Goal: Task Accomplishment & Management: Manage account settings

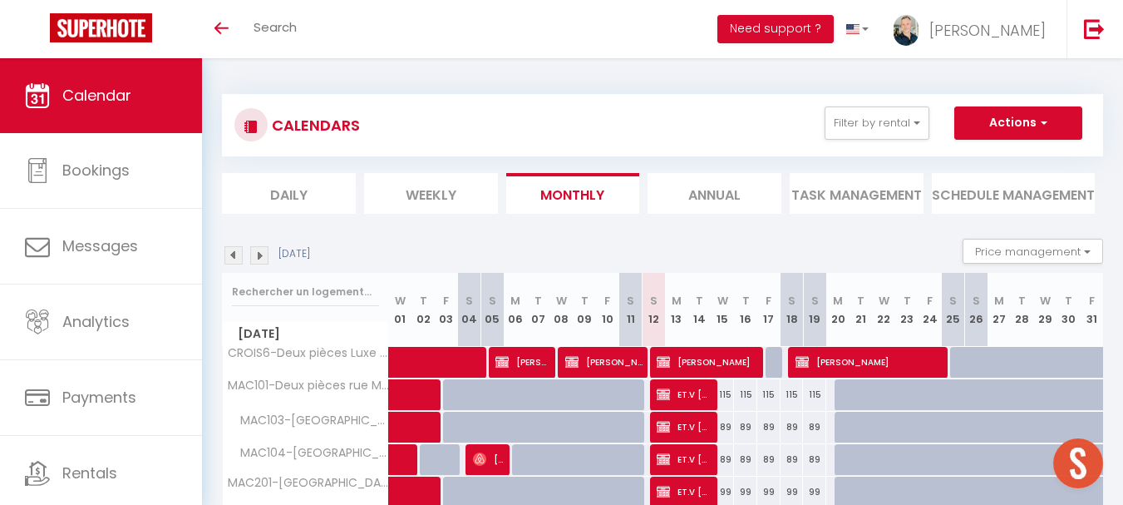
scroll to position [83, 0]
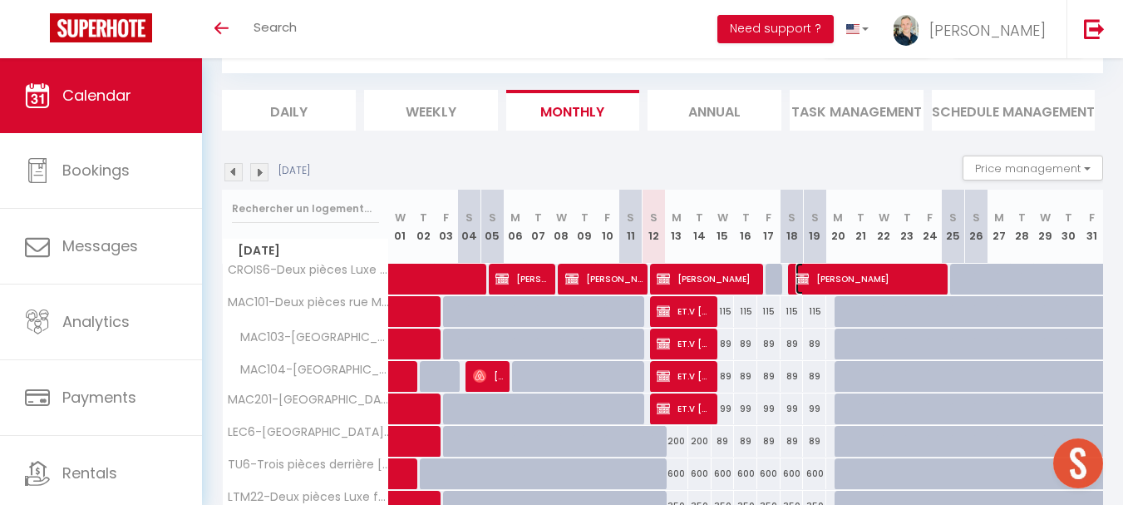
click at [828, 278] on span "[PERSON_NAME]" at bounding box center [869, 279] width 147 height 32
select select "KO"
select select "0"
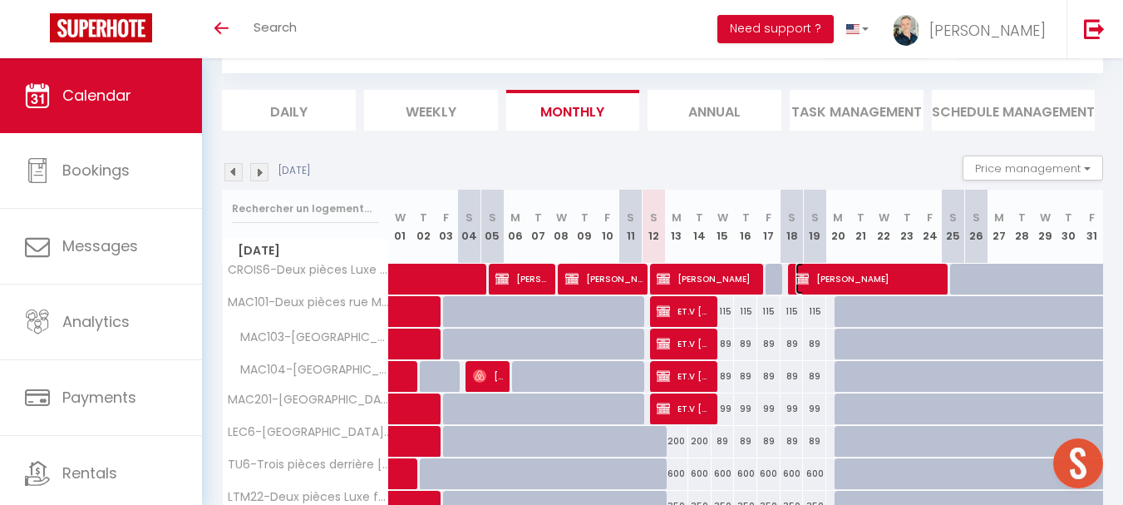
select select "1"
select select
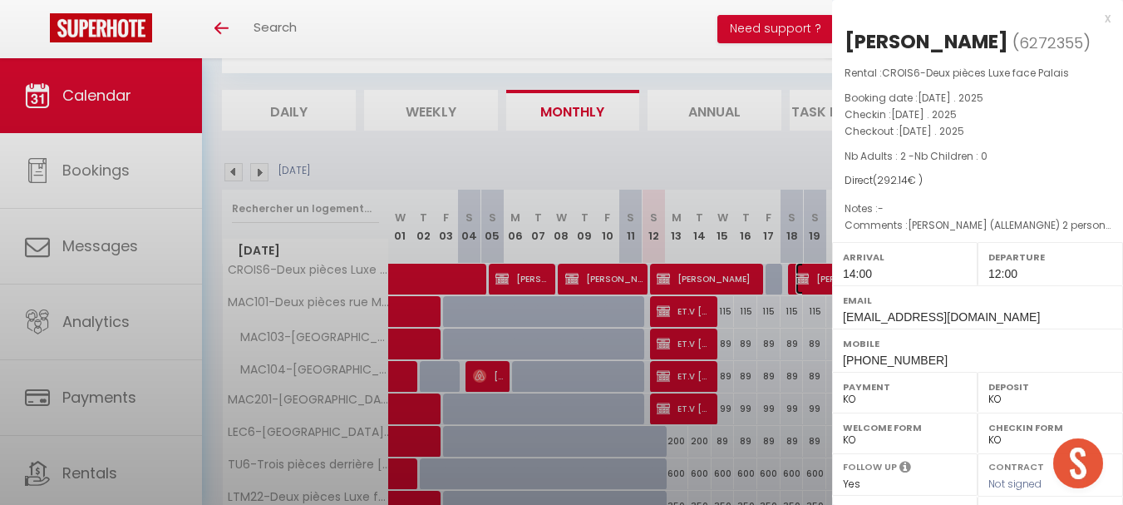
select select "8761"
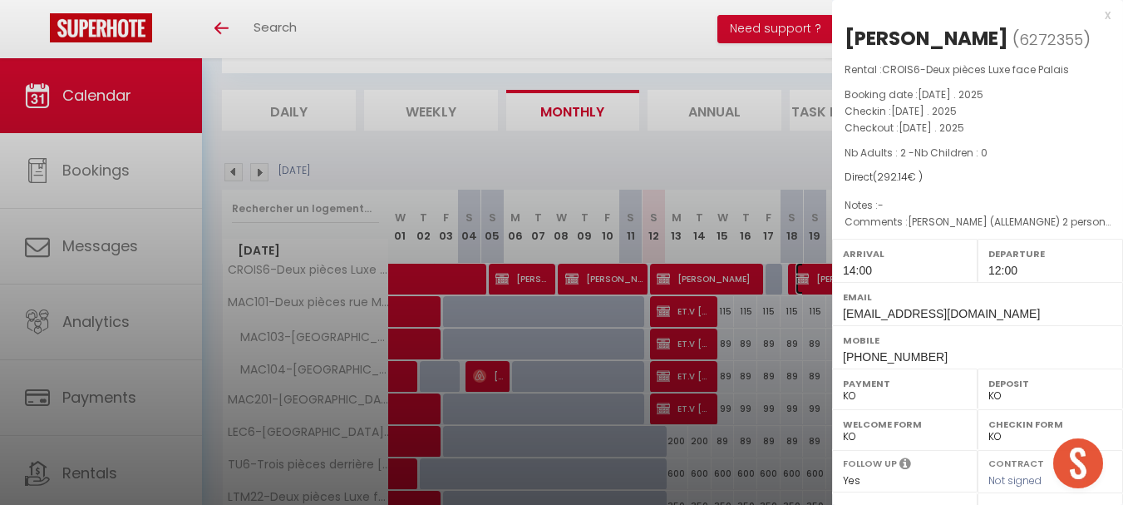
scroll to position [0, 0]
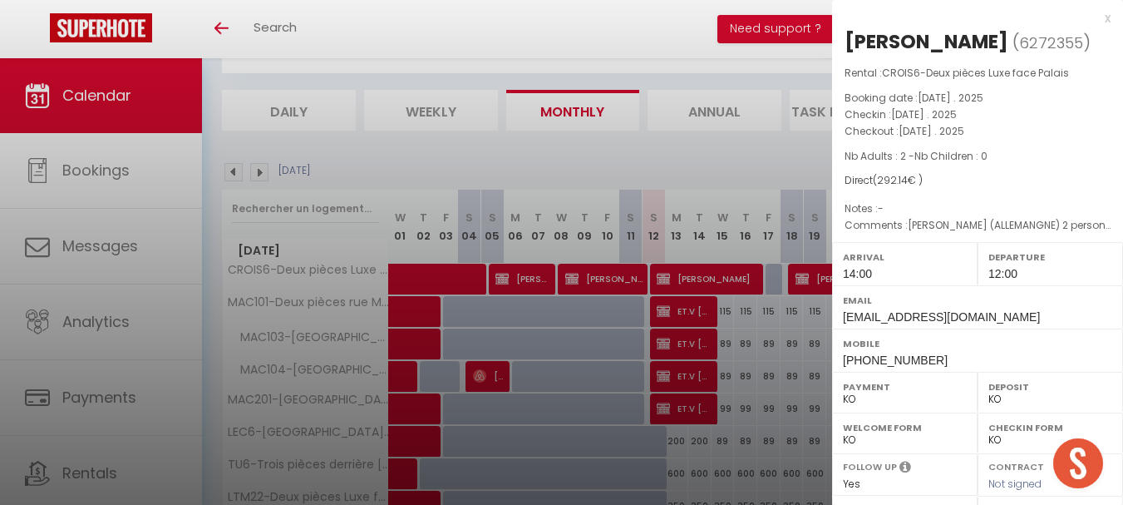
click at [914, 22] on div "x" at bounding box center [971, 18] width 279 height 20
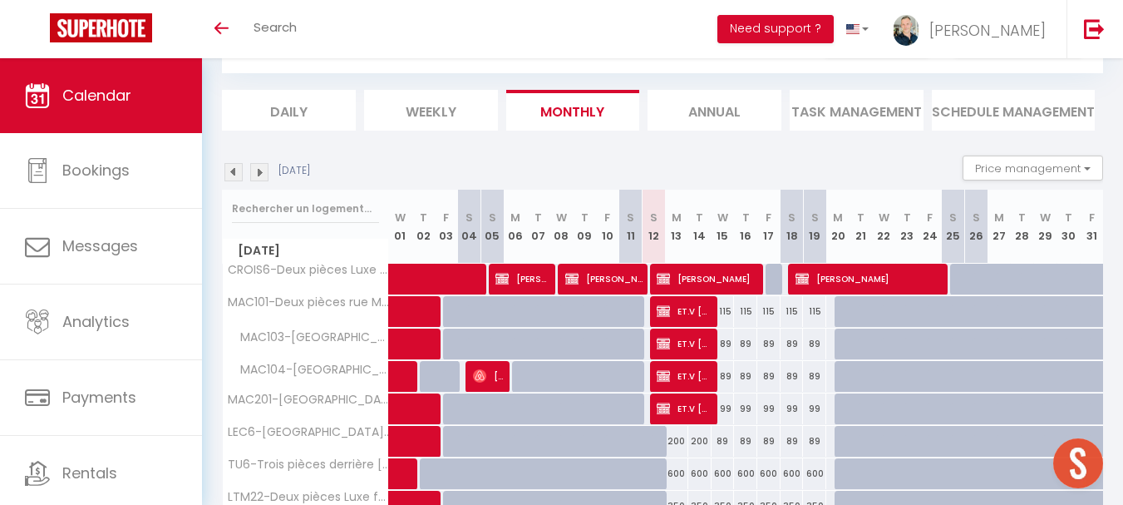
click at [259, 175] on img at bounding box center [259, 172] width 18 height 18
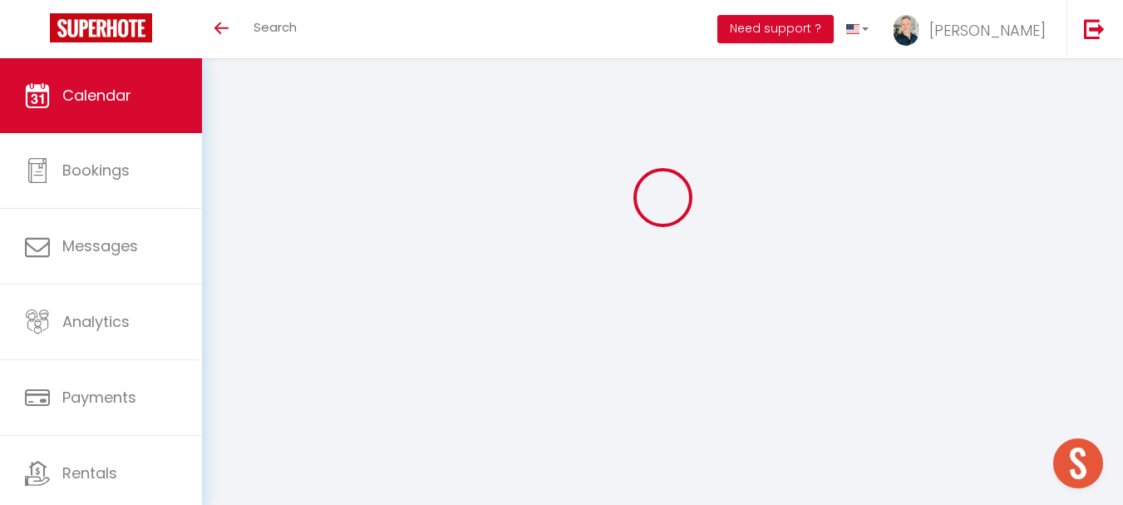
scroll to position [58, 0]
select select "KO"
select select "0"
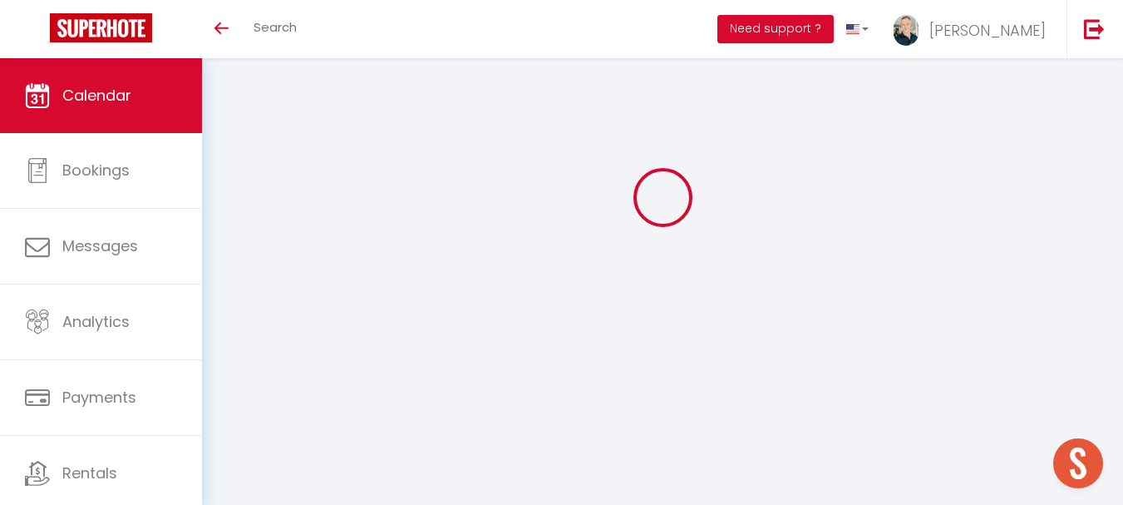
select select "8761"
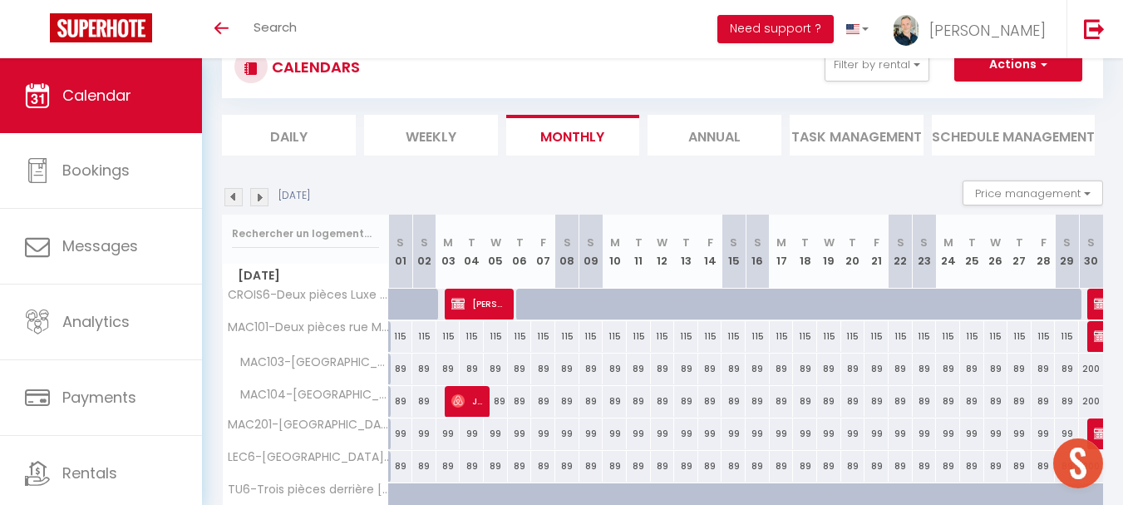
scroll to position [83, 0]
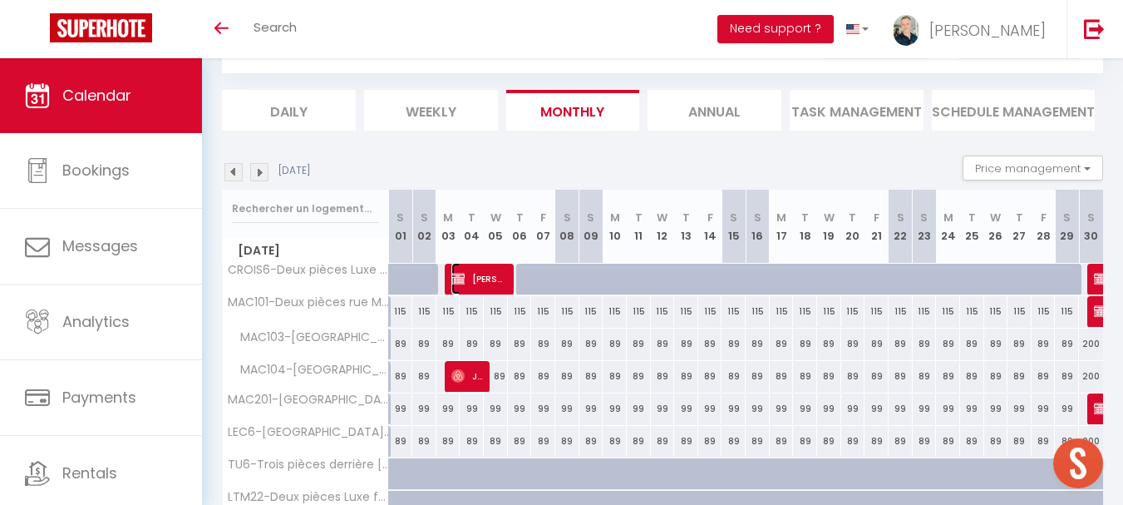
click at [463, 277] on img at bounding box center [458, 278] width 13 height 13
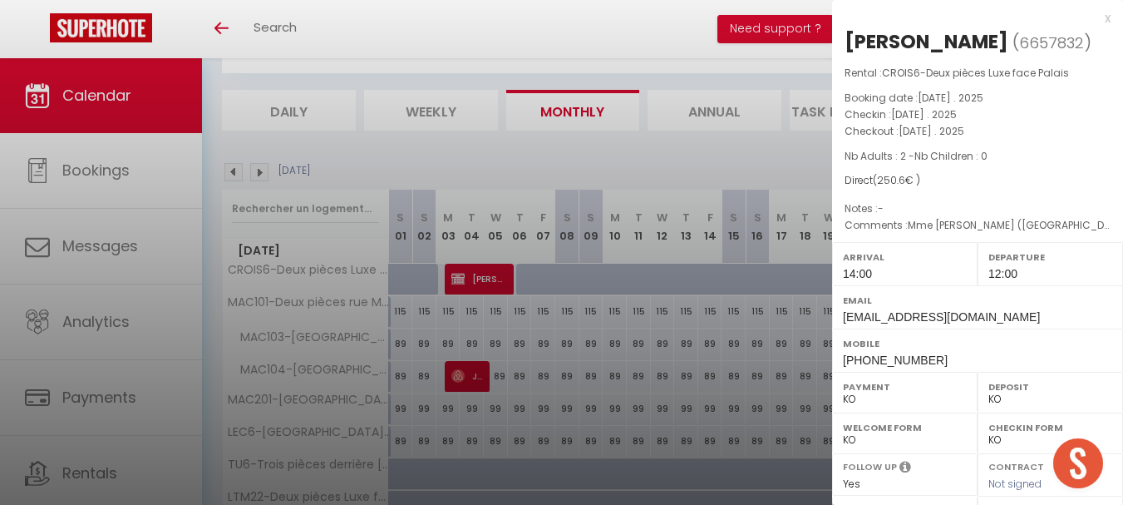
click at [914, 17] on div "x" at bounding box center [971, 18] width 279 height 20
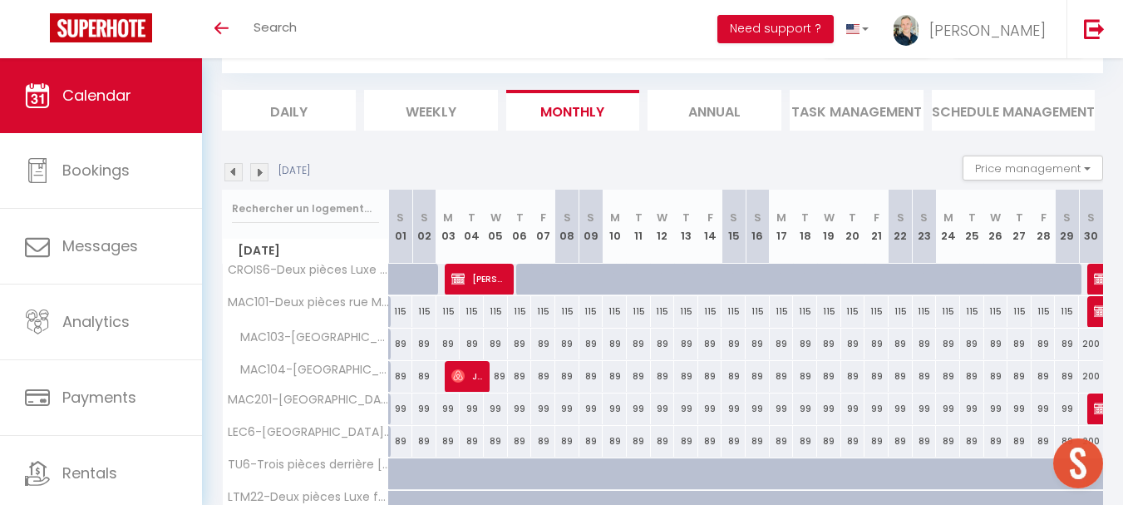
click at [237, 170] on img at bounding box center [234, 172] width 18 height 18
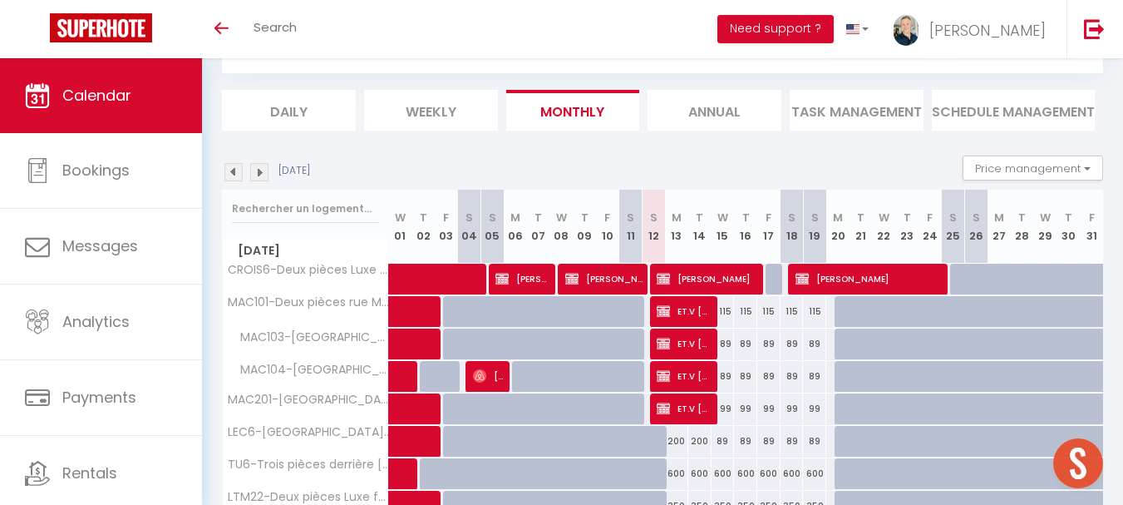
click at [264, 175] on img at bounding box center [259, 172] width 18 height 18
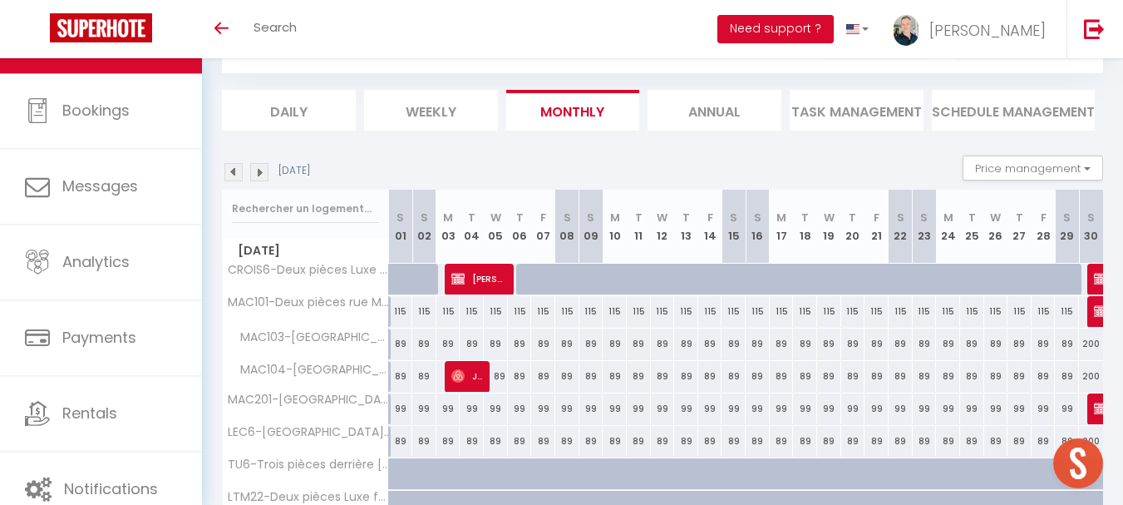
click at [236, 174] on img at bounding box center [234, 172] width 18 height 18
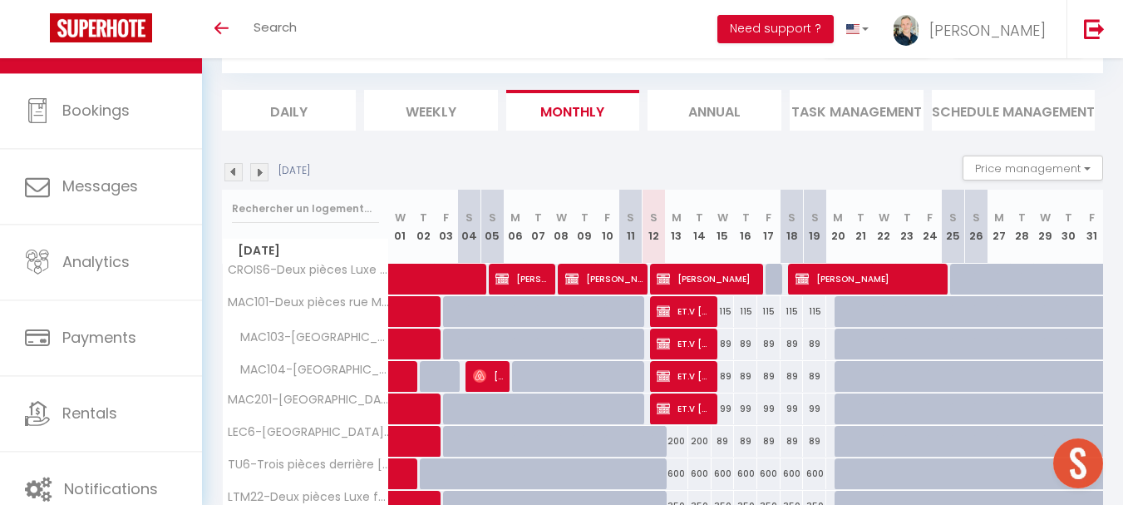
click at [255, 172] on img at bounding box center [259, 172] width 18 height 18
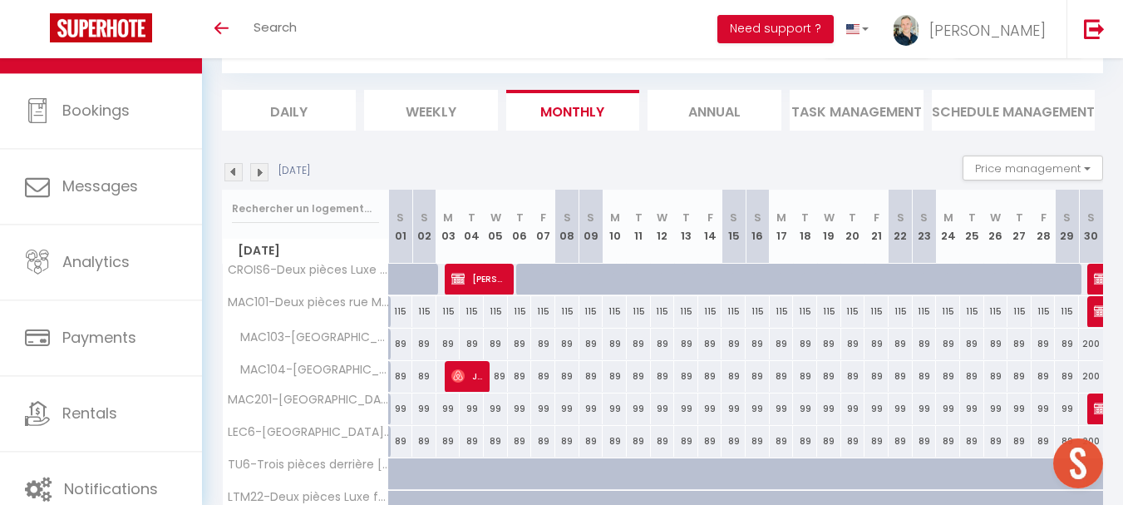
click at [240, 173] on img at bounding box center [234, 172] width 18 height 18
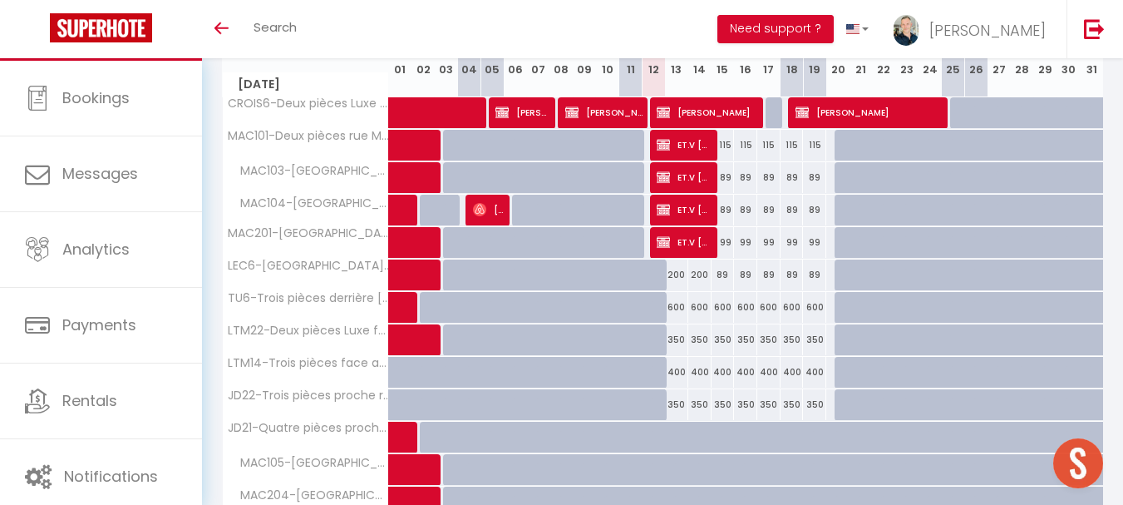
scroll to position [582, 0]
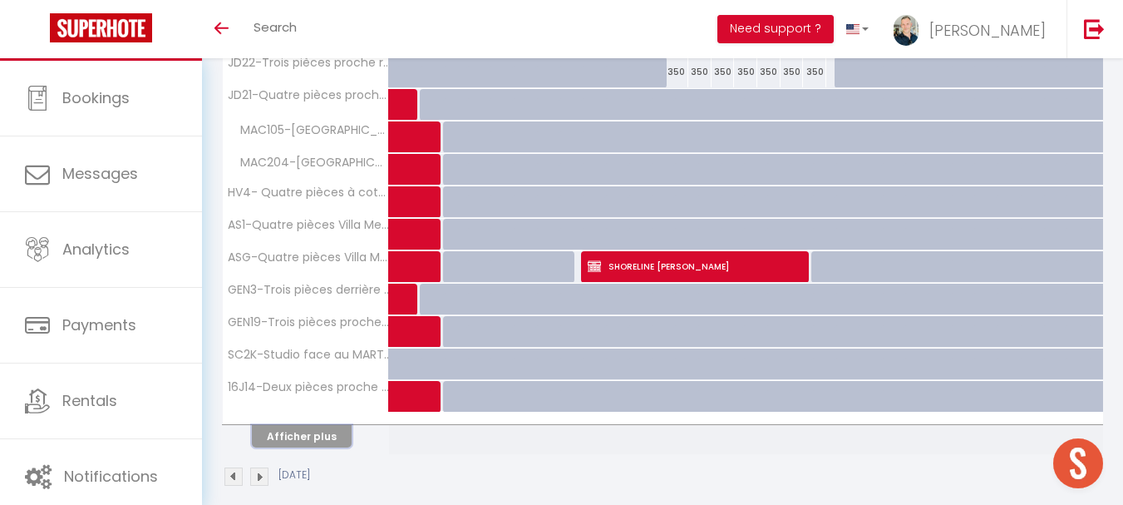
click at [285, 405] on button "Afficher plus" at bounding box center [302, 436] width 100 height 22
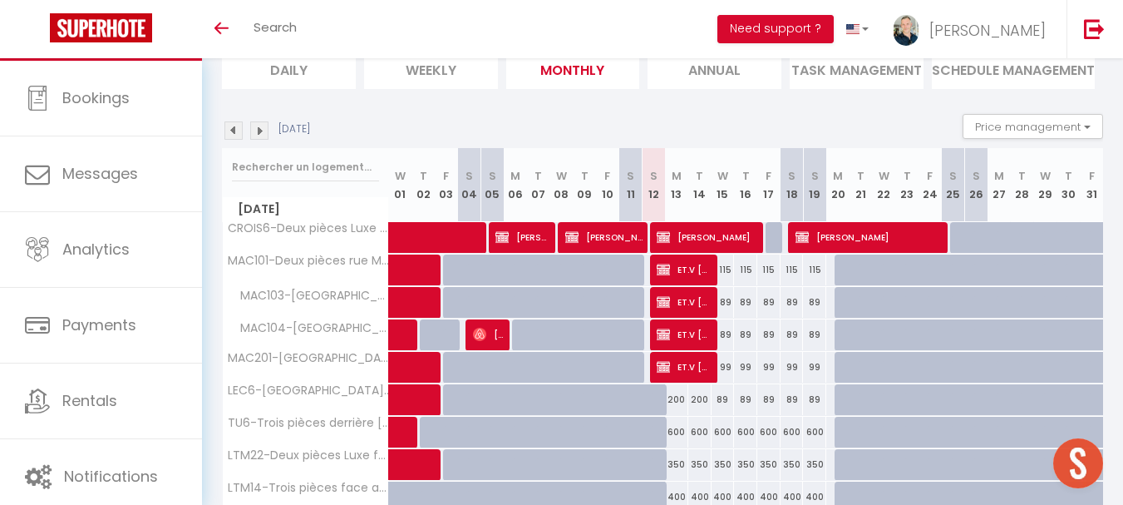
scroll to position [83, 0]
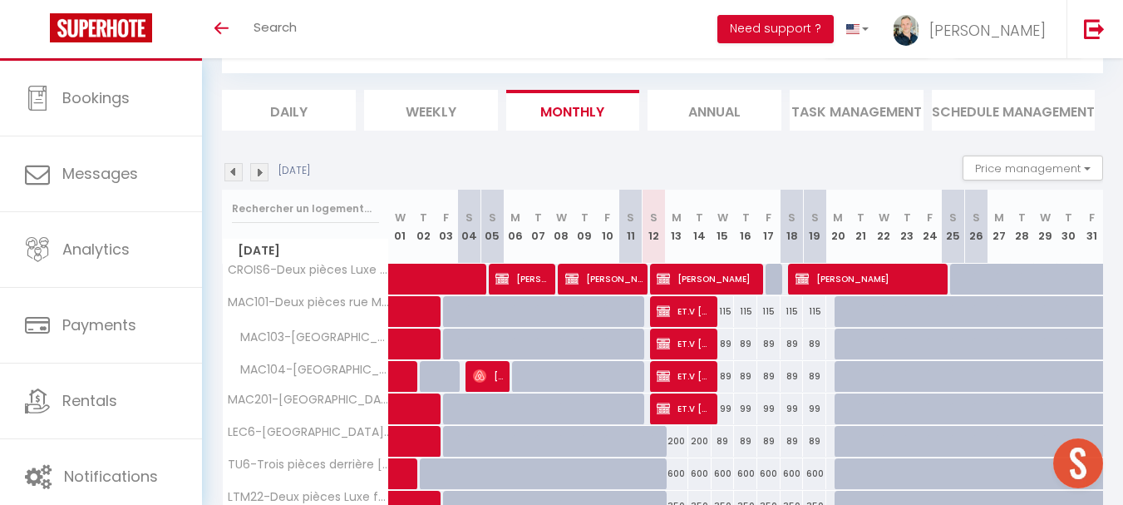
click at [261, 172] on img at bounding box center [259, 172] width 18 height 18
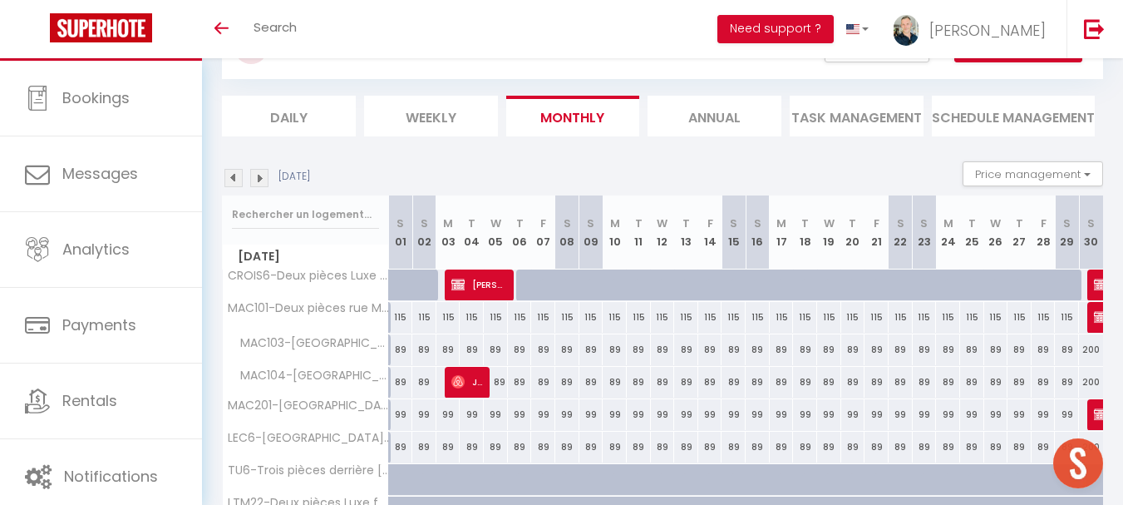
scroll to position [0, 0]
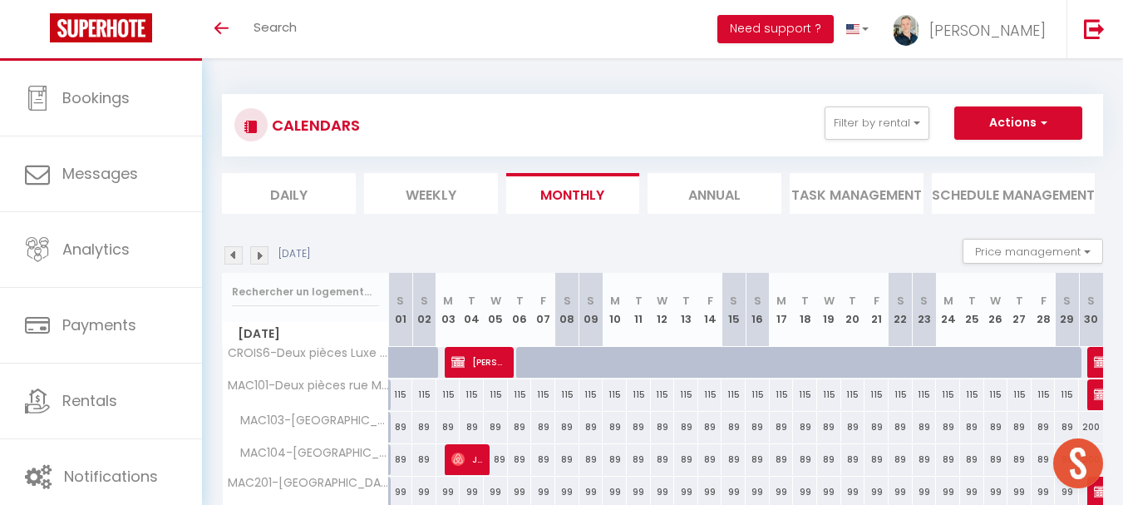
click at [239, 259] on img at bounding box center [234, 255] width 18 height 18
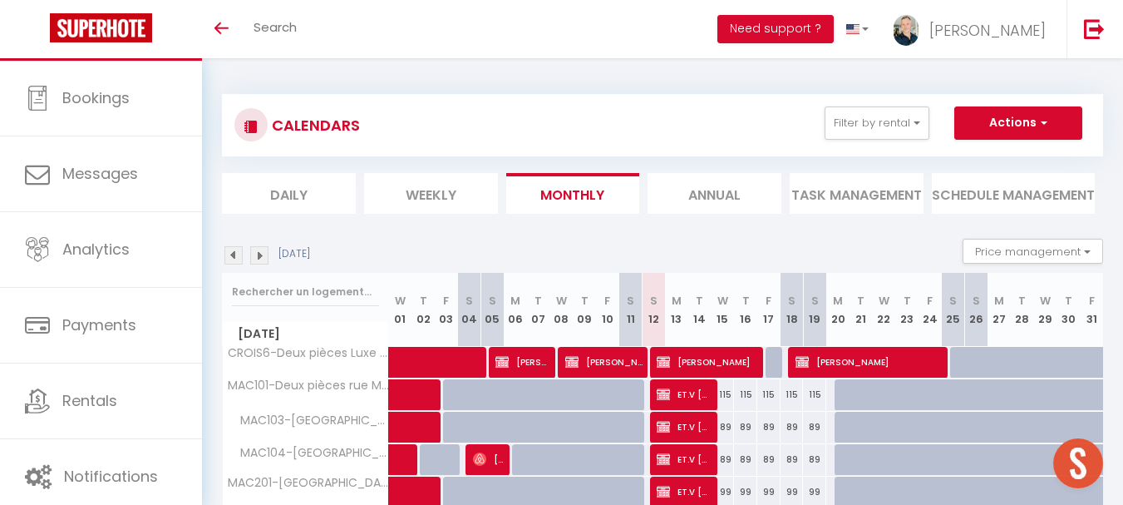
click at [265, 249] on img at bounding box center [259, 255] width 18 height 18
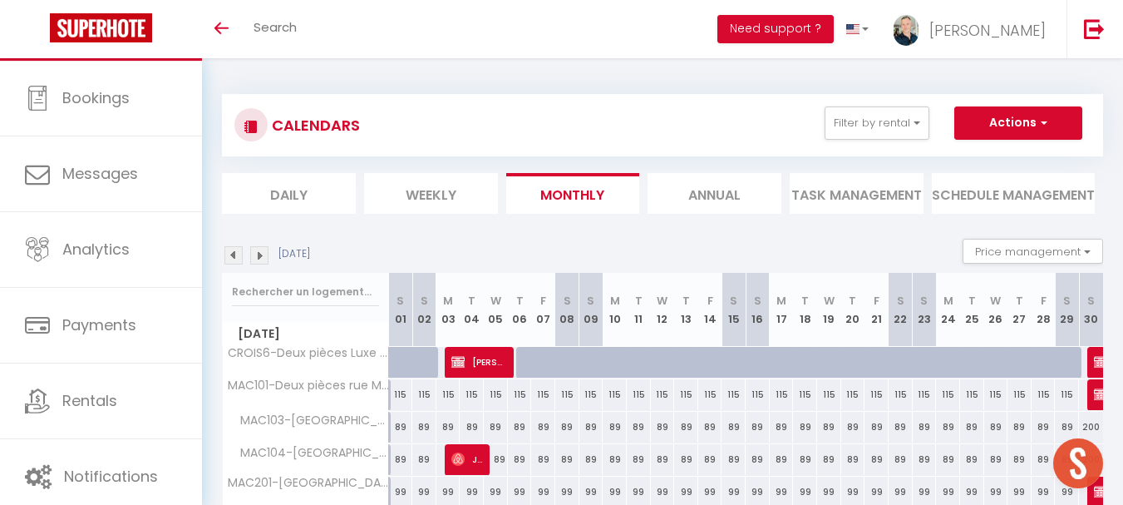
click at [235, 254] on img at bounding box center [234, 255] width 18 height 18
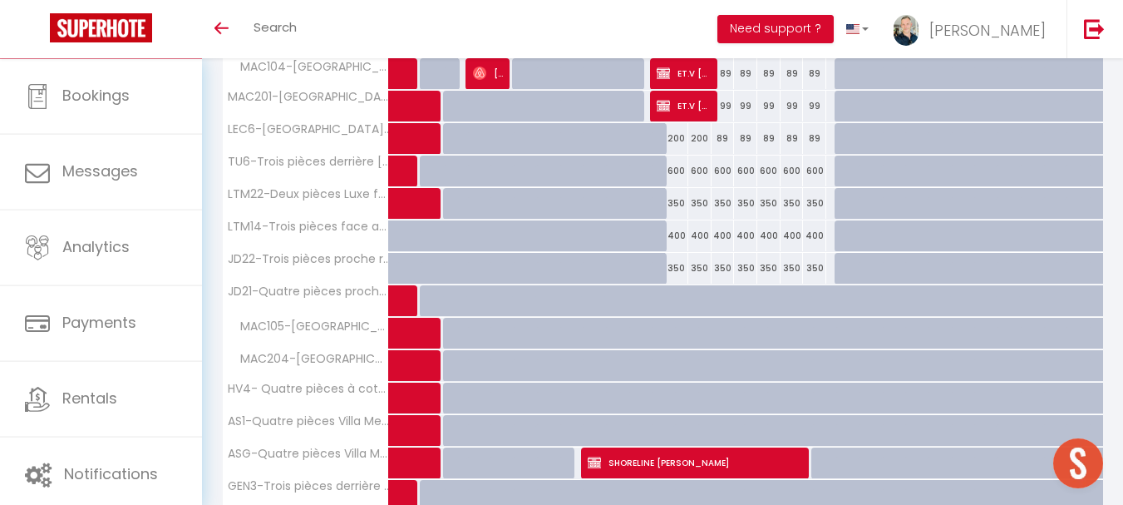
scroll to position [600, 0]
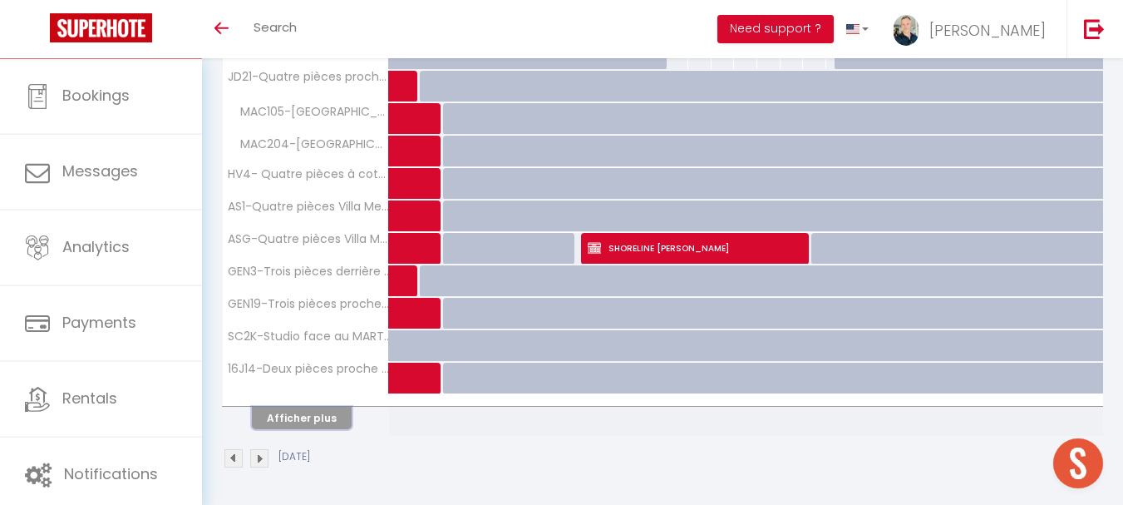
click at [329, 405] on button "Afficher plus" at bounding box center [302, 418] width 100 height 22
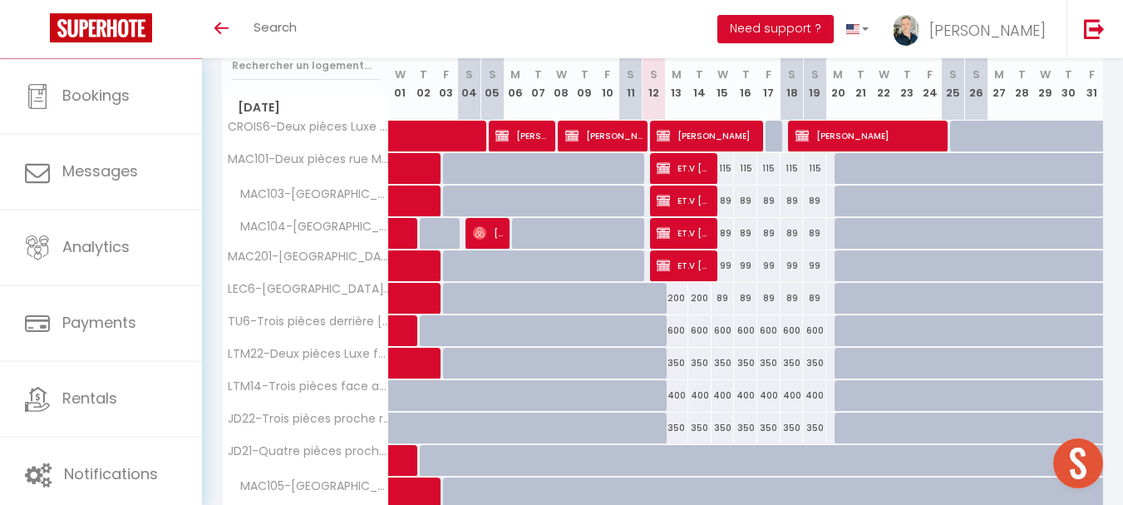
scroll to position [101, 0]
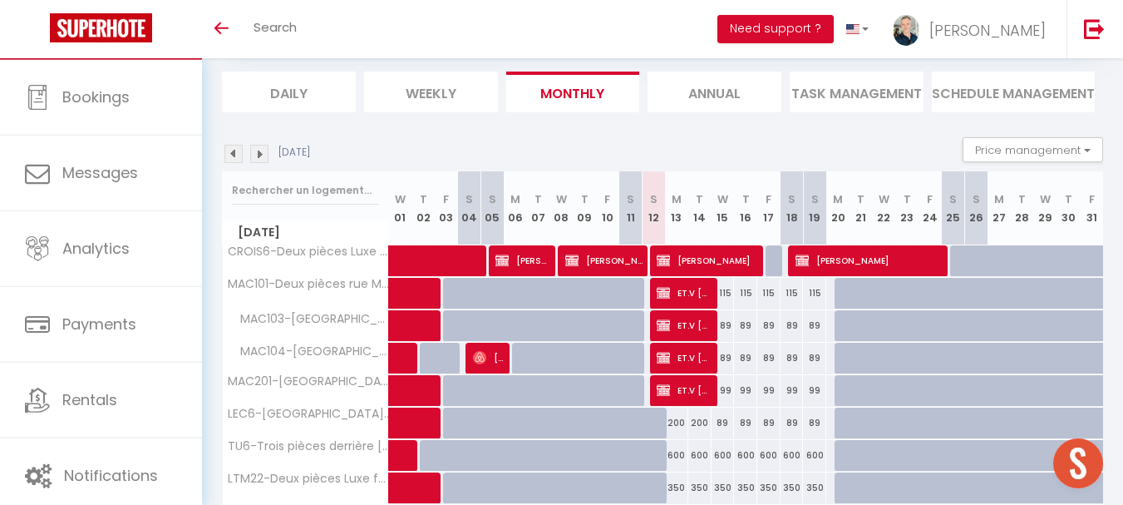
click at [263, 151] on img at bounding box center [259, 154] width 18 height 18
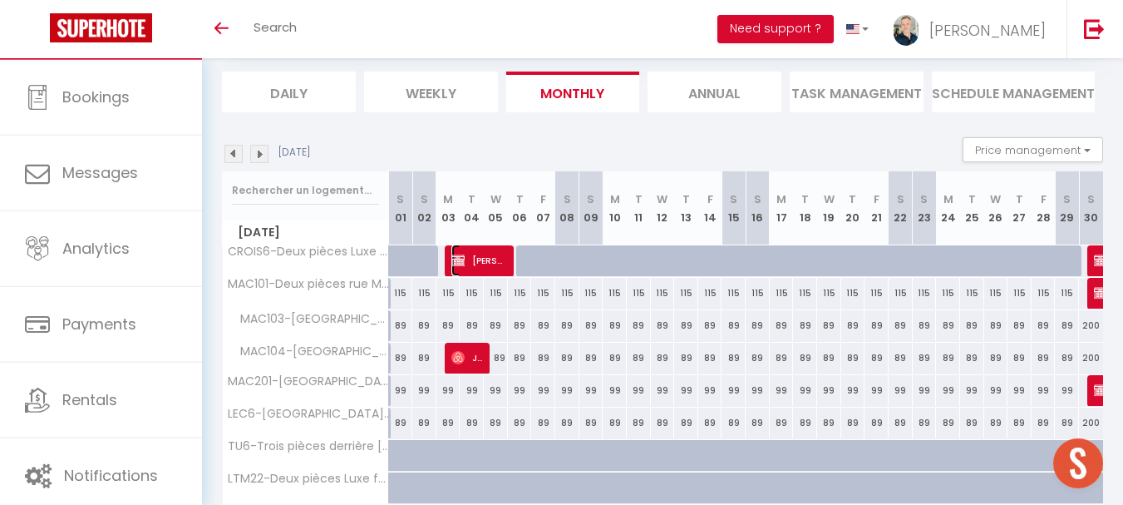
click at [462, 256] on img at bounding box center [458, 260] width 13 height 13
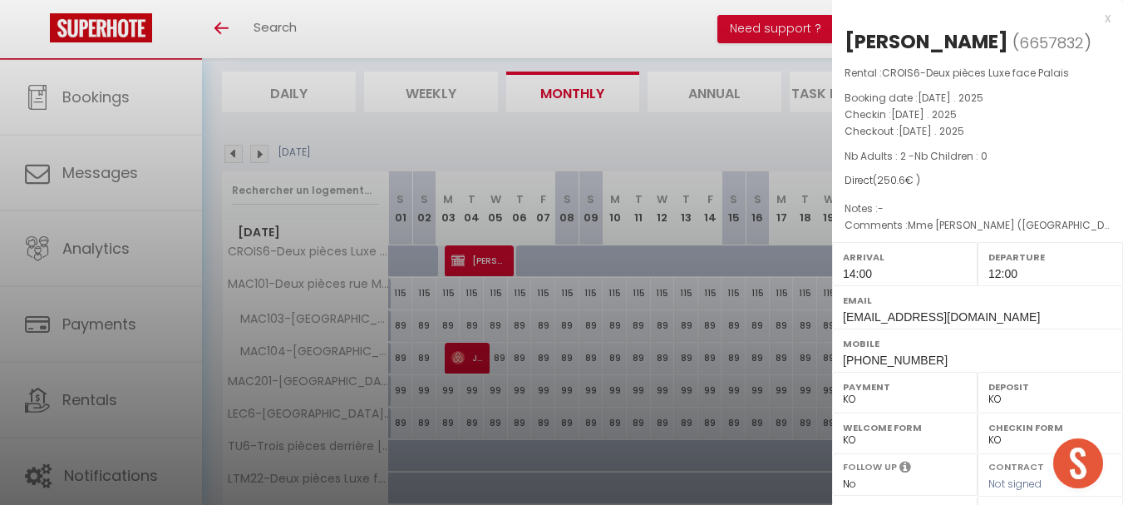
click at [914, 18] on div "x" at bounding box center [971, 18] width 279 height 20
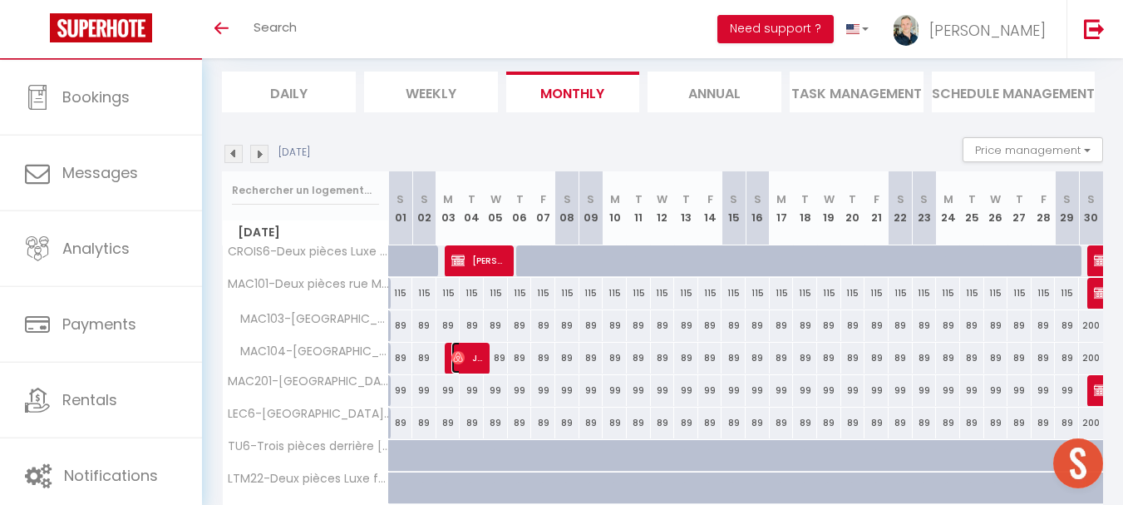
click at [475, 350] on span "Jürgen Track" at bounding box center [468, 358] width 32 height 32
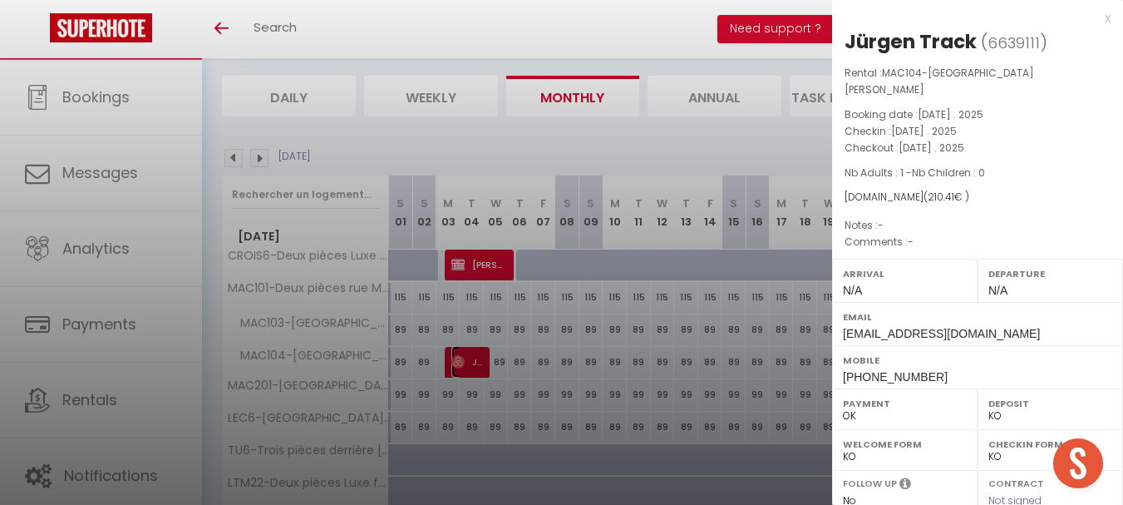
scroll to position [18, 0]
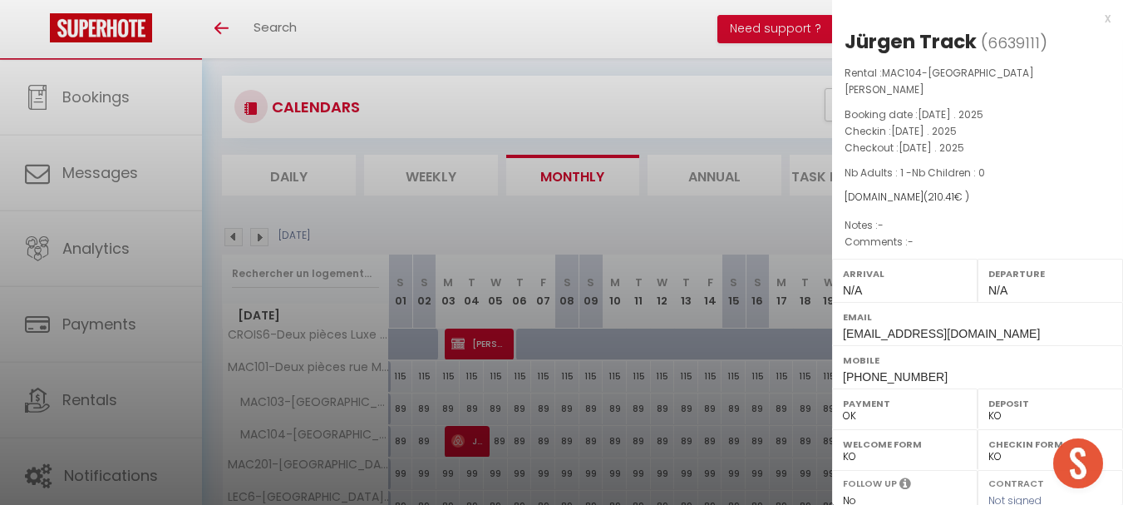
click at [466, 405] on div at bounding box center [561, 252] width 1123 height 505
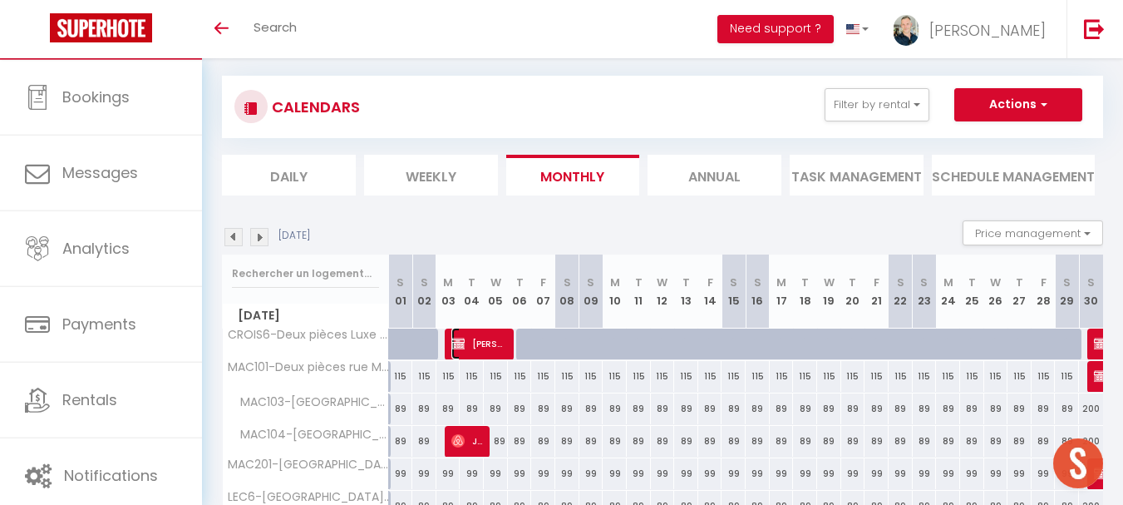
click at [491, 344] on span "[PERSON_NAME]" at bounding box center [480, 344] width 57 height 32
select select "KO"
select select "0"
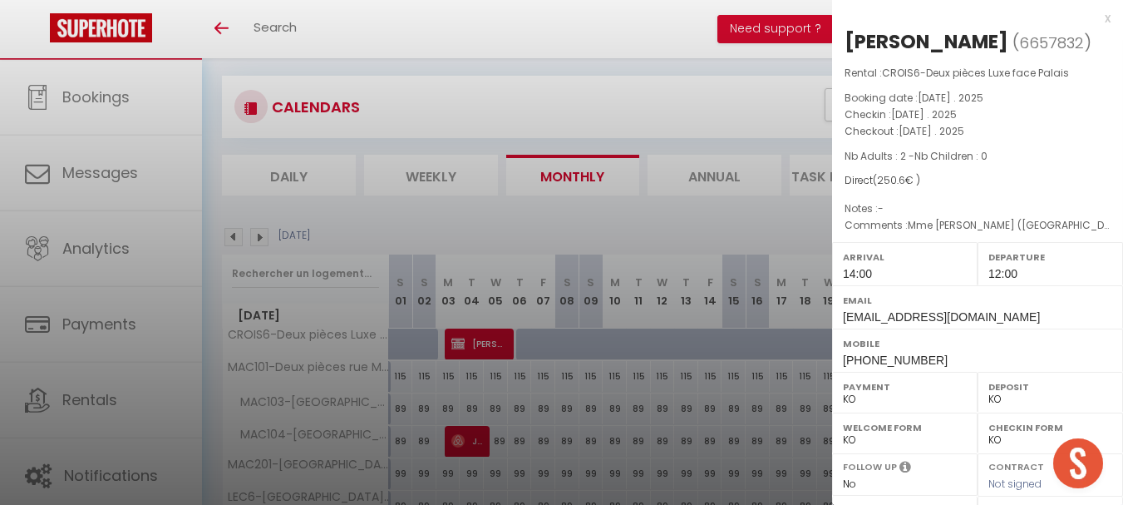
drag, startPoint x: 1094, startPoint y: 19, endPoint x: 679, endPoint y: 77, distance: 419.7
click at [914, 19] on div "x" at bounding box center [971, 18] width 279 height 20
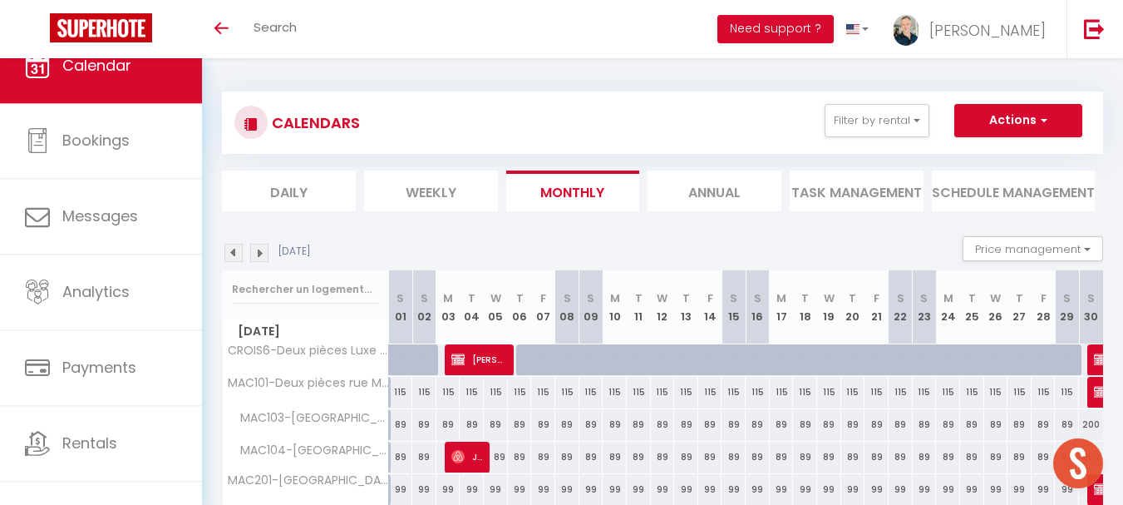
scroll to position [0, 0]
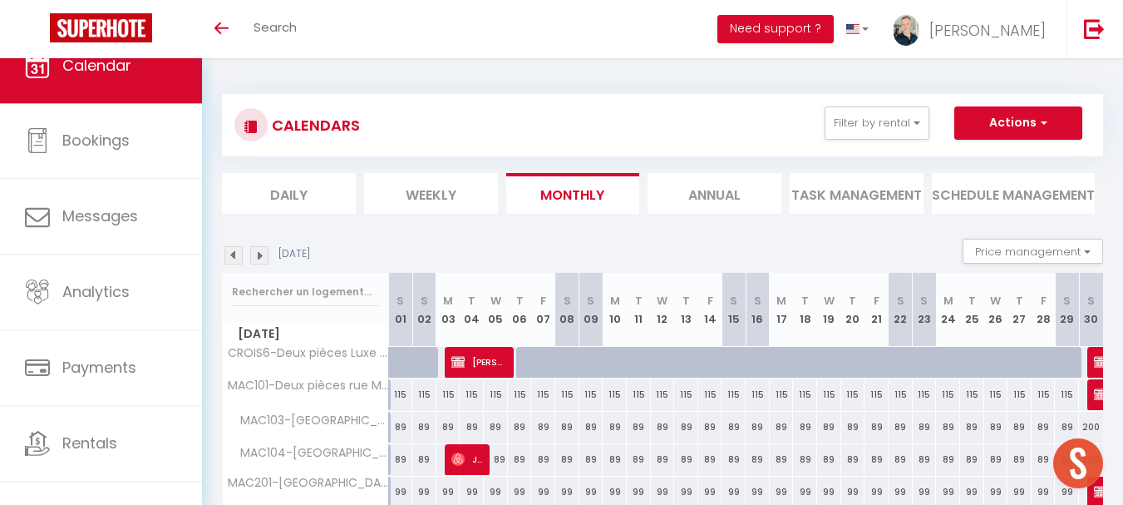
click at [263, 256] on img at bounding box center [259, 255] width 18 height 18
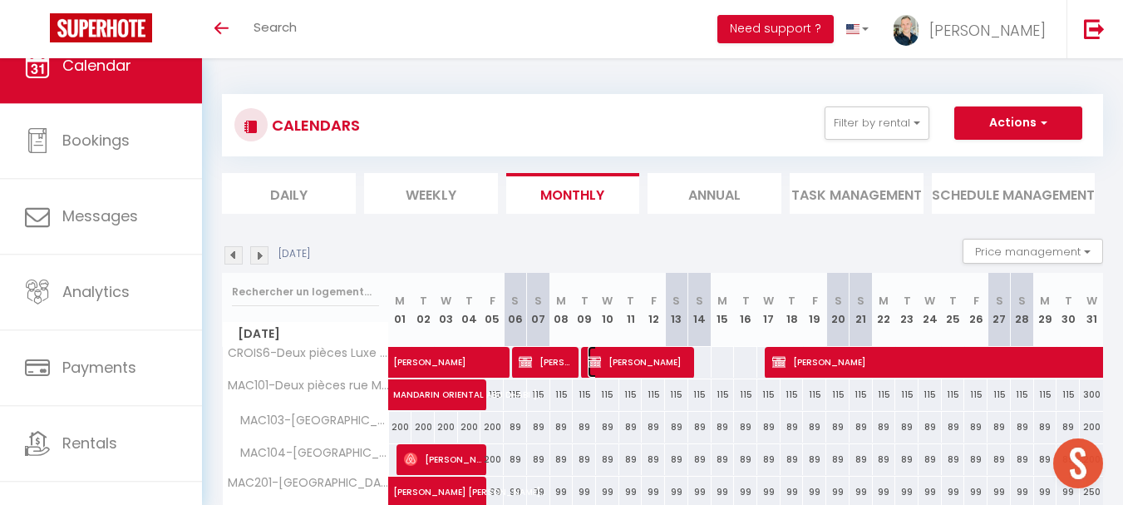
click at [655, 358] on span "[PERSON_NAME]" at bounding box center [638, 362] width 101 height 32
select select
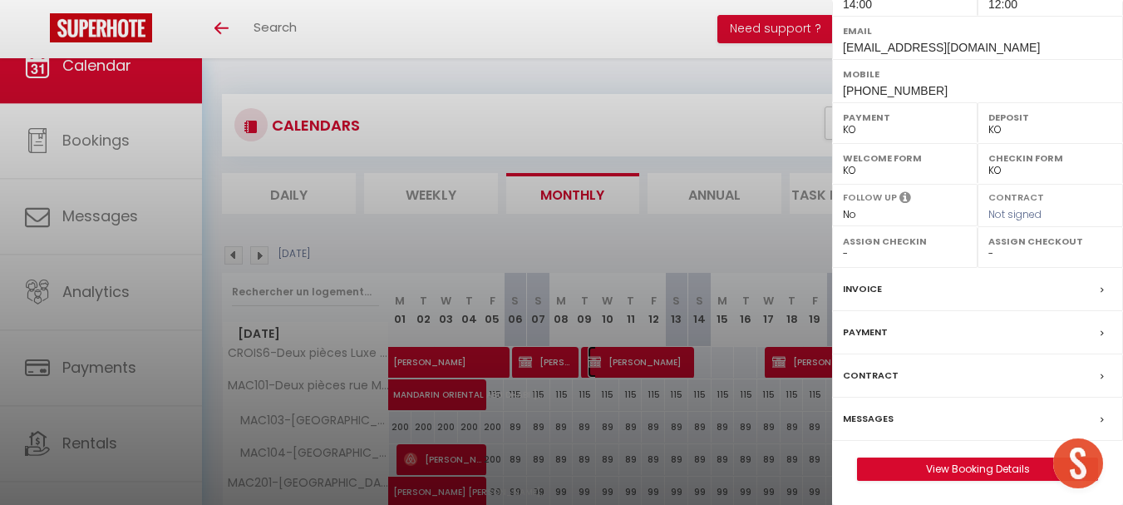
scroll to position [270, 0]
click at [860, 374] on label "Contract" at bounding box center [871, 374] width 56 height 17
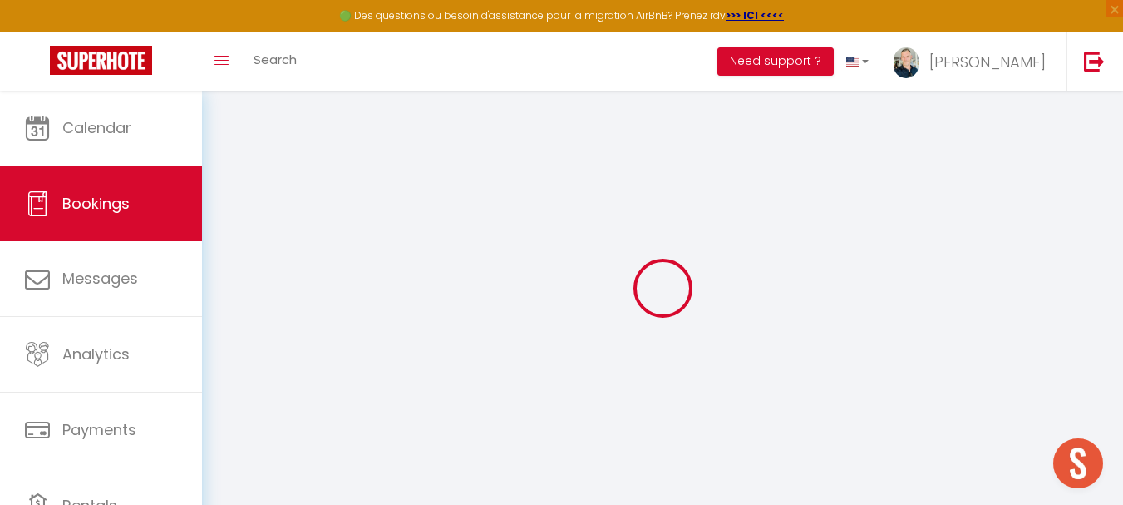
type input "[PERSON_NAME]"
type input "BIZIEN"
type input "[EMAIL_ADDRESS][DOMAIN_NAME]"
type input "[PHONE_NUMBER]"
type input "29670"
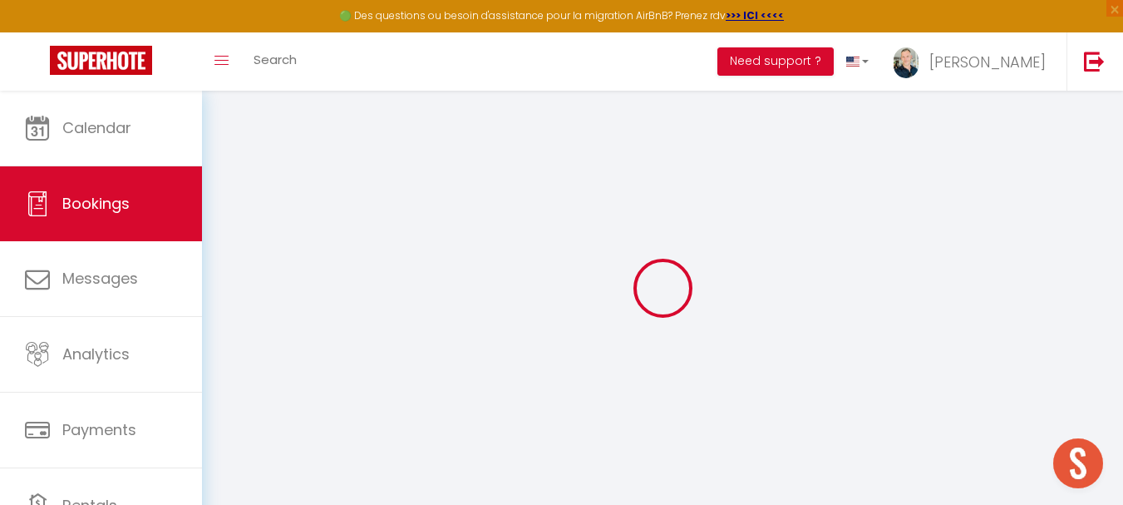
type input "[STREET_ADDRESS]"
type input "Taulé"
select select "FR"
select select "16759"
select select "2"
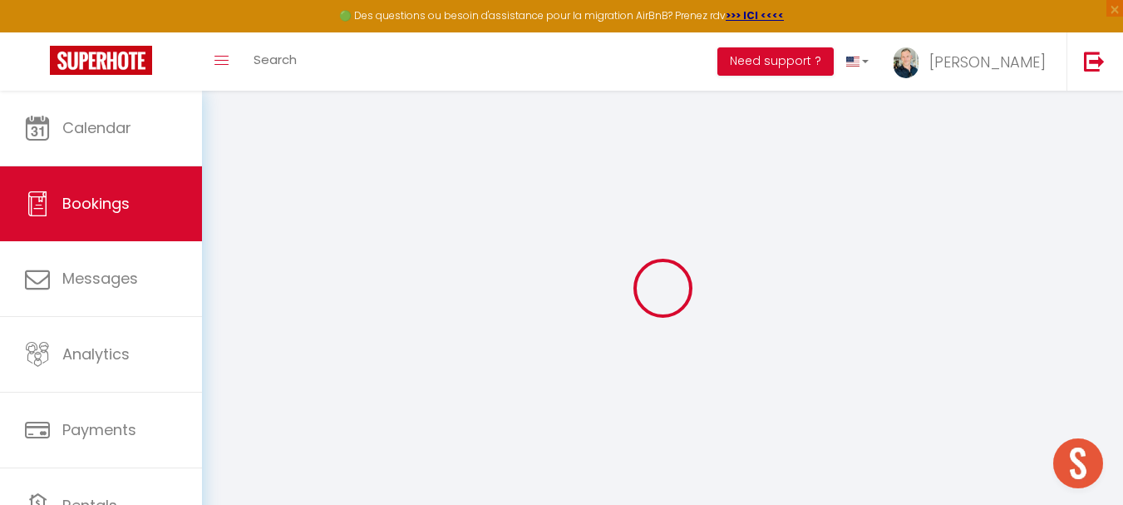
type input "[DATE]"
select select
type input "[DATE]"
select select
type input "2"
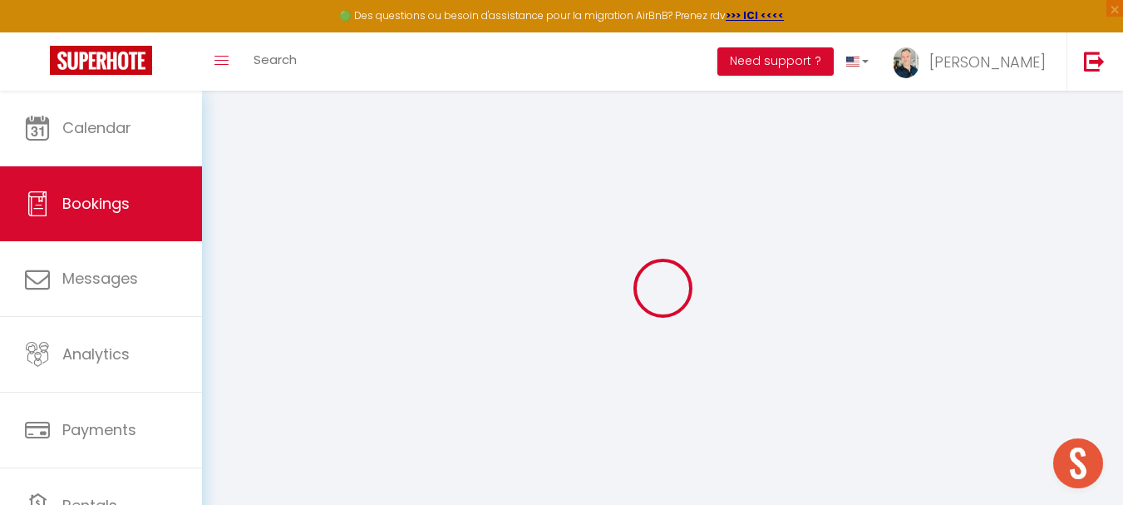
select select "10"
select select
type input "0"
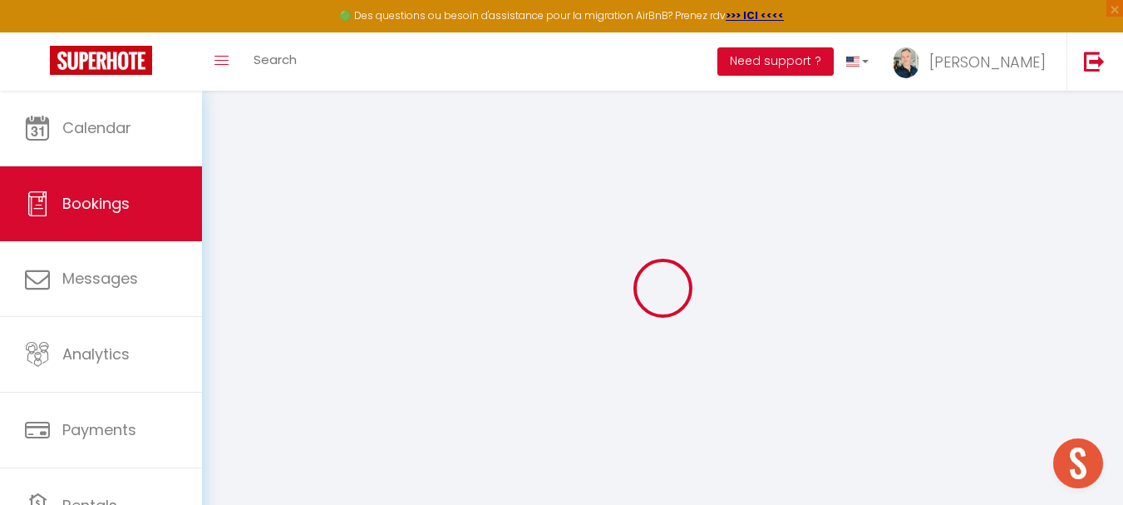
select select
select select "14"
select select
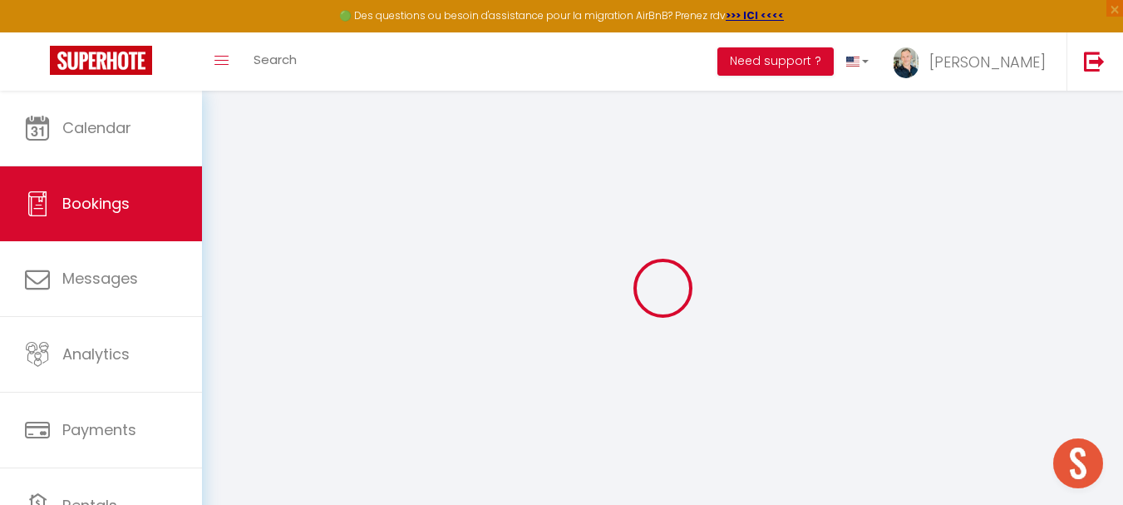
select select
checkbox input "false"
type textarea "MME [PERSON_NAME] 2 PERSONNES 07 82 46 19 03 [EMAIL_ADDRESS][DOMAIN_NAME] arriv…"
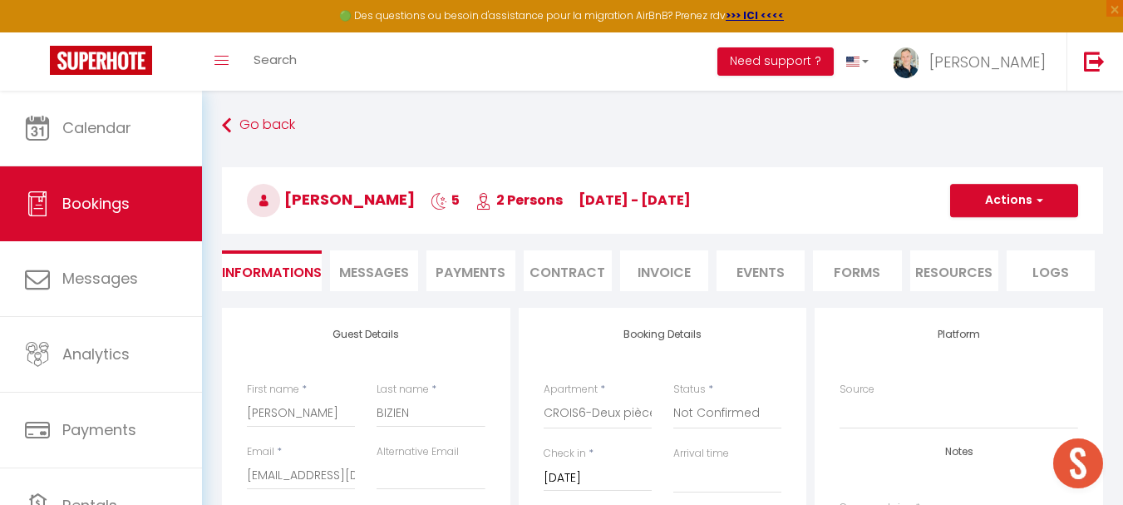
select select
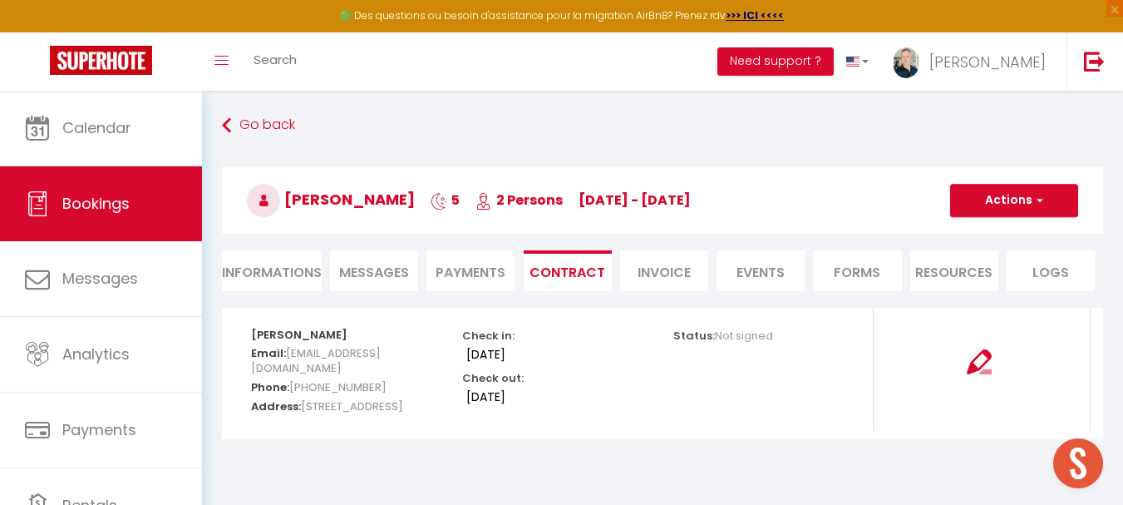
select select "14:00"
select select "12:00"
click at [298, 268] on li "Informations" at bounding box center [272, 270] width 100 height 41
select select "0"
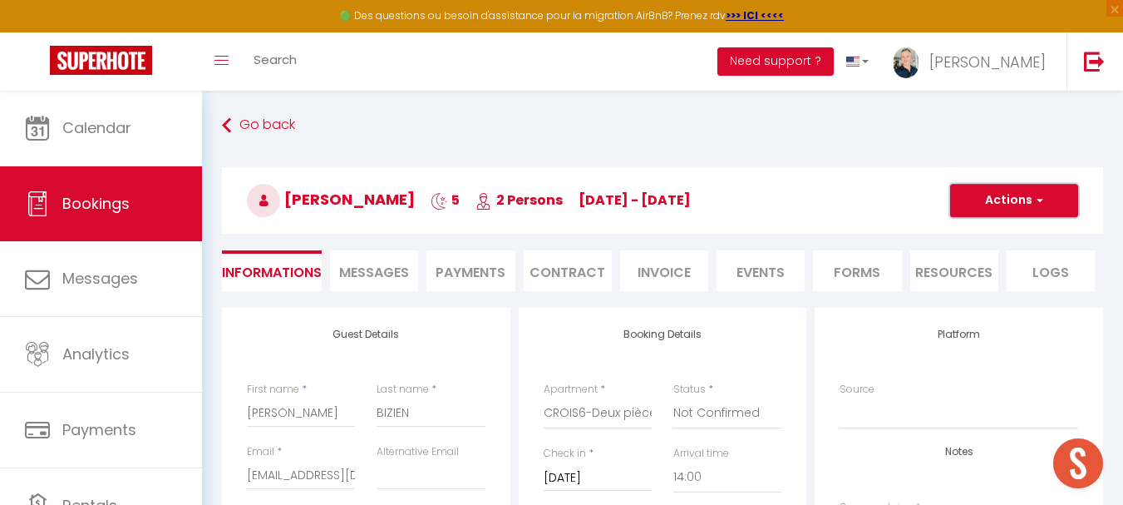
click at [914, 200] on button "Actions" at bounding box center [1014, 200] width 128 height 33
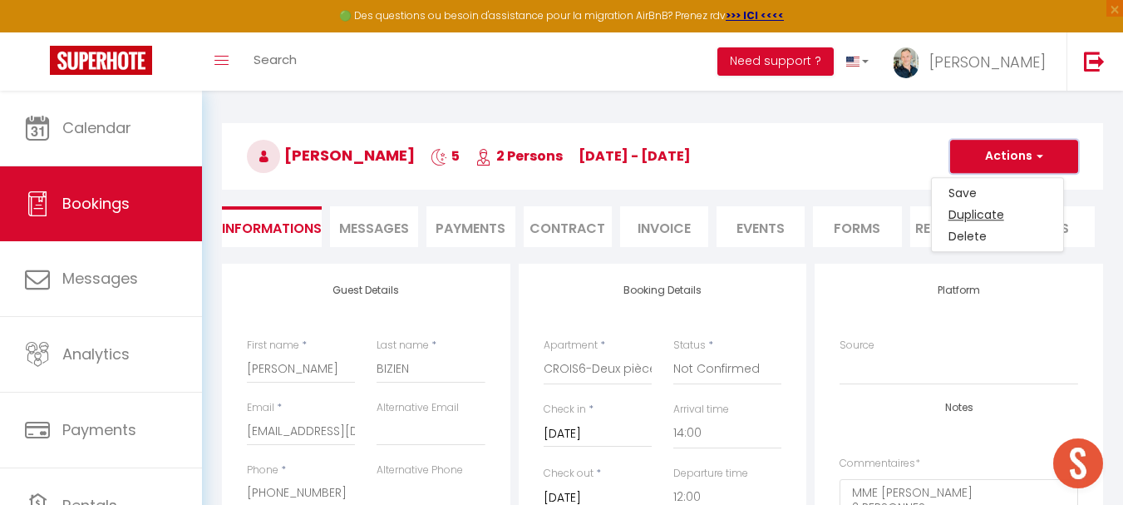
scroll to position [83, 0]
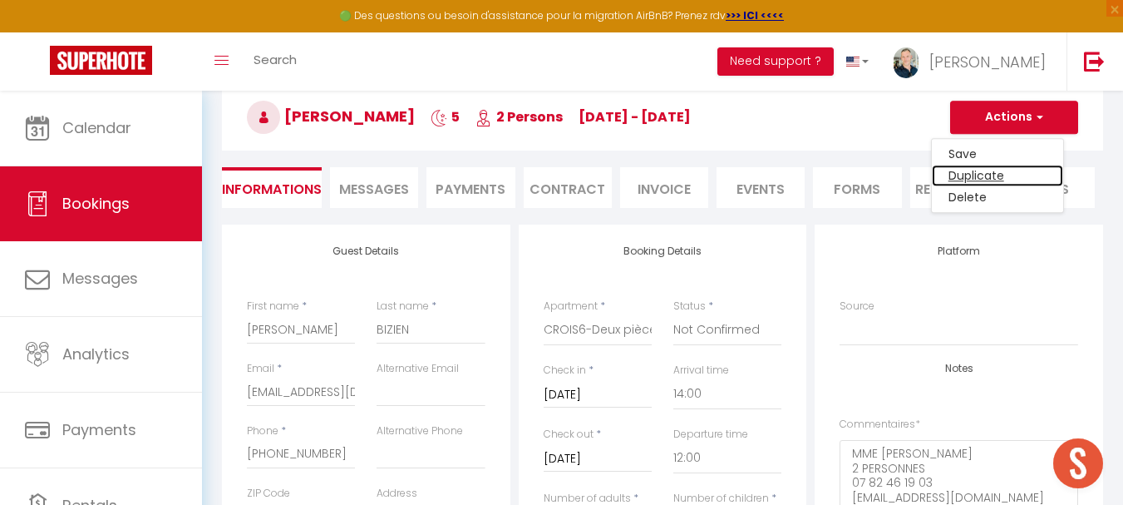
click at [914, 175] on link "Duplicate" at bounding box center [997, 176] width 131 height 22
select select
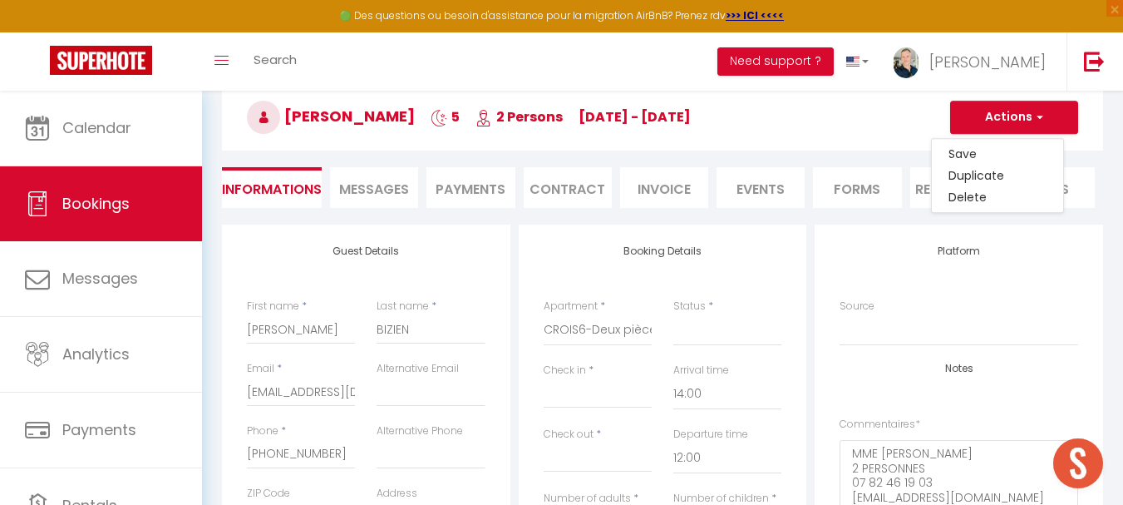
checkbox input "false"
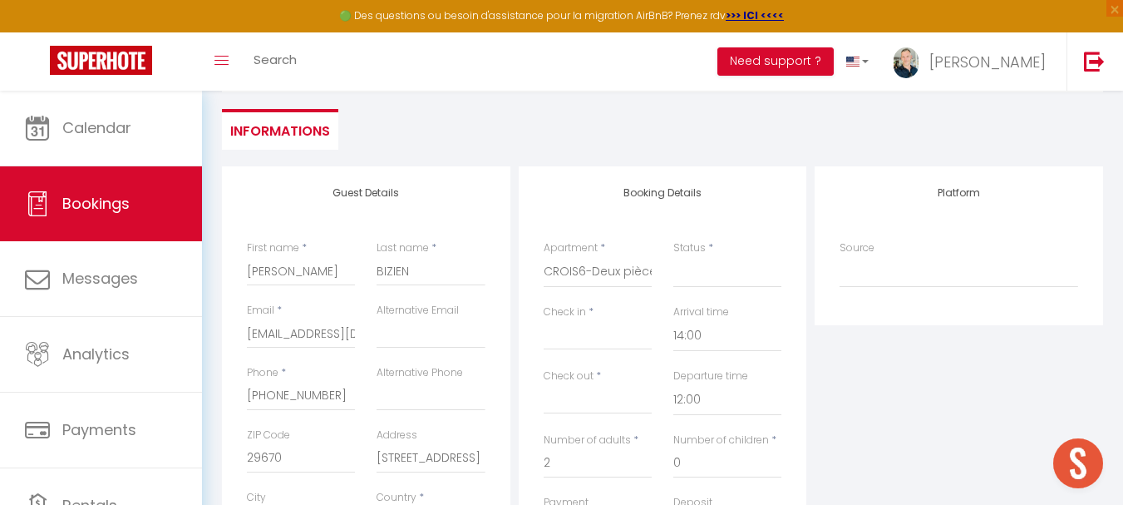
scroll to position [166, 0]
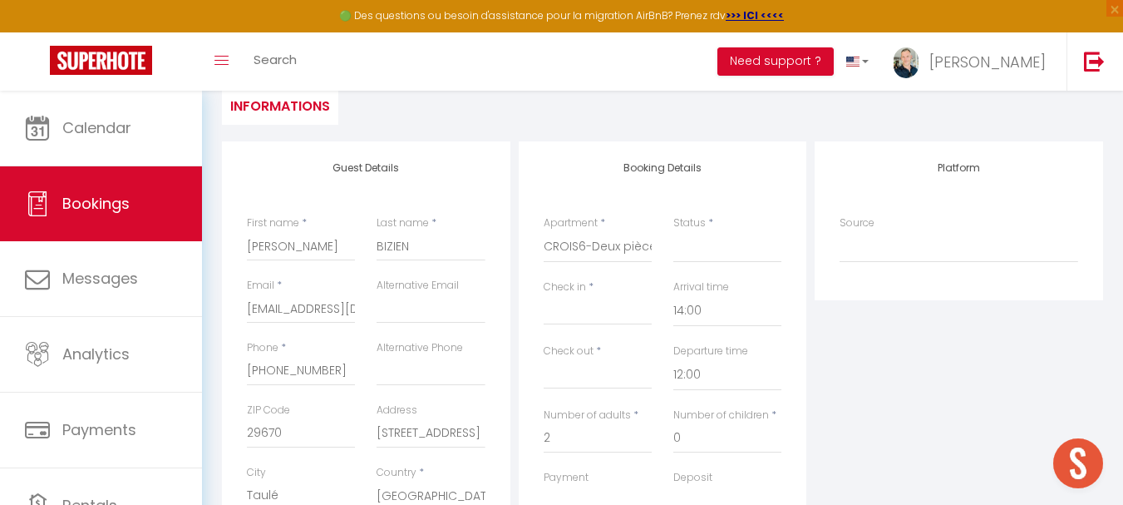
click at [576, 303] on input "Check in" at bounding box center [598, 312] width 108 height 22
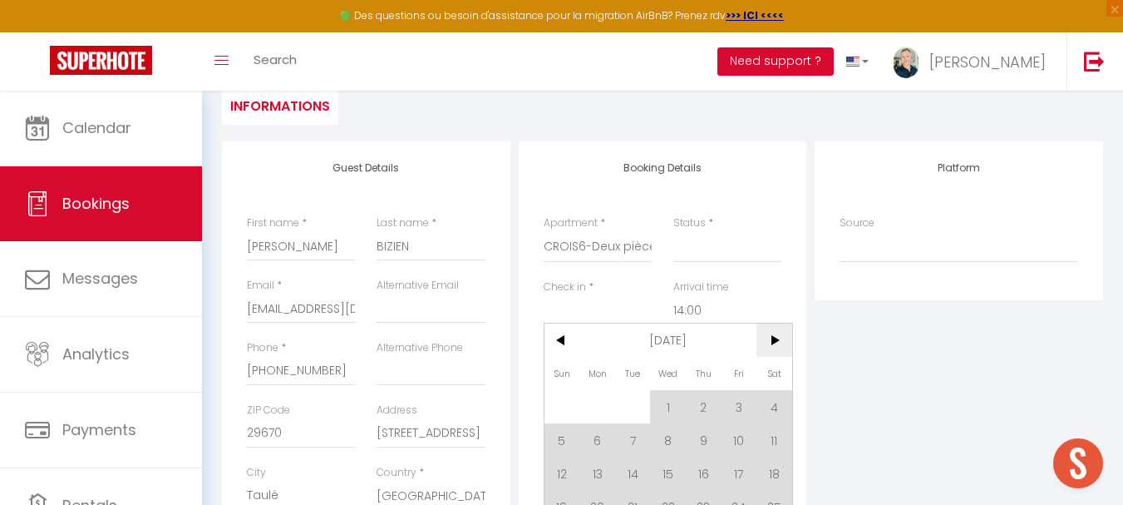
click at [772, 340] on span ">" at bounding box center [775, 339] width 36 height 33
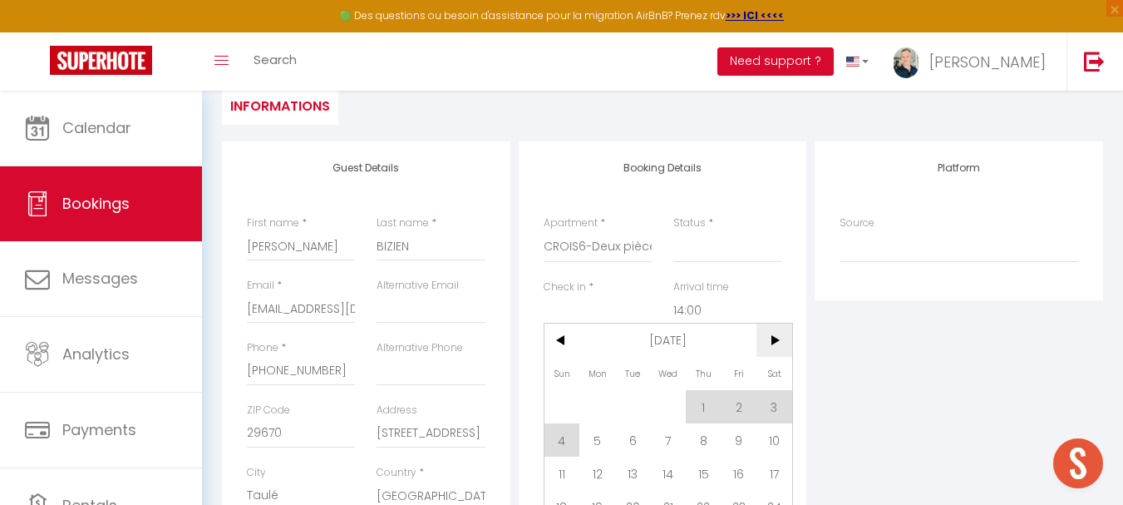
click at [772, 340] on span ">" at bounding box center [775, 339] width 36 height 33
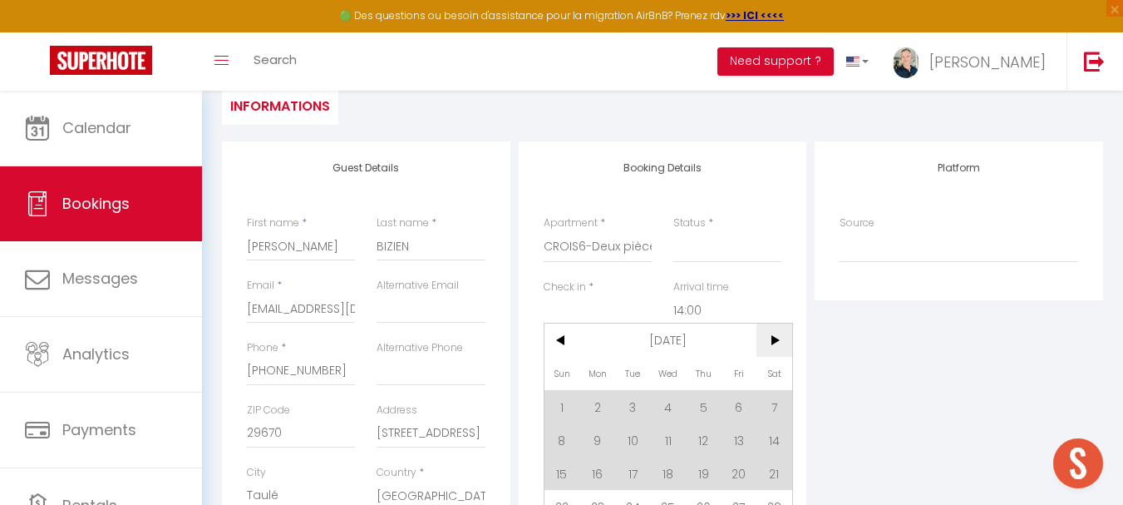
click at [772, 340] on span ">" at bounding box center [775, 339] width 36 height 33
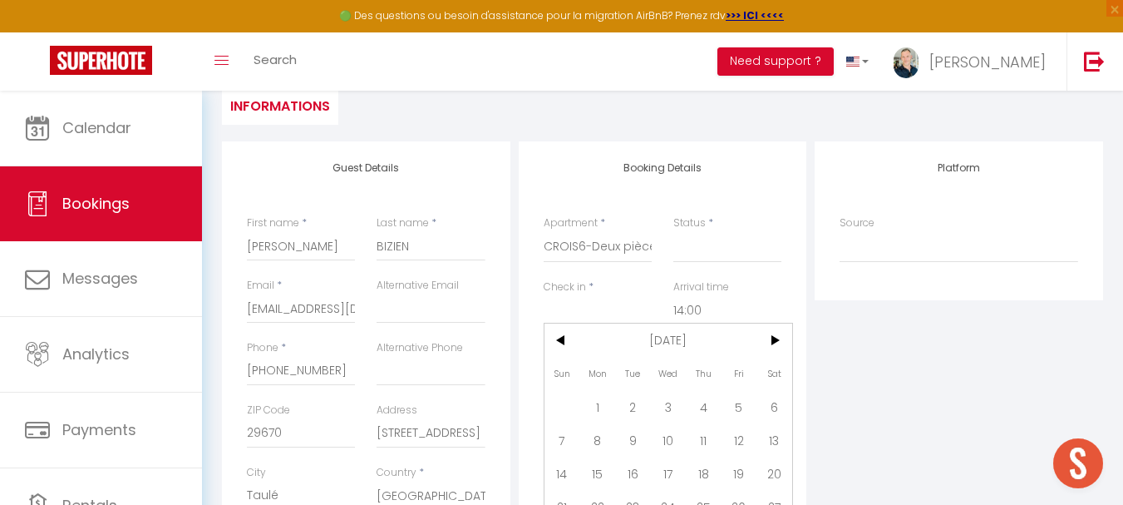
scroll to position [249, 0]
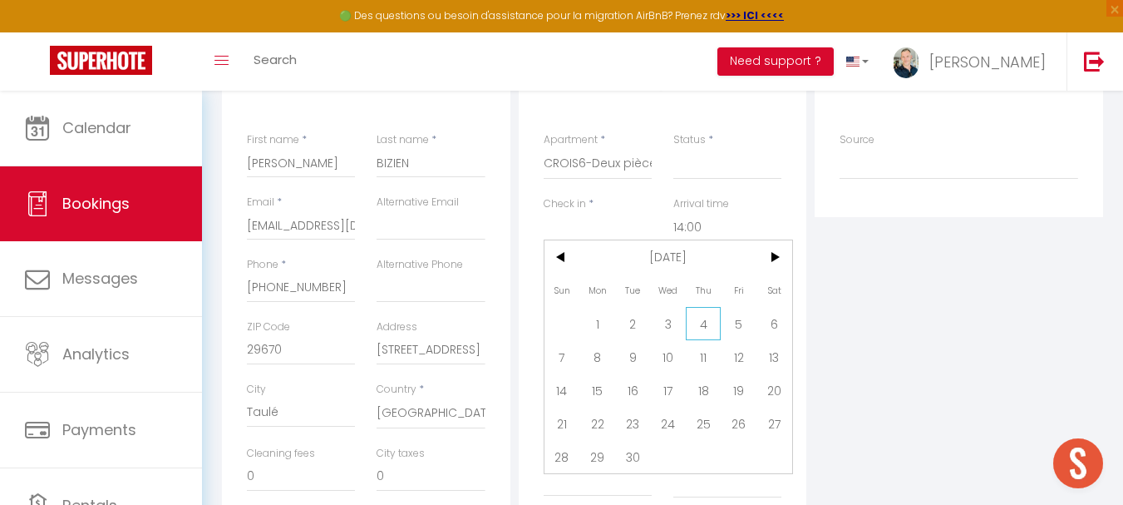
click at [704, 325] on span "4" at bounding box center [704, 323] width 36 height 33
select select
type input "[DATE]"
select select
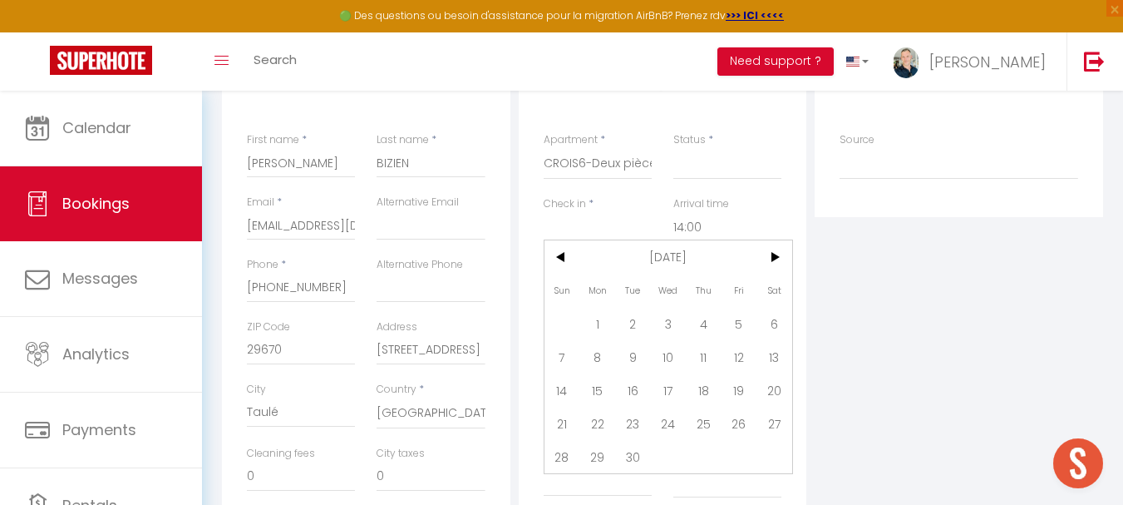
select select
checkbox input "false"
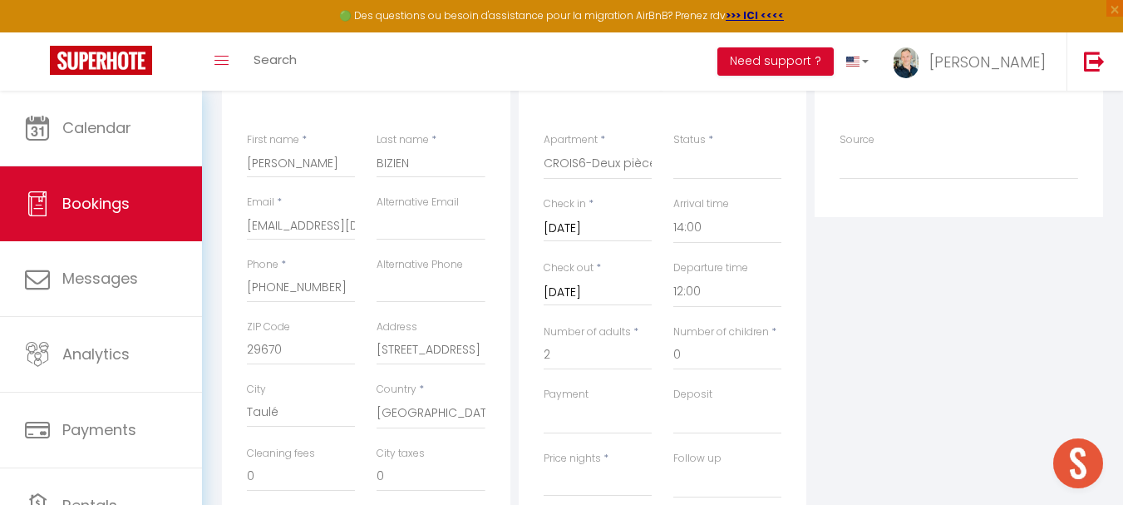
click at [617, 291] on input "[DATE]" at bounding box center [598, 293] width 108 height 22
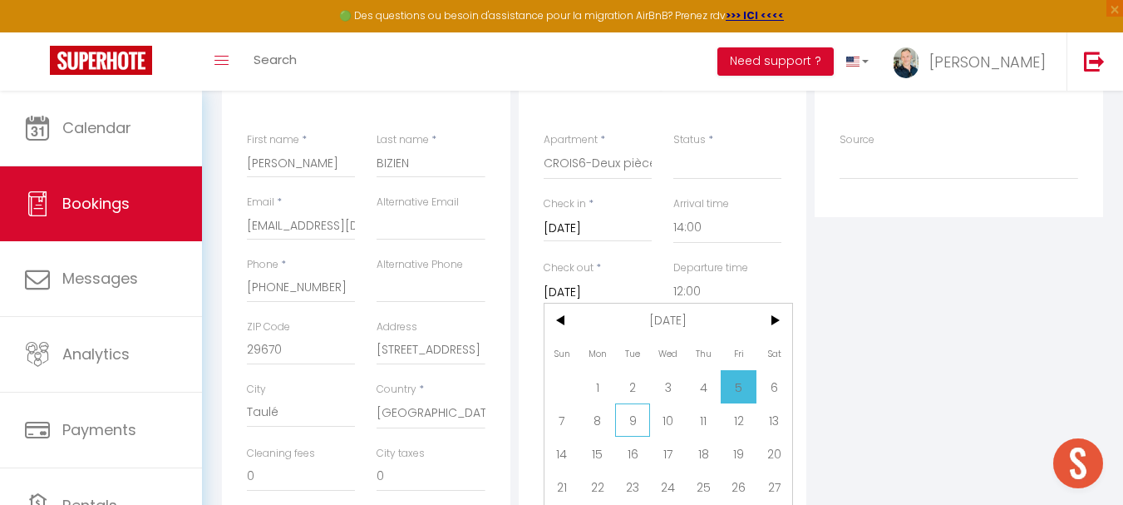
click at [632, 405] on span "9" at bounding box center [633, 419] width 36 height 33
select select
type input "[DATE]"
select select
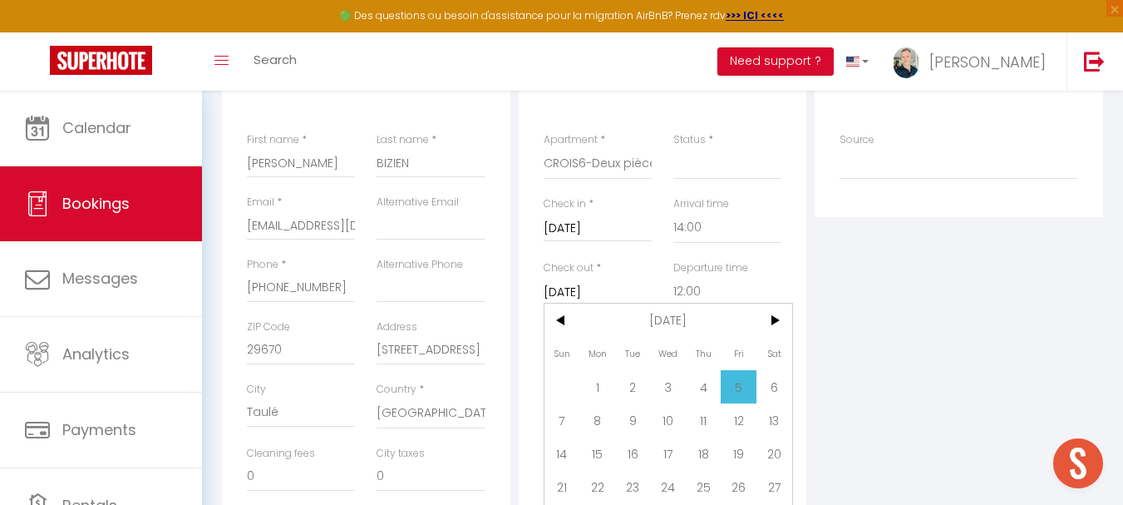
select select
checkbox input "false"
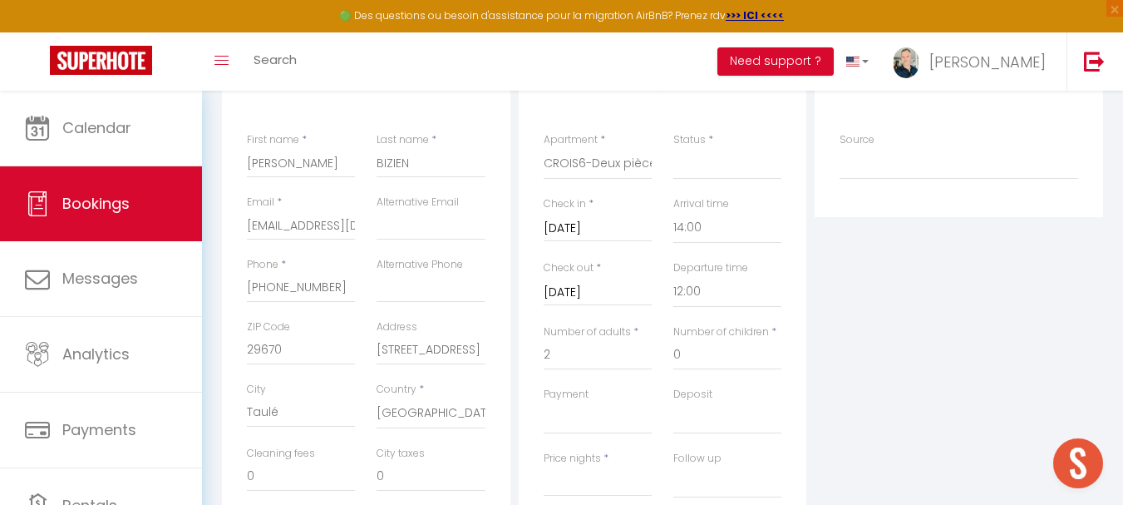
select select
type input "0"
select select
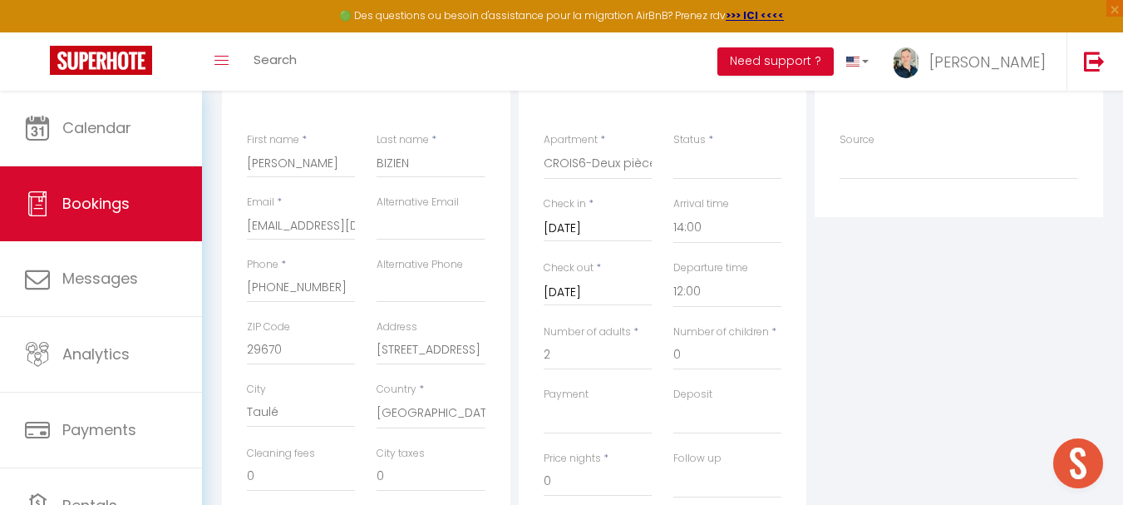
checkbox input "false"
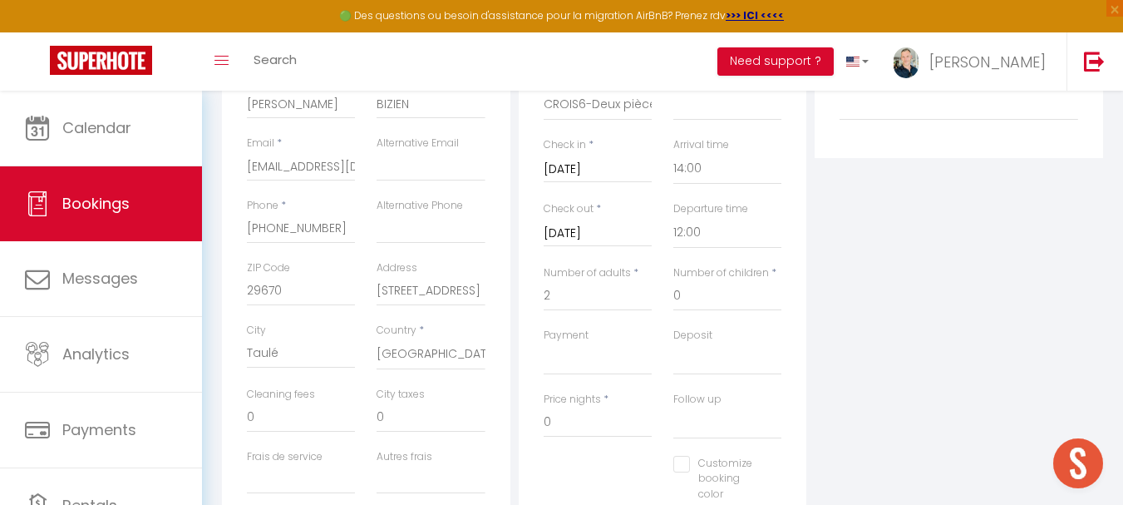
scroll to position [333, 0]
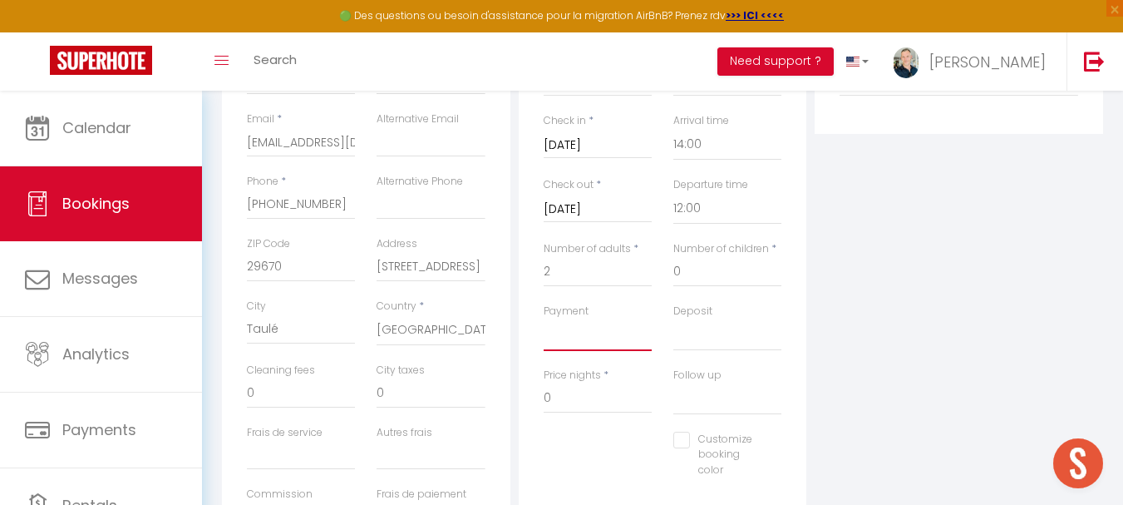
click at [590, 337] on select "OK KO" at bounding box center [598, 335] width 108 height 32
select select "10"
click at [544, 319] on select "OK KO" at bounding box center [598, 335] width 108 height 32
select select
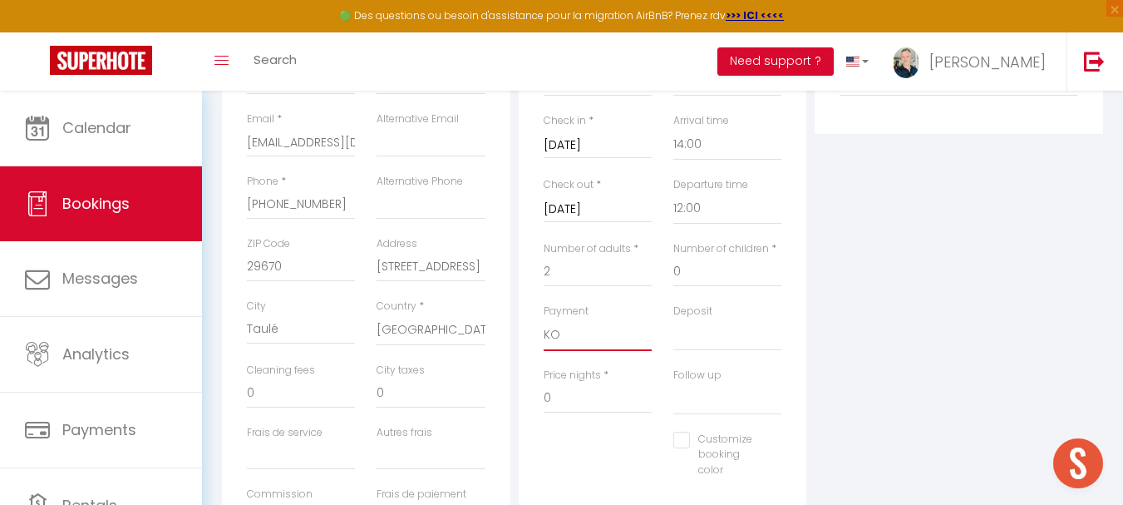
select select
checkbox input "false"
click at [699, 343] on select "OK KO" at bounding box center [728, 335] width 108 height 32
select select "14"
click at [674, 319] on select "OK KO" at bounding box center [728, 335] width 108 height 32
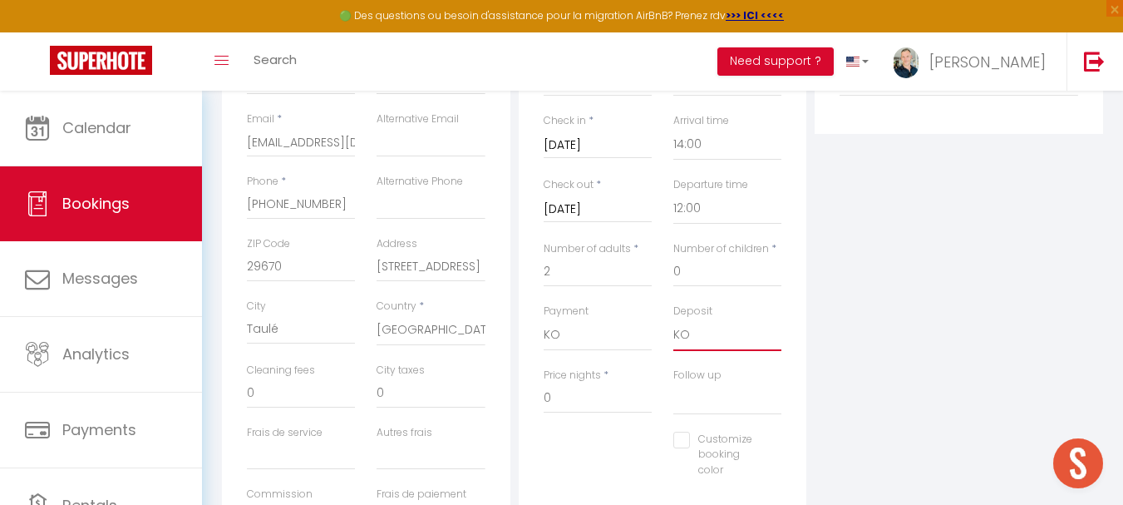
select select
checkbox input "false"
click at [613, 399] on input "0" at bounding box center [598, 398] width 108 height 30
type input "348,41"
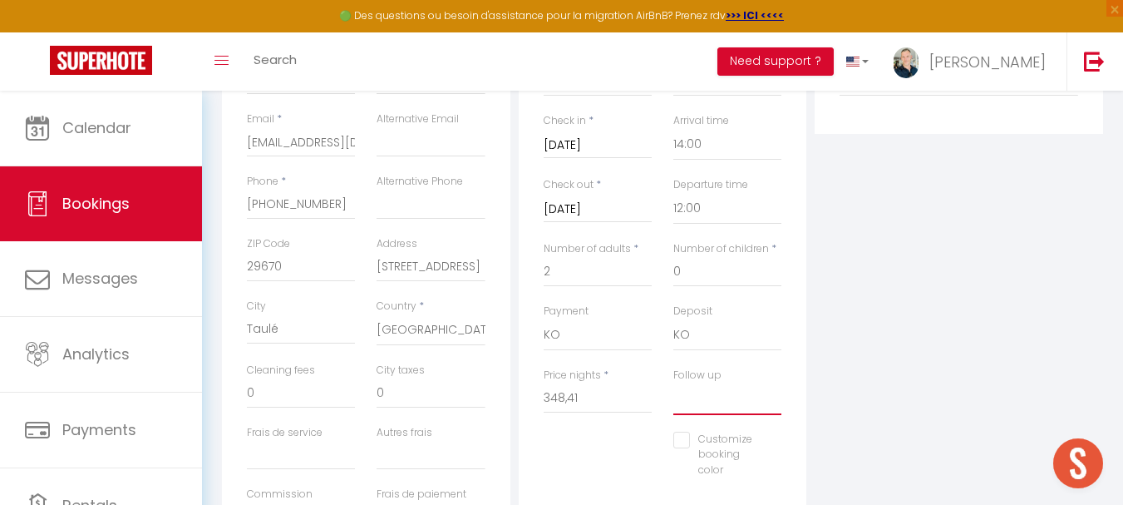
click at [709, 389] on select "Yes No" at bounding box center [728, 399] width 108 height 32
select select "0"
click at [674, 383] on select "Yes No" at bounding box center [728, 399] width 108 height 32
select select
checkbox input "false"
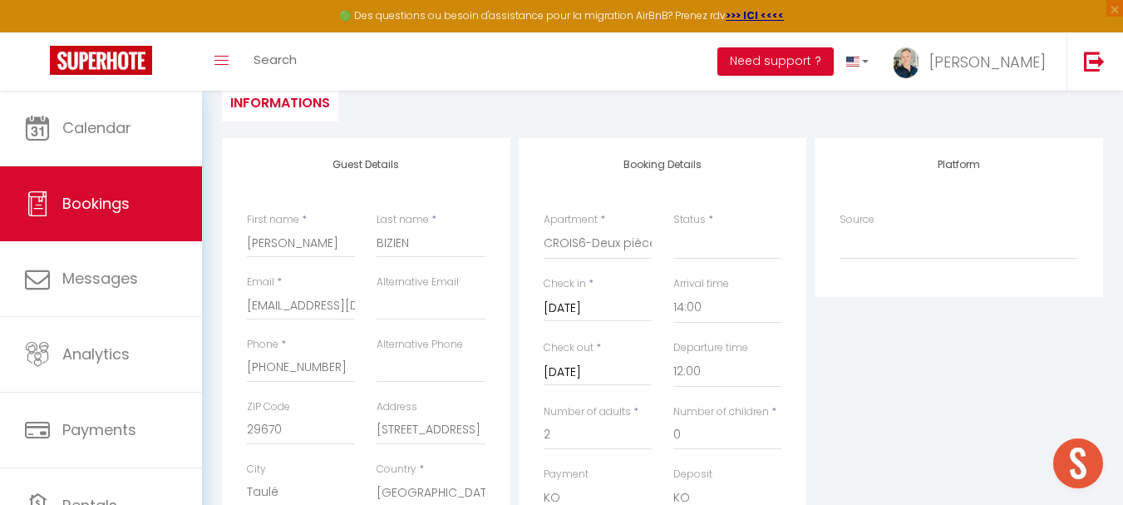
scroll to position [0, 0]
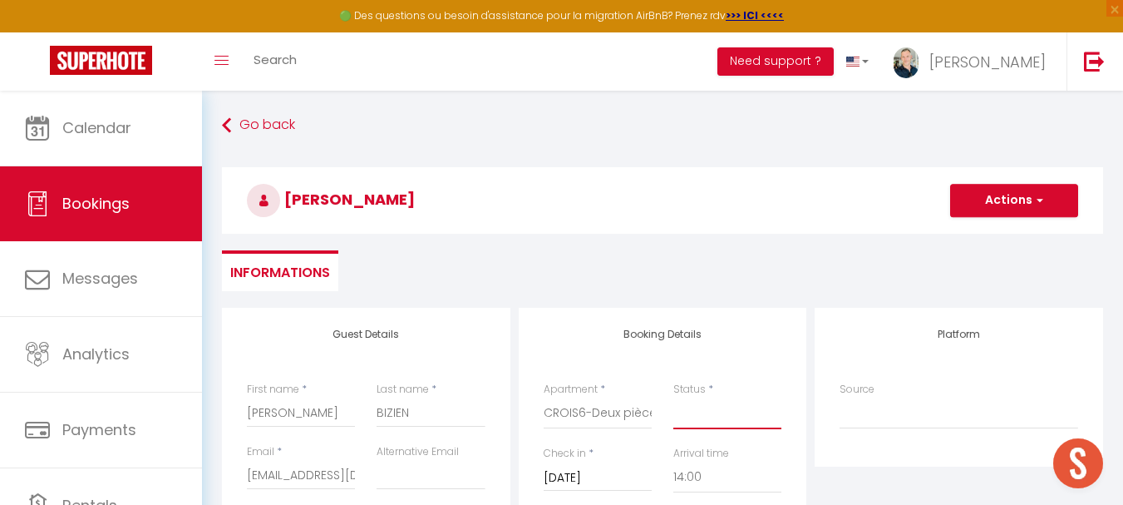
click at [718, 405] on select "Confirmed Not Confirmed Cancelled Cancelled by traveler No Show Request" at bounding box center [728, 413] width 108 height 32
select select "2"
click at [674, 397] on select "Confirmed Not Confirmed Cancelled Cancelled by traveler No Show Request" at bounding box center [728, 413] width 108 height 32
click at [914, 194] on button "Actions" at bounding box center [1014, 200] width 128 height 33
click at [914, 234] on link "Save" at bounding box center [997, 237] width 131 height 22
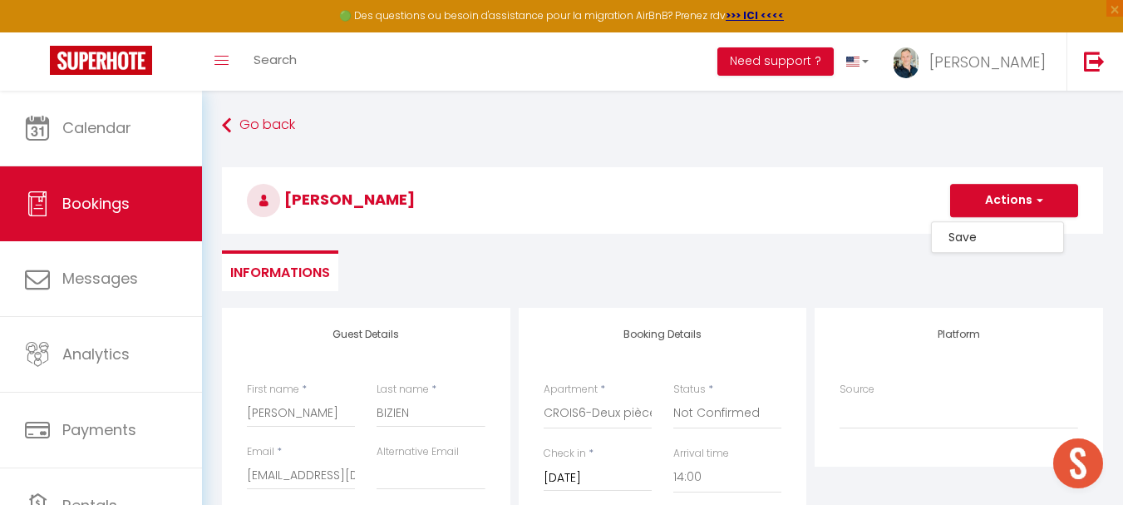
checkbox input "false"
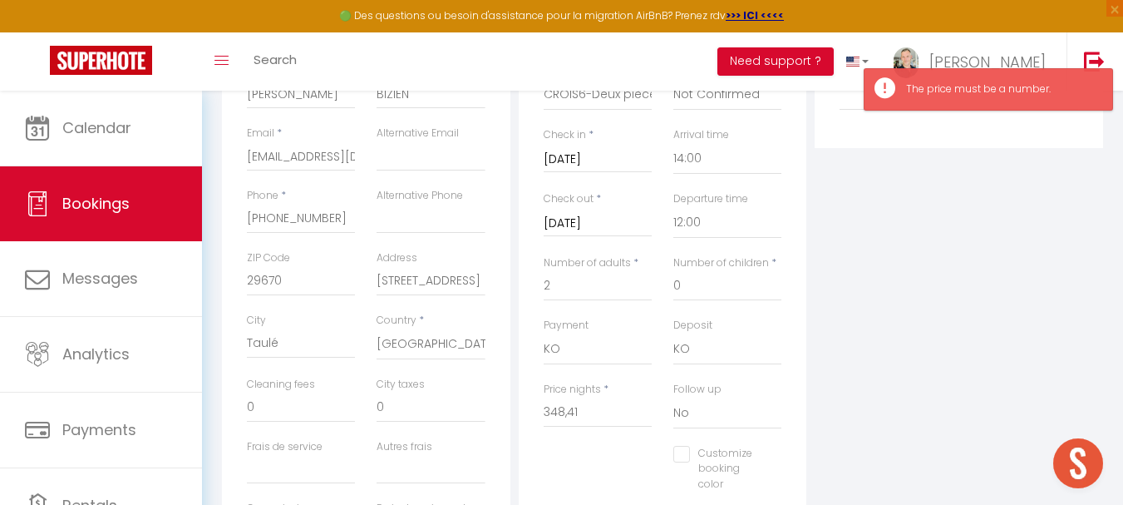
scroll to position [333, 0]
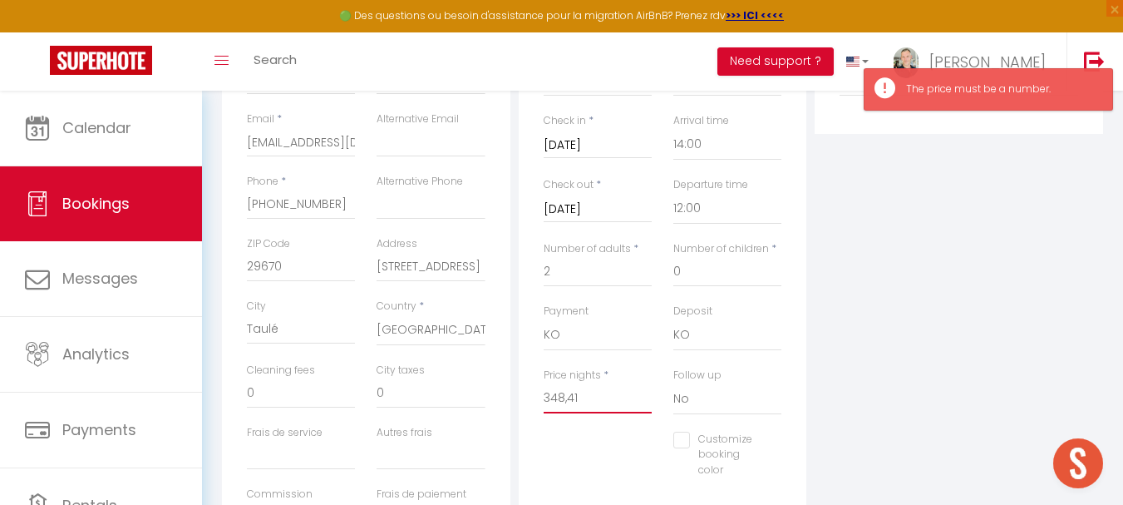
click at [569, 395] on input "348,41" at bounding box center [598, 398] width 108 height 30
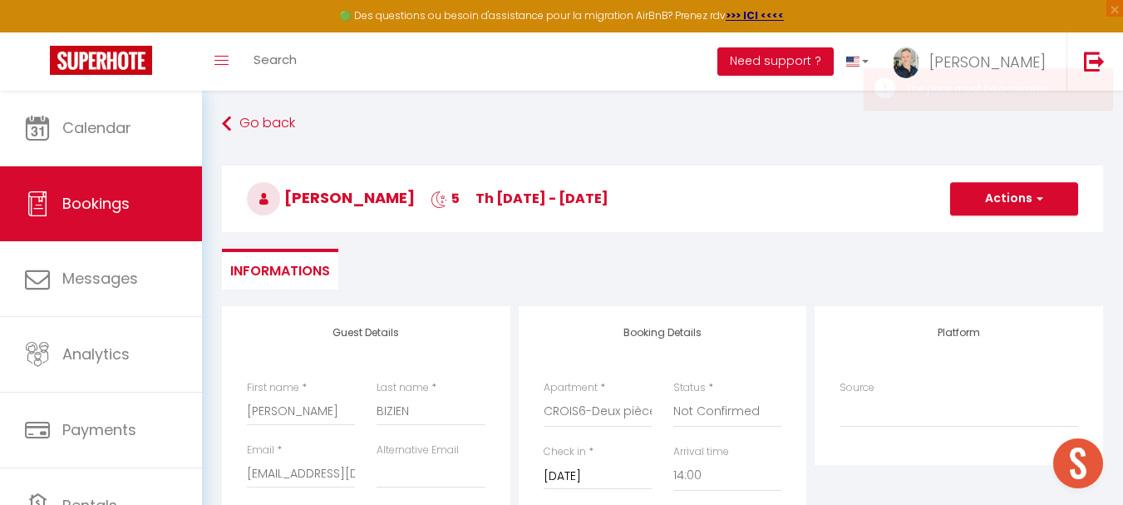
scroll to position [0, 0]
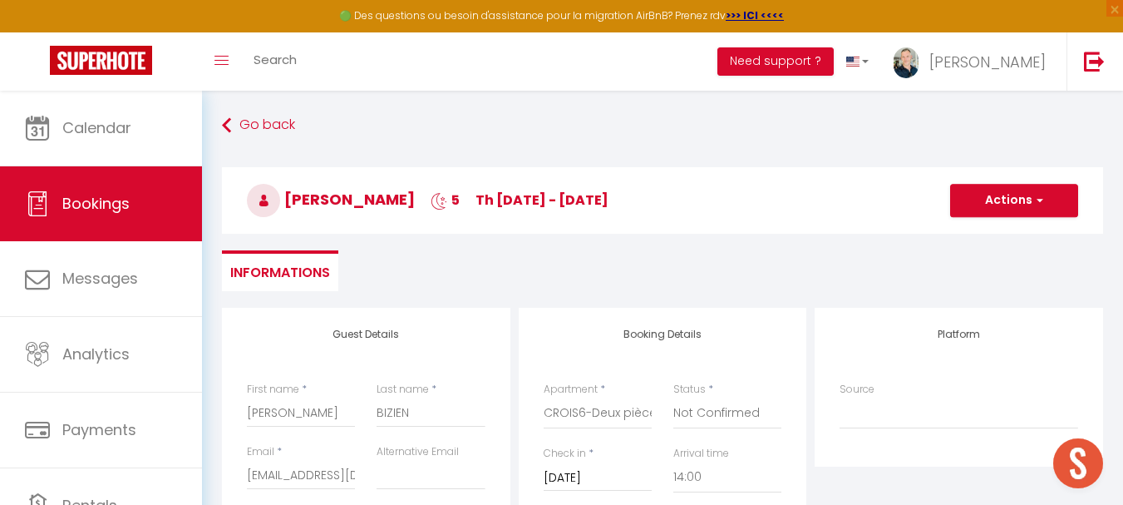
type input "348.41"
click at [914, 195] on button "Actions" at bounding box center [1014, 200] width 128 height 33
click at [914, 231] on link "Save" at bounding box center [997, 237] width 131 height 22
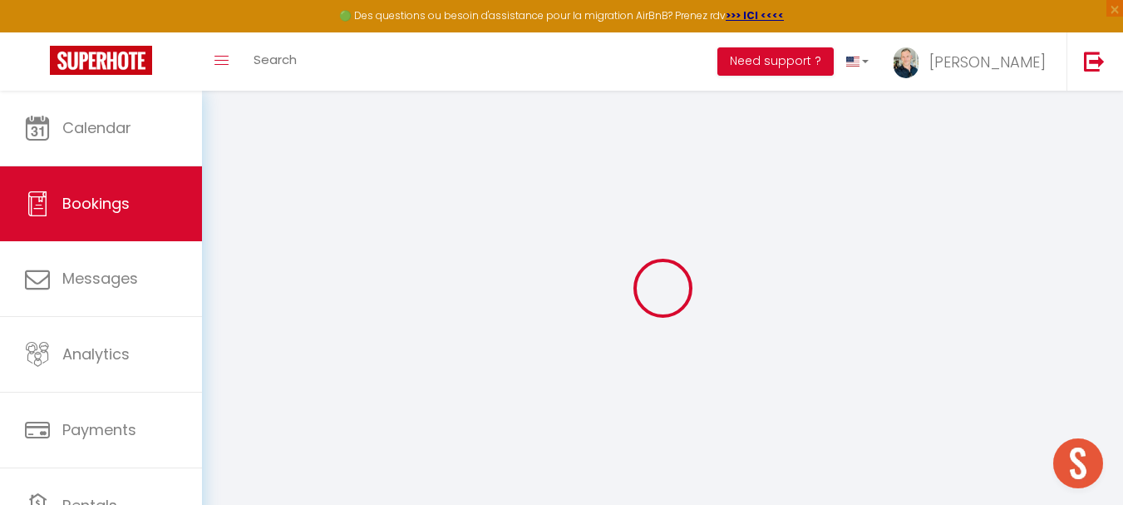
select select "not_cancelled"
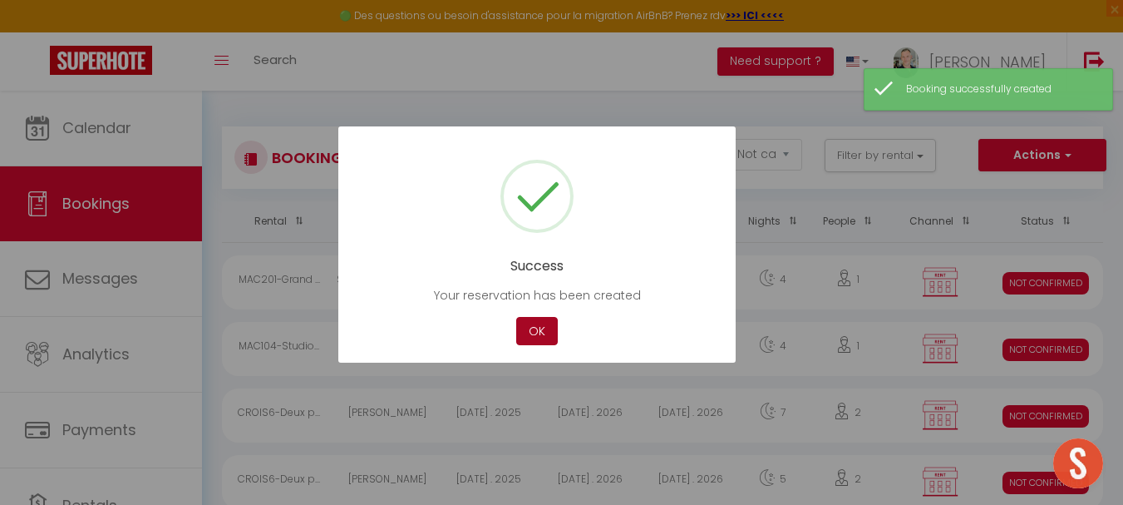
click at [531, 338] on button "OK" at bounding box center [537, 331] width 42 height 29
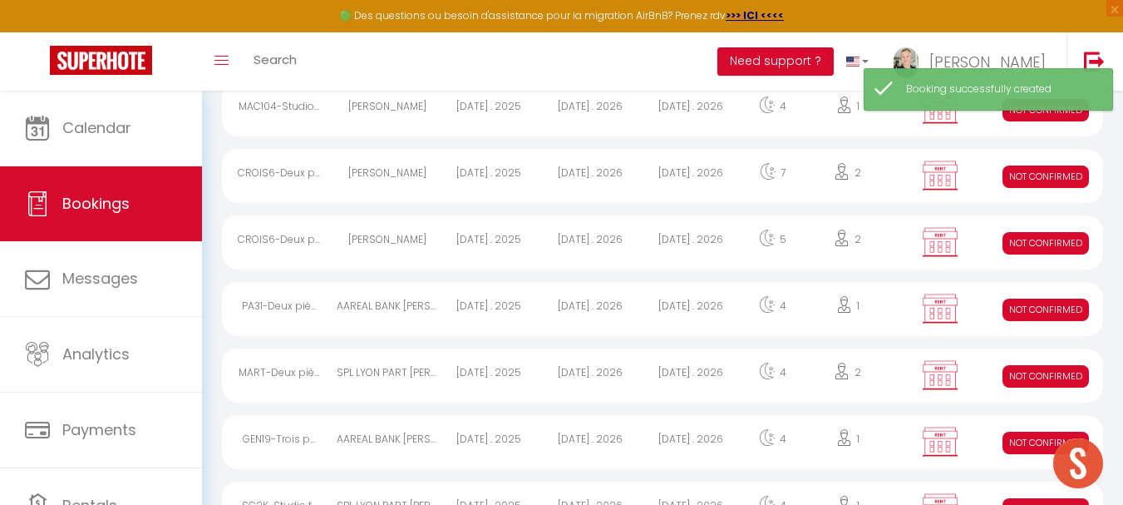
scroll to position [249, 0]
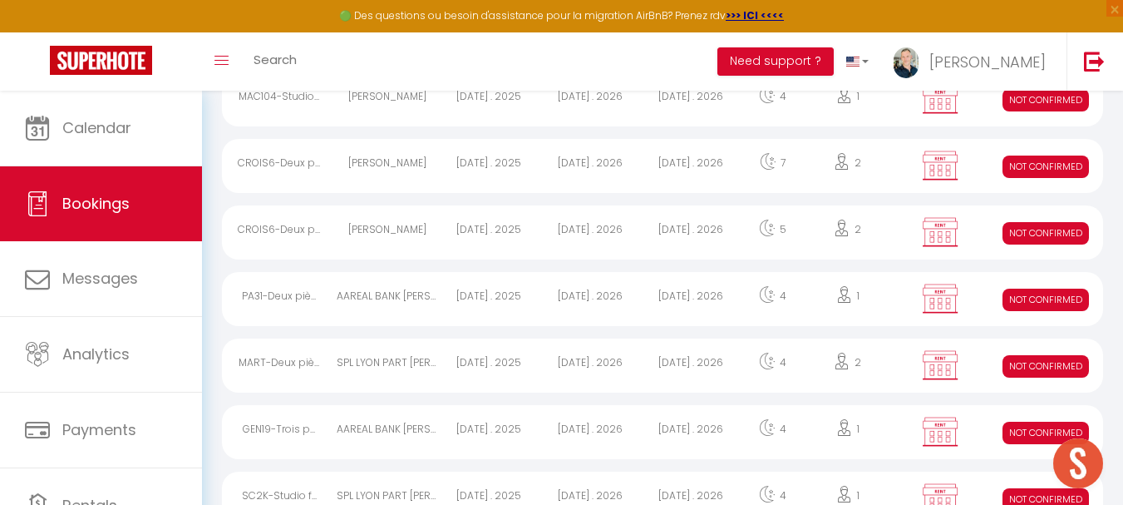
click at [597, 228] on div "[DATE] . 2026" at bounding box center [590, 232] width 101 height 54
select select "KO"
select select "0"
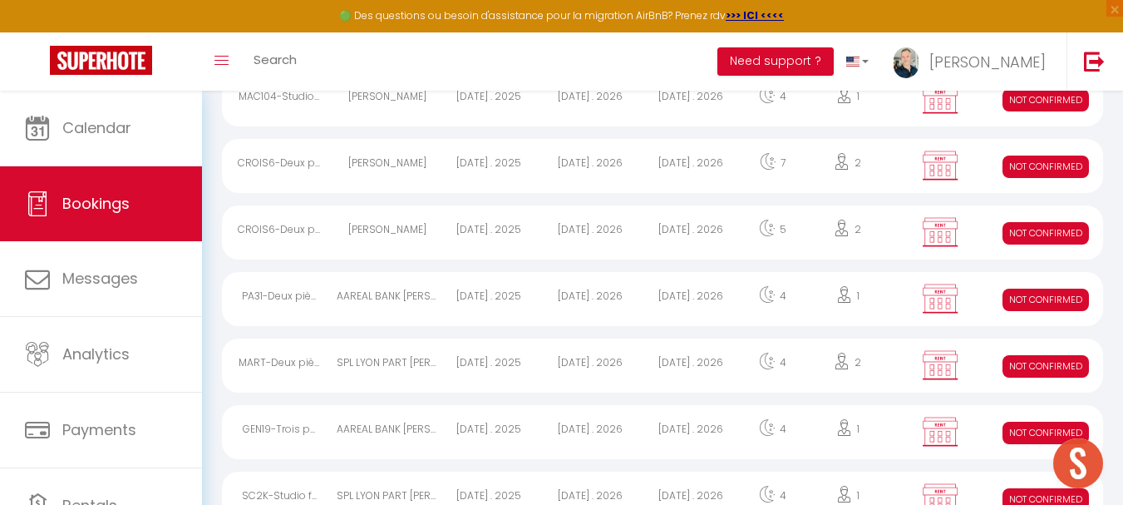
select select "0"
select select
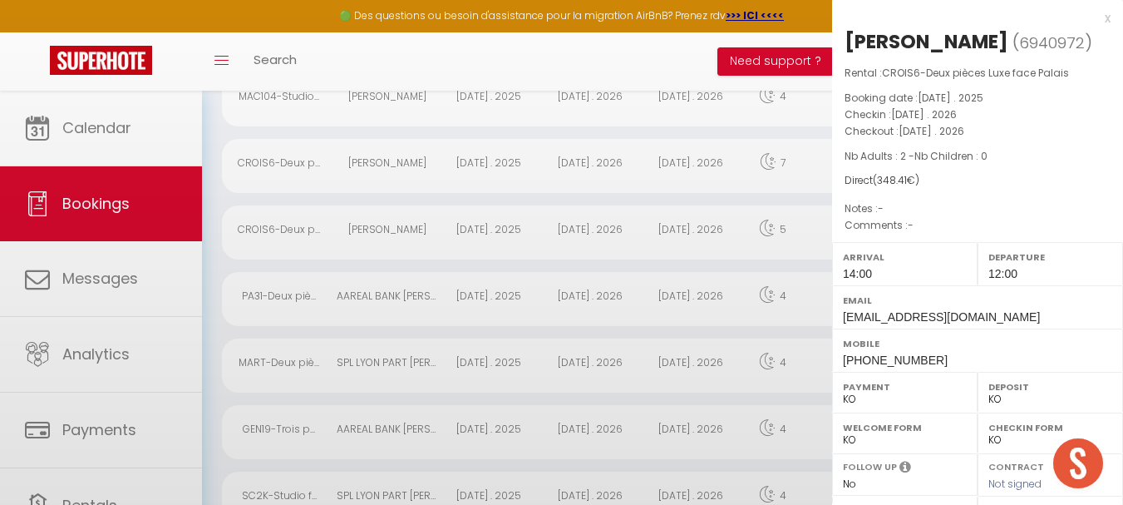
select select "8761"
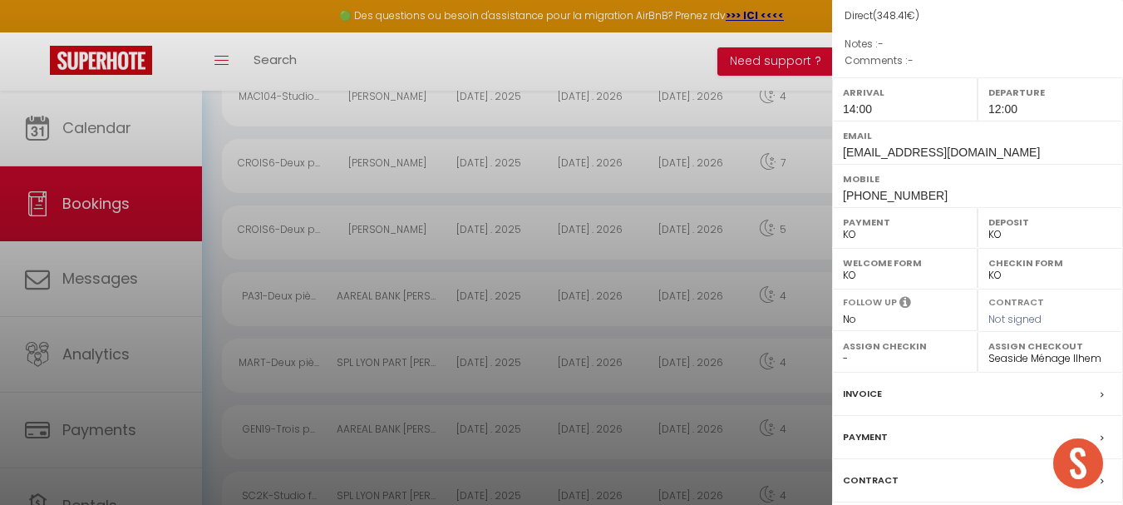
scroll to position [166, 0]
click at [869, 405] on label "Contract" at bounding box center [871, 478] width 56 height 17
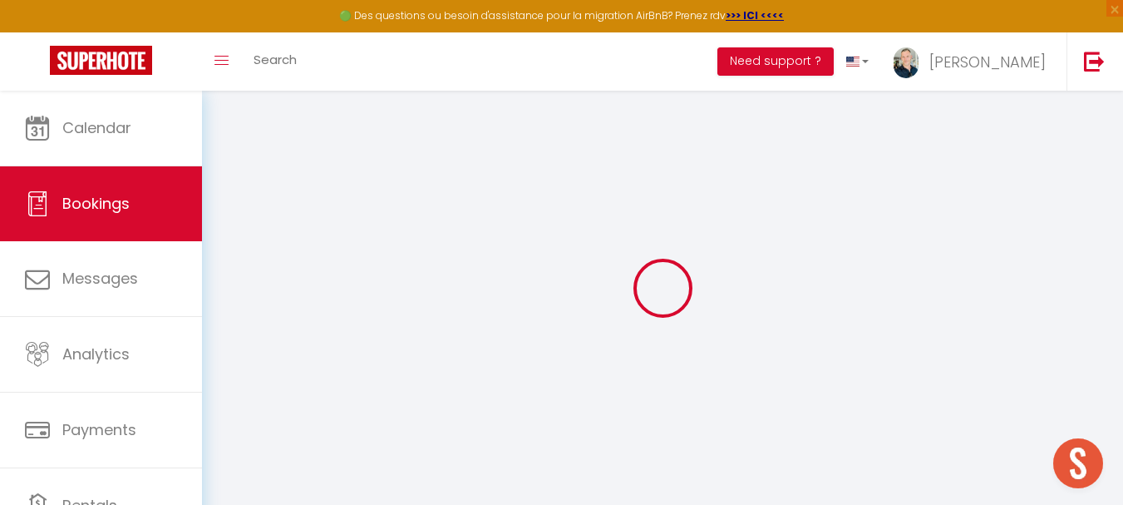
select select
checkbox input "false"
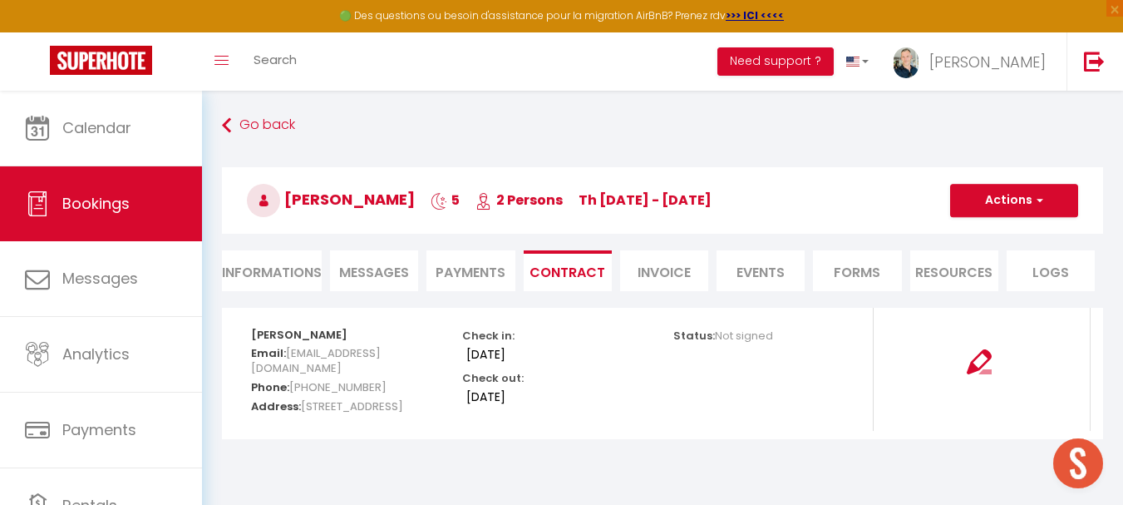
select select
select select "14:00"
select select "12:00"
drag, startPoint x: 265, startPoint y: 280, endPoint x: 301, endPoint y: 276, distance: 36.0
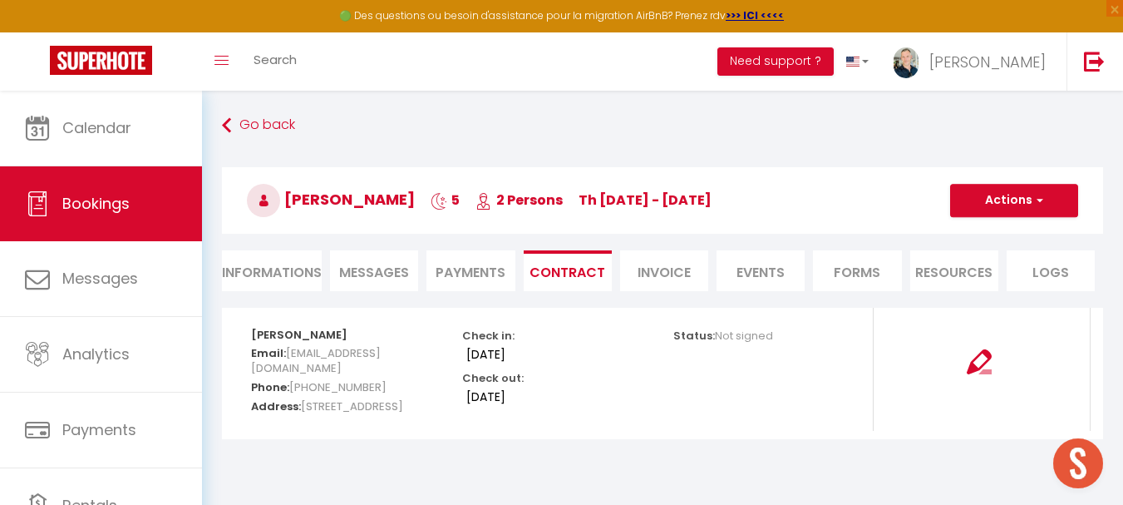
click at [268, 279] on li "Informations" at bounding box center [272, 270] width 100 height 41
select select "0"
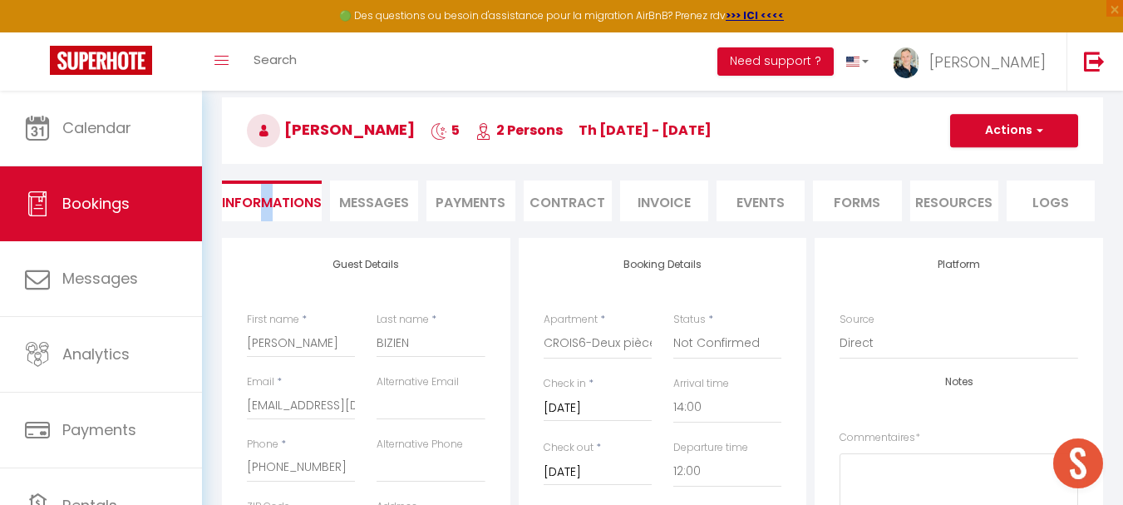
scroll to position [166, 0]
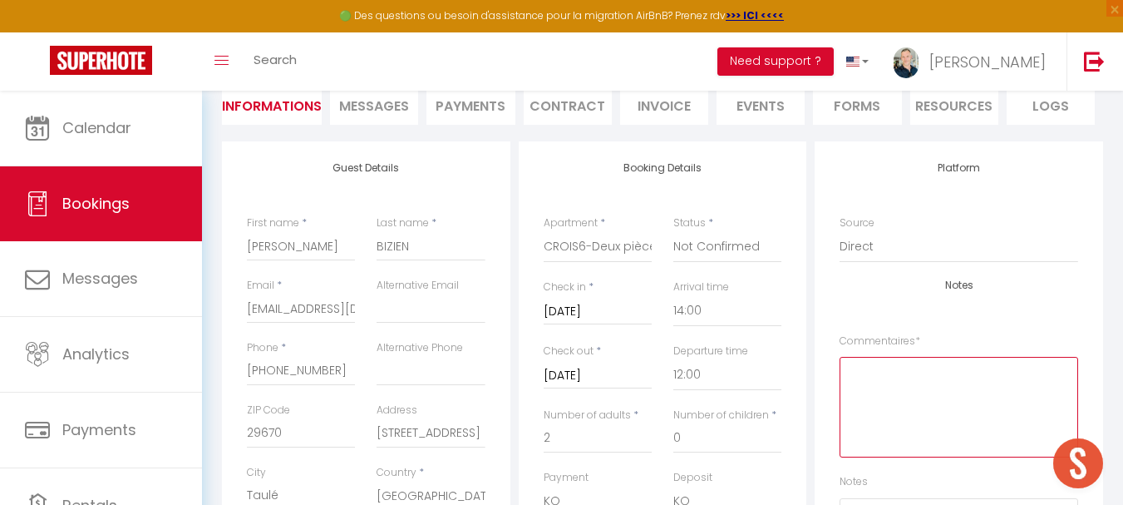
click at [880, 373] on textarea at bounding box center [959, 407] width 239 height 101
type textarea "m"
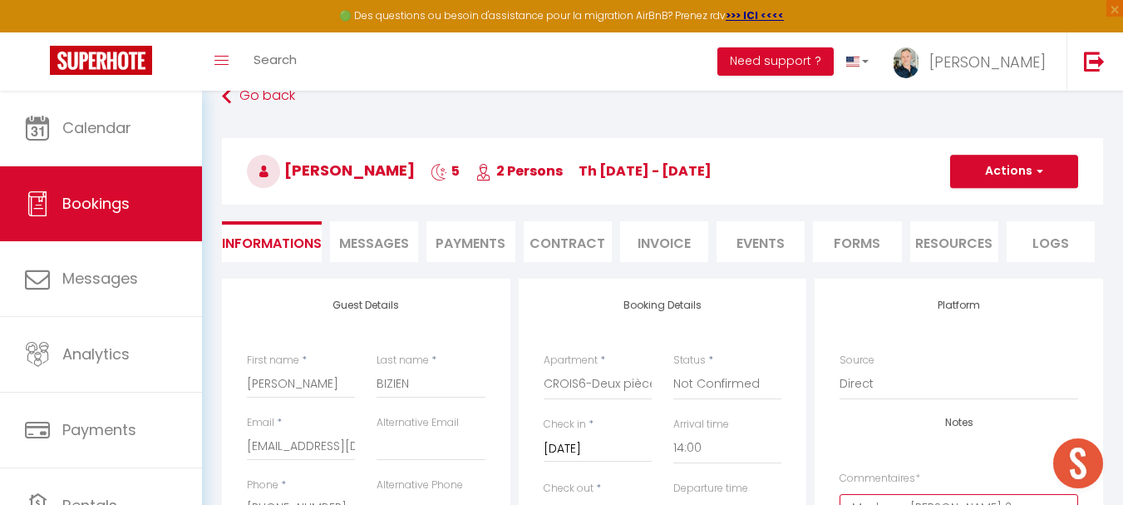
scroll to position [0, 0]
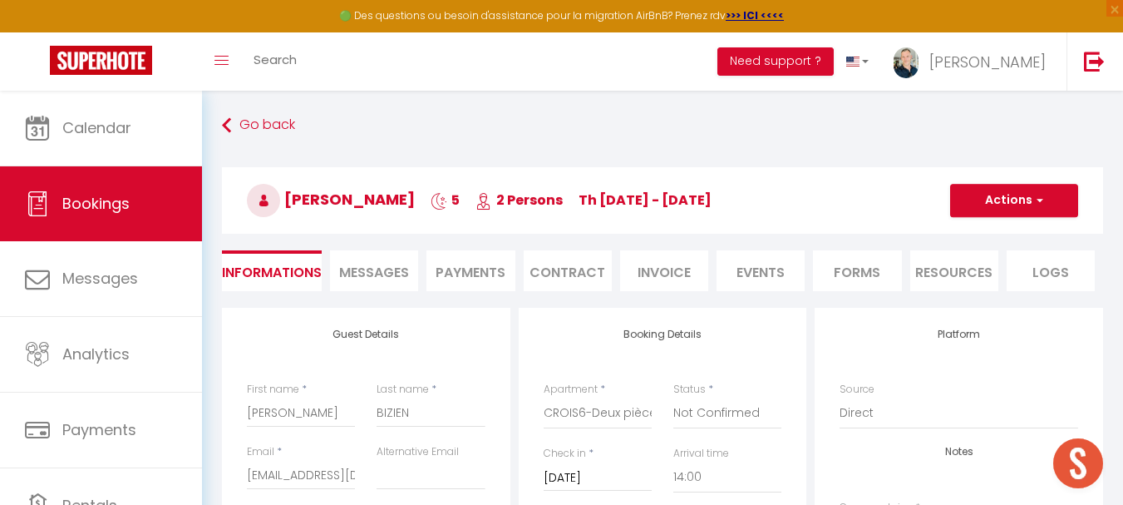
type textarea "Madame [PERSON_NAME] 2 PERSONNES. TEL EN ATTENTE"
click at [914, 210] on button "Actions" at bounding box center [1014, 200] width 128 height 33
click at [914, 235] on link "Save" at bounding box center [997, 237] width 131 height 22
select select "not_cancelled"
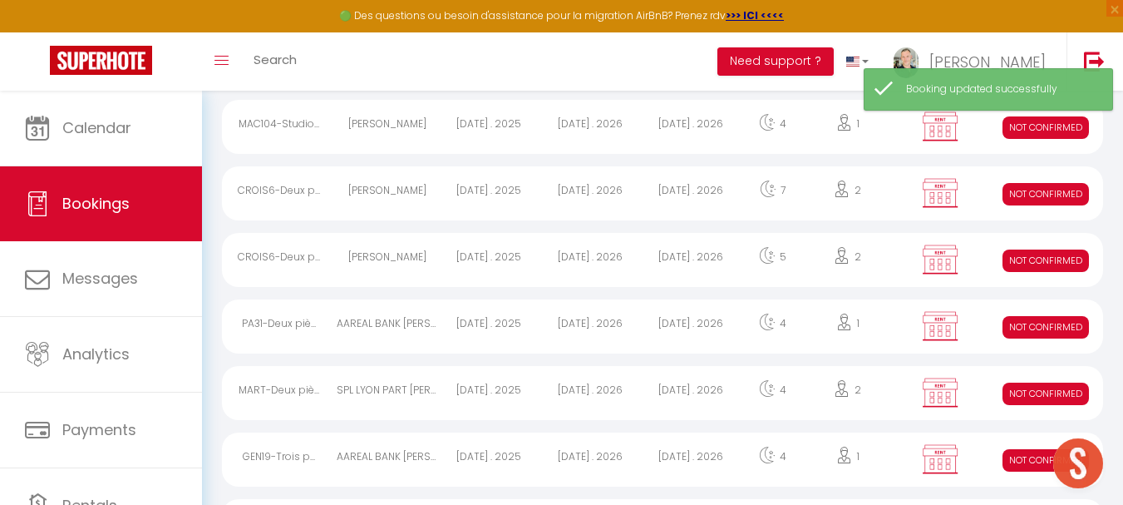
scroll to position [249, 0]
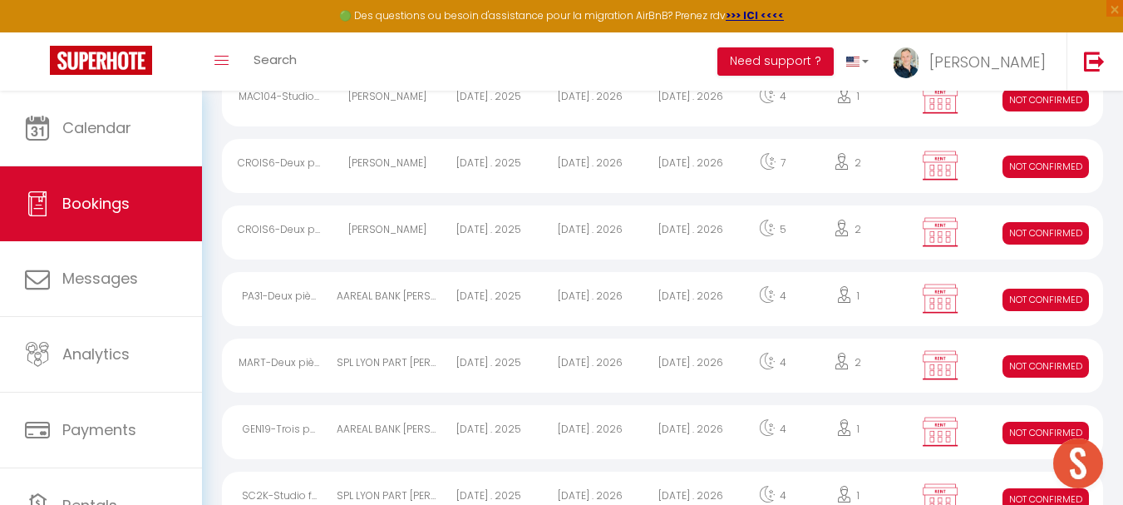
click at [589, 230] on div "[DATE] . 2026" at bounding box center [590, 232] width 101 height 54
select select "KO"
select select "0"
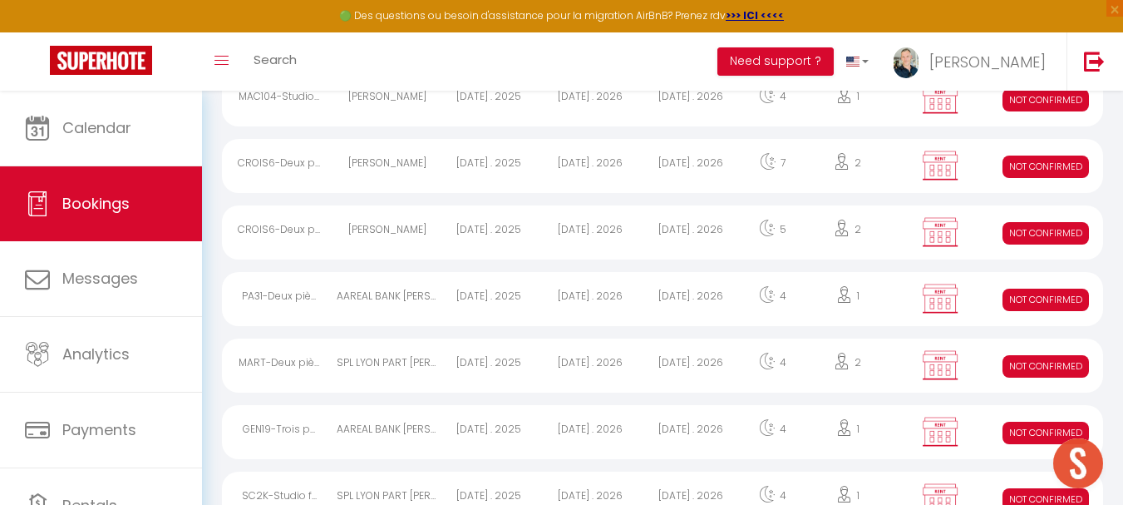
select select "0"
select select
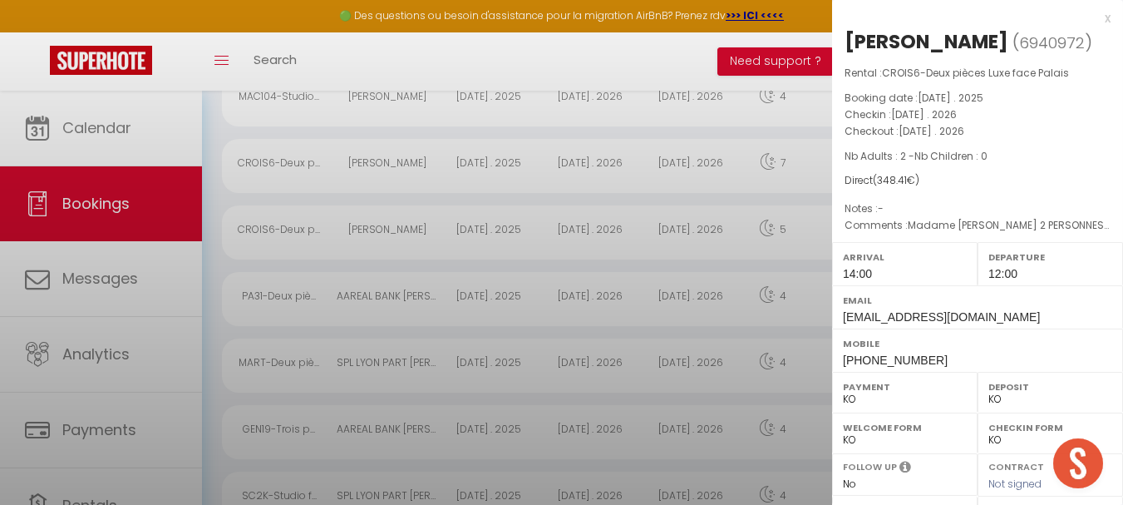
select select "8761"
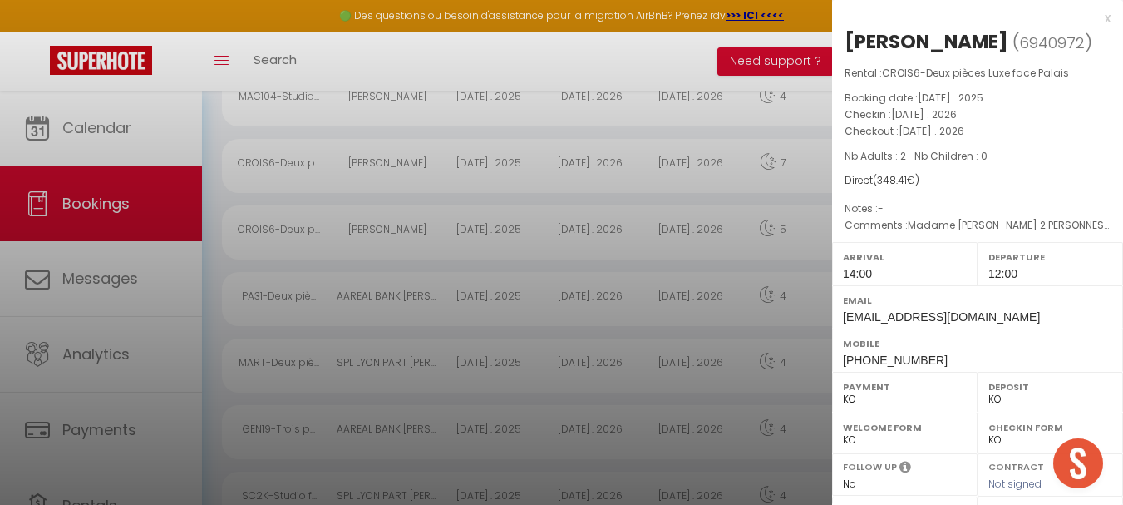
click at [601, 229] on div at bounding box center [561, 252] width 1123 height 505
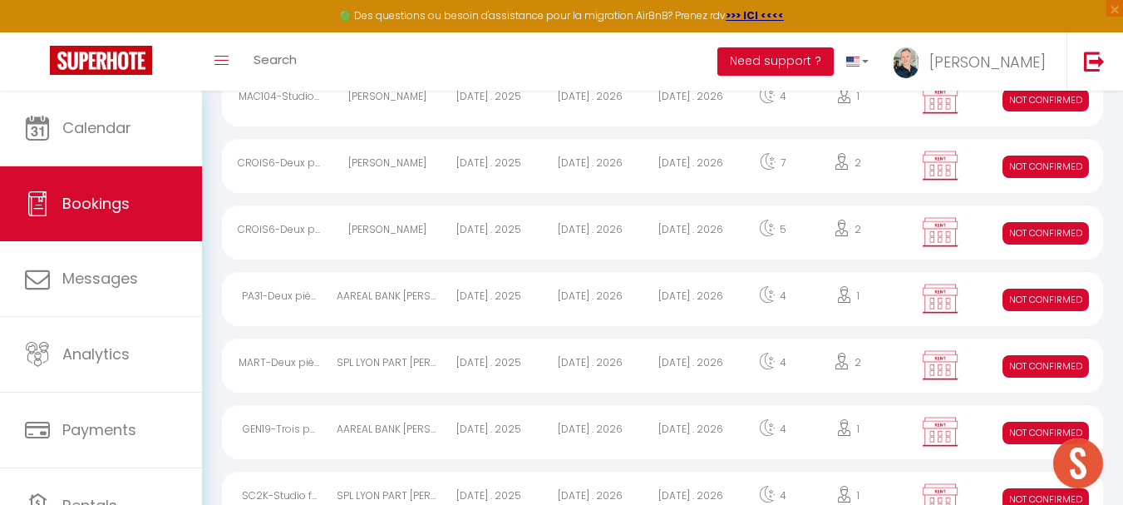
click at [575, 230] on div "[DATE] . 2026" at bounding box center [590, 232] width 101 height 54
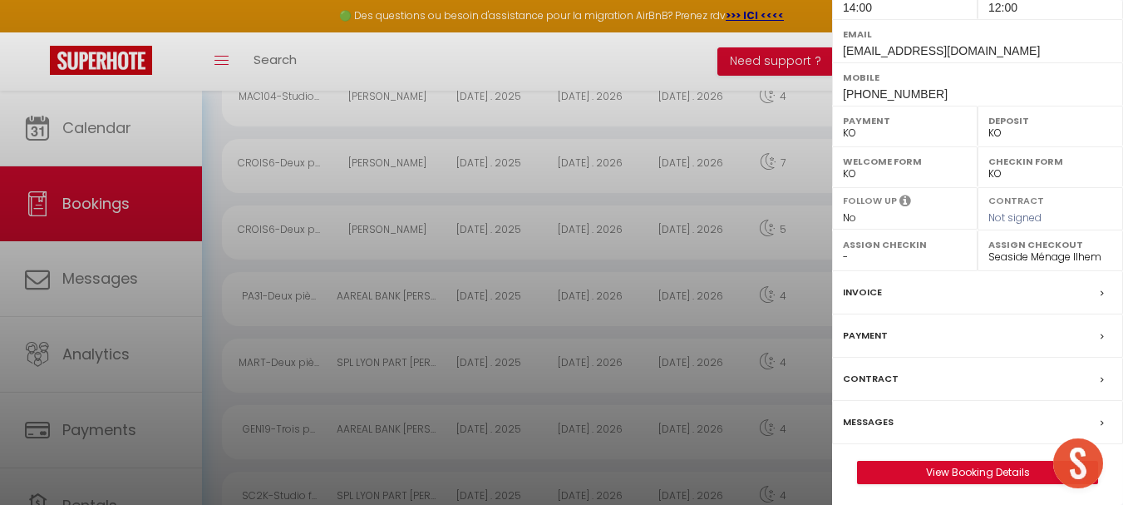
scroll to position [270, 0]
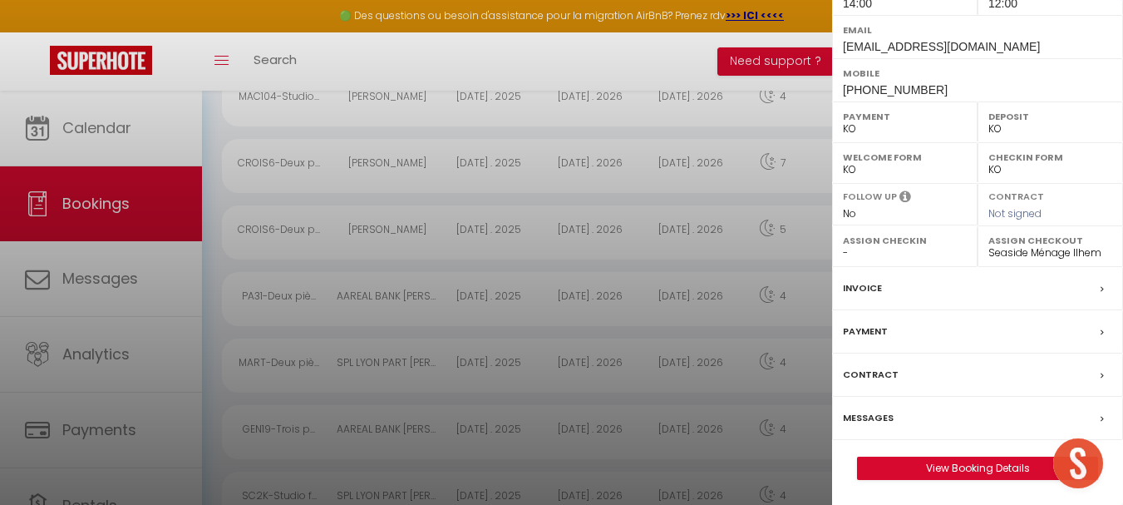
click at [873, 372] on label "Contract" at bounding box center [871, 374] width 56 height 17
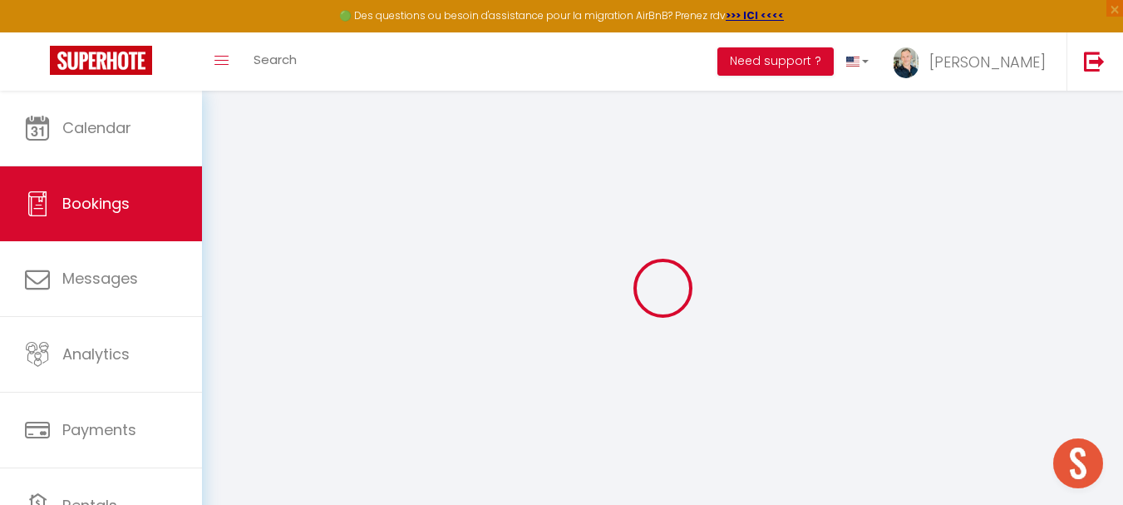
select select
checkbox input "false"
type textarea "Madame [PERSON_NAME] 2 PERSONNES. TEL EN ATTENTE"
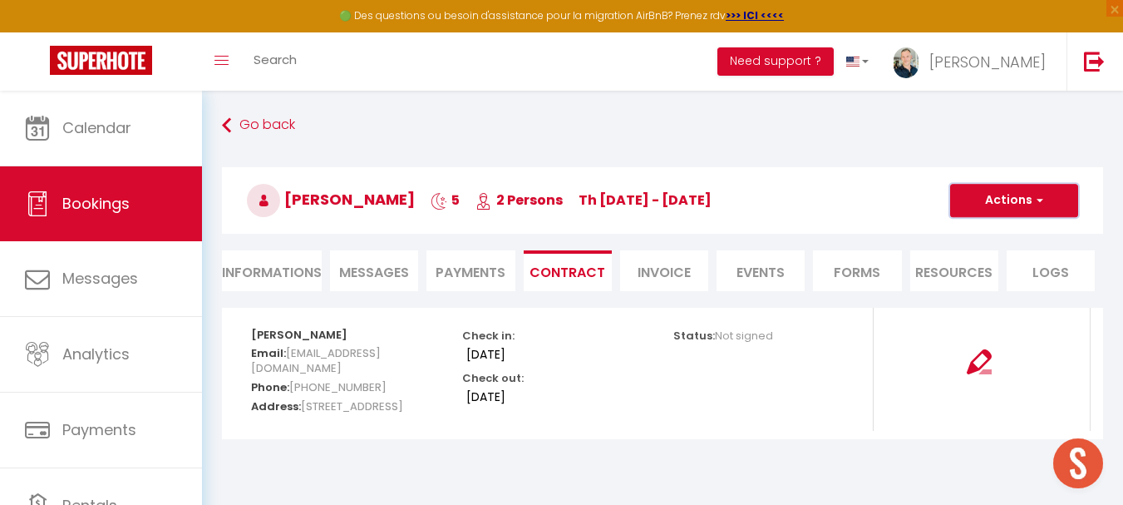
click at [914, 193] on button "Actions" at bounding box center [1014, 200] width 128 height 33
click at [672, 268] on li "Invoice" at bounding box center [664, 270] width 88 height 41
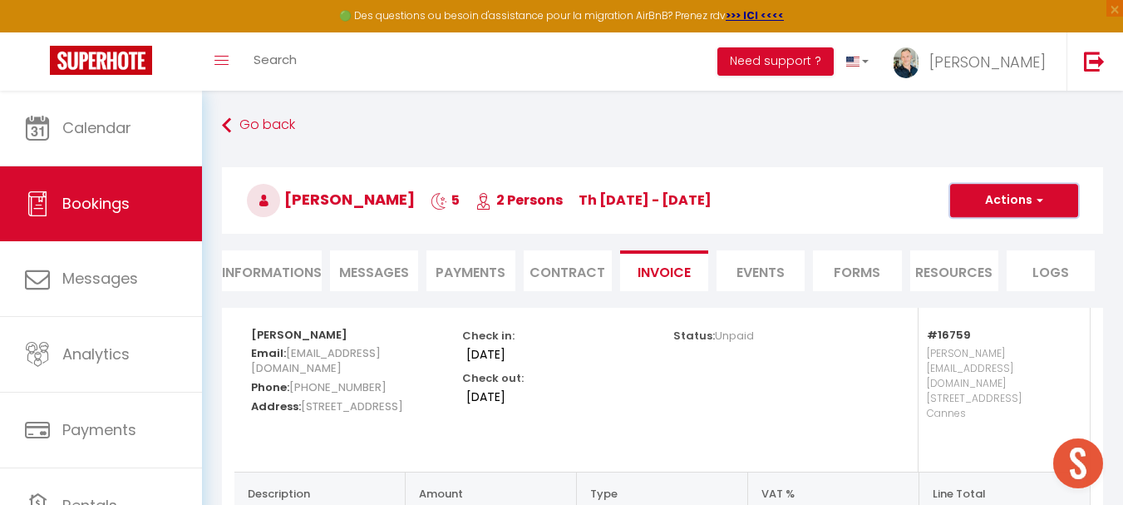
click at [914, 202] on button "Actions" at bounding box center [1014, 200] width 128 height 33
click at [914, 258] on link "Preview and edit" at bounding box center [997, 259] width 131 height 22
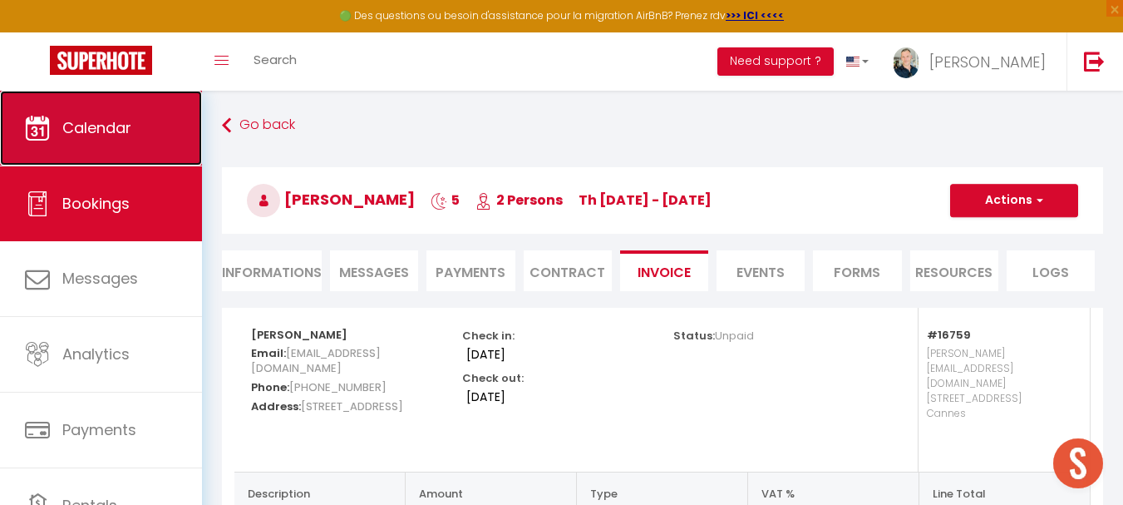
click at [57, 136] on link "Calendar" at bounding box center [101, 128] width 202 height 75
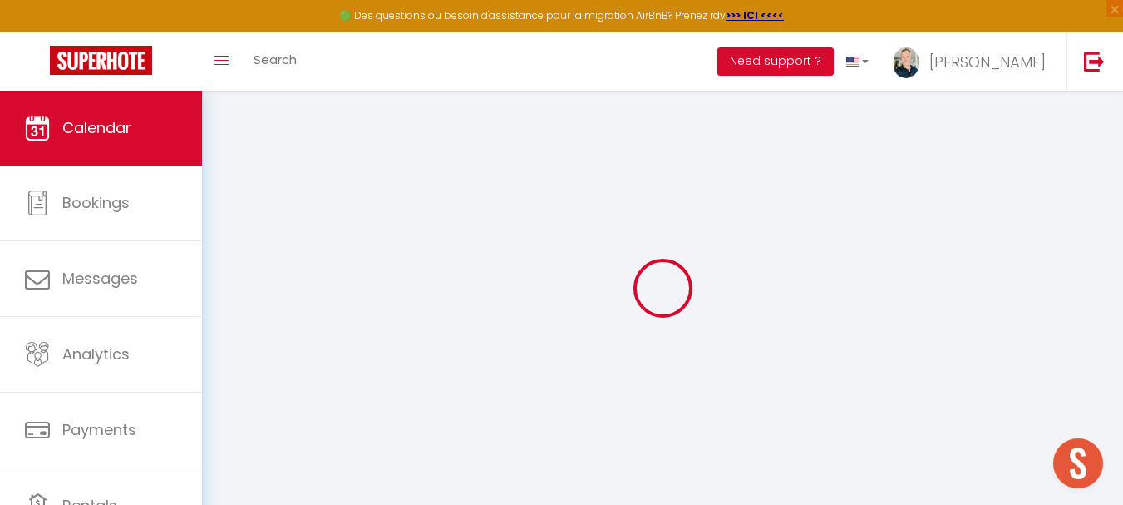
select select
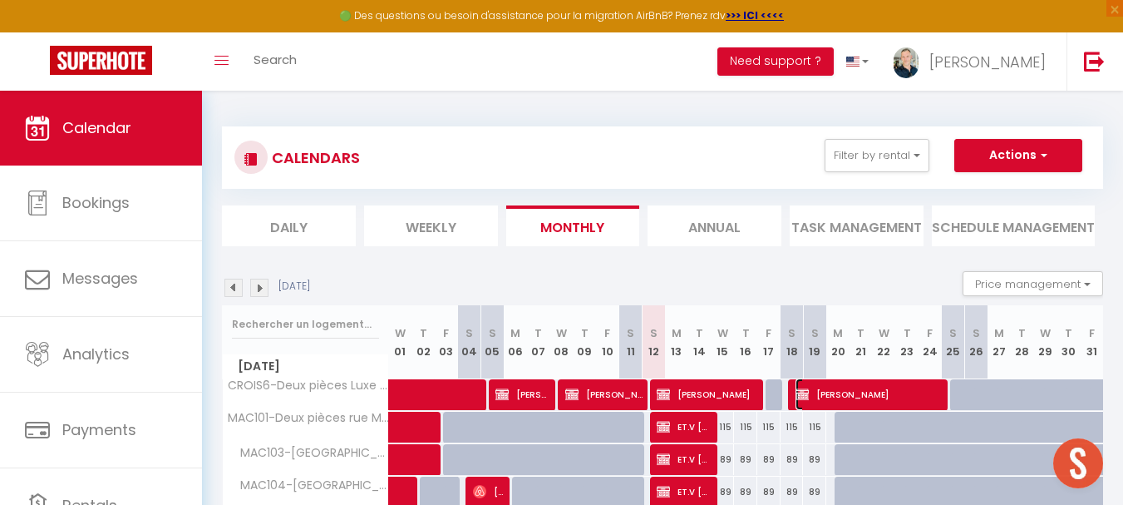
click at [799, 393] on img at bounding box center [802, 394] width 13 height 13
select select "KO"
select select "0"
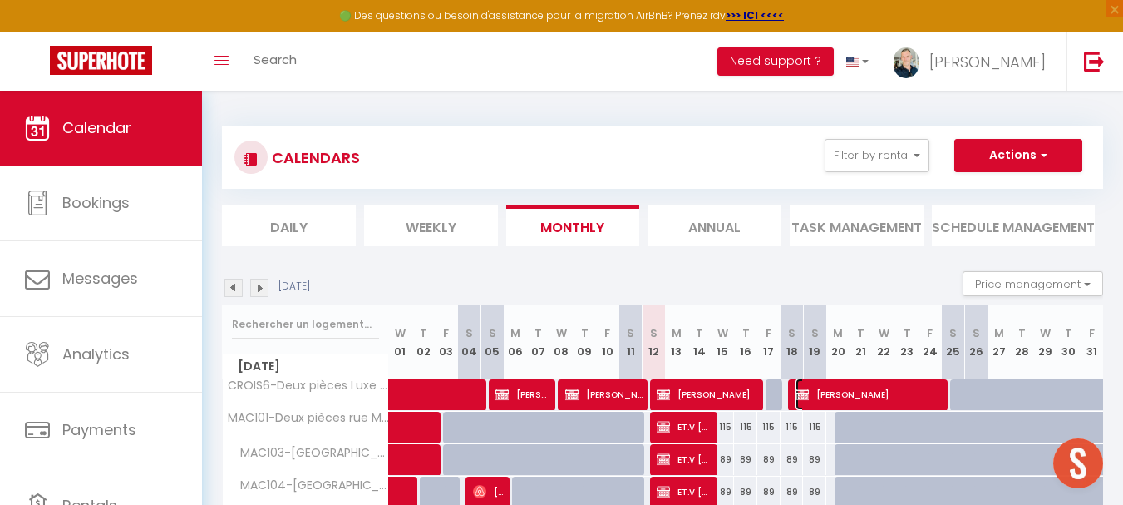
select select "1"
select select
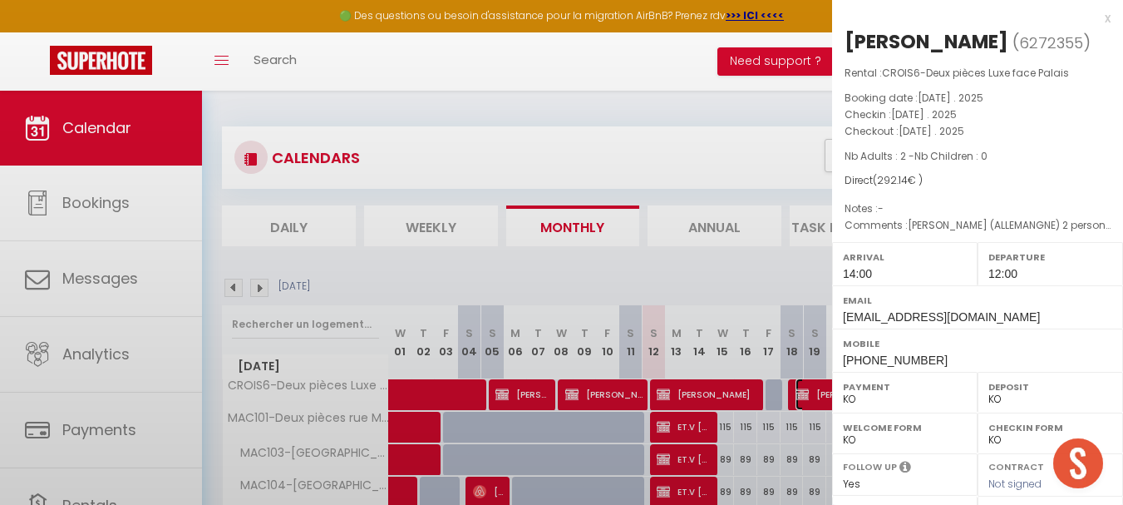
select select "8761"
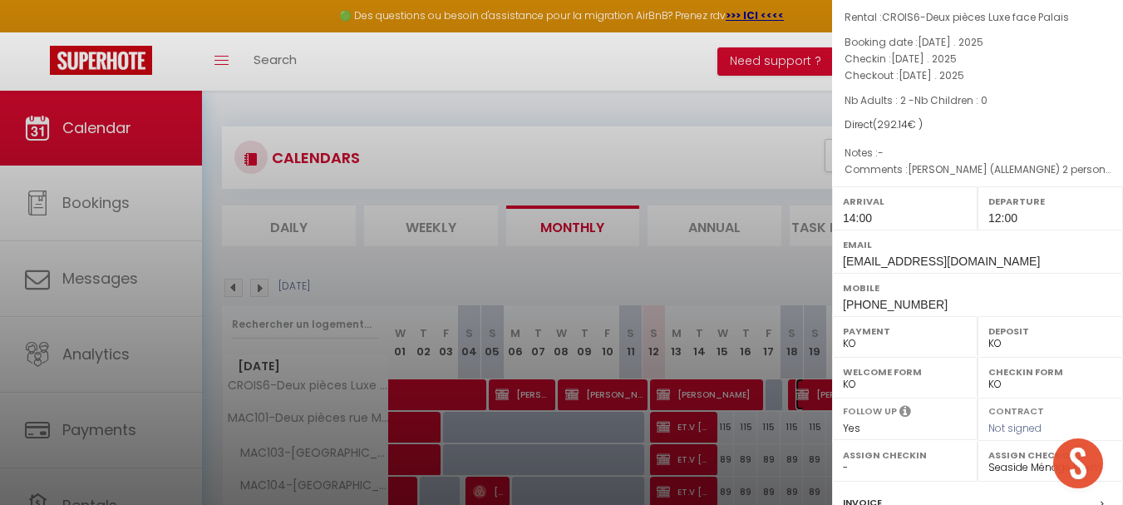
scroll to position [21, 0]
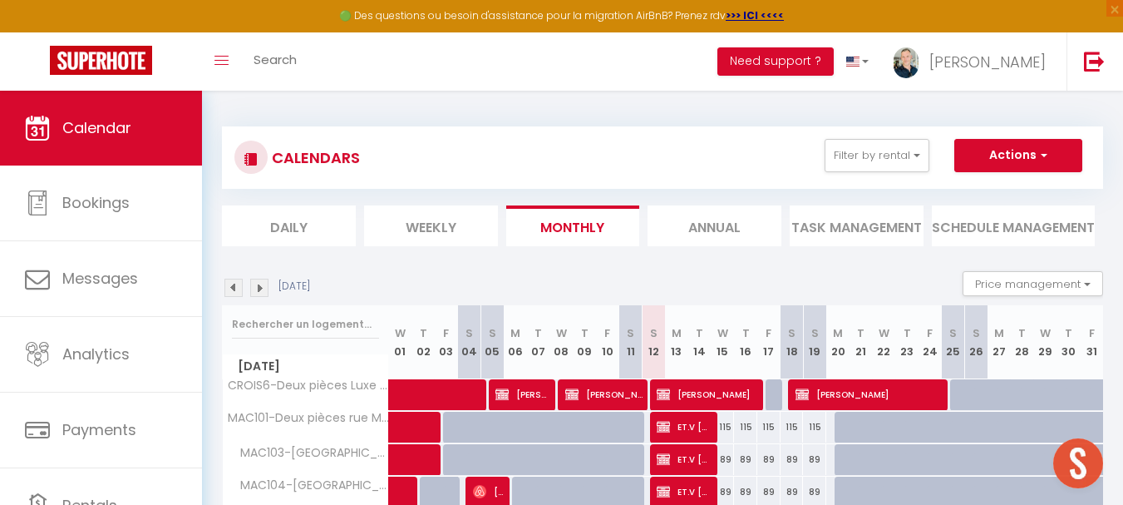
click at [264, 290] on img at bounding box center [259, 288] width 18 height 18
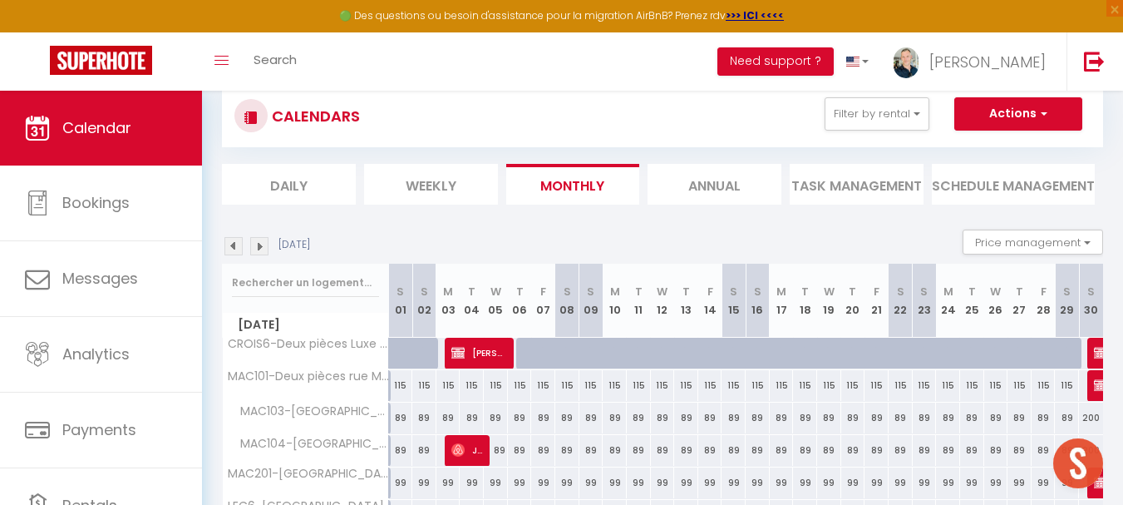
scroll to position [83, 0]
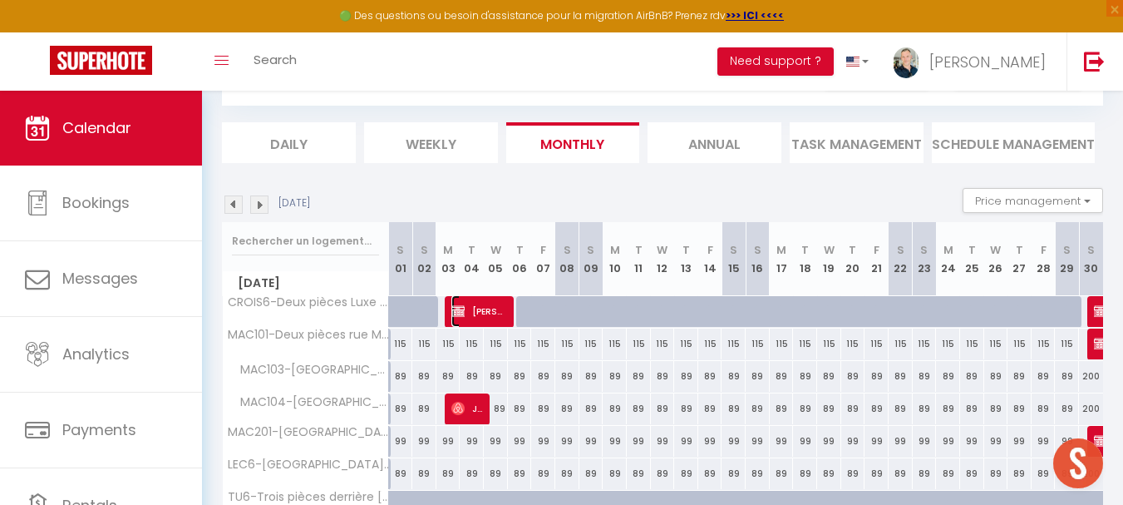
click at [464, 306] on img at bounding box center [458, 310] width 13 height 13
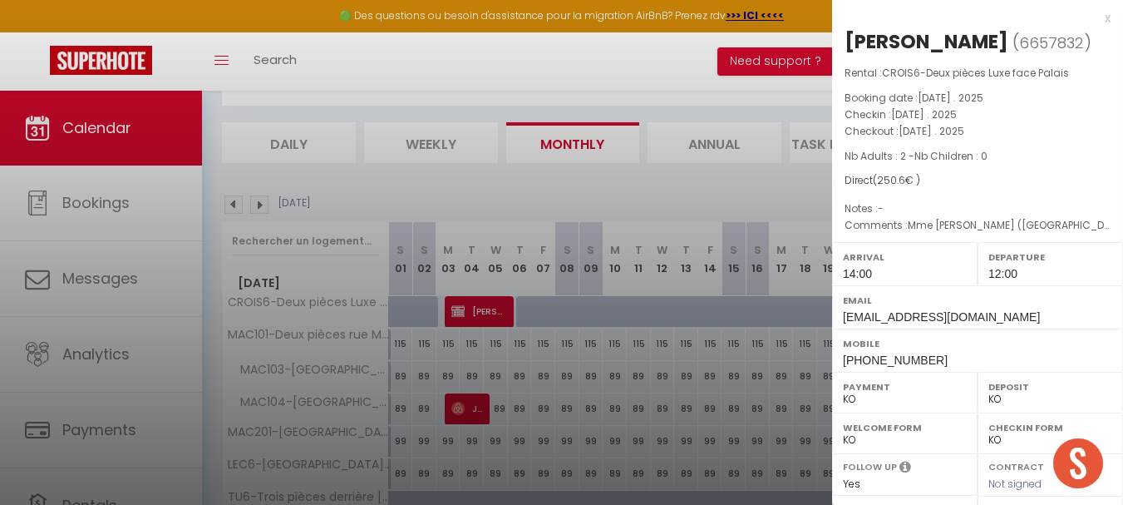
click at [914, 17] on div "x" at bounding box center [971, 18] width 279 height 20
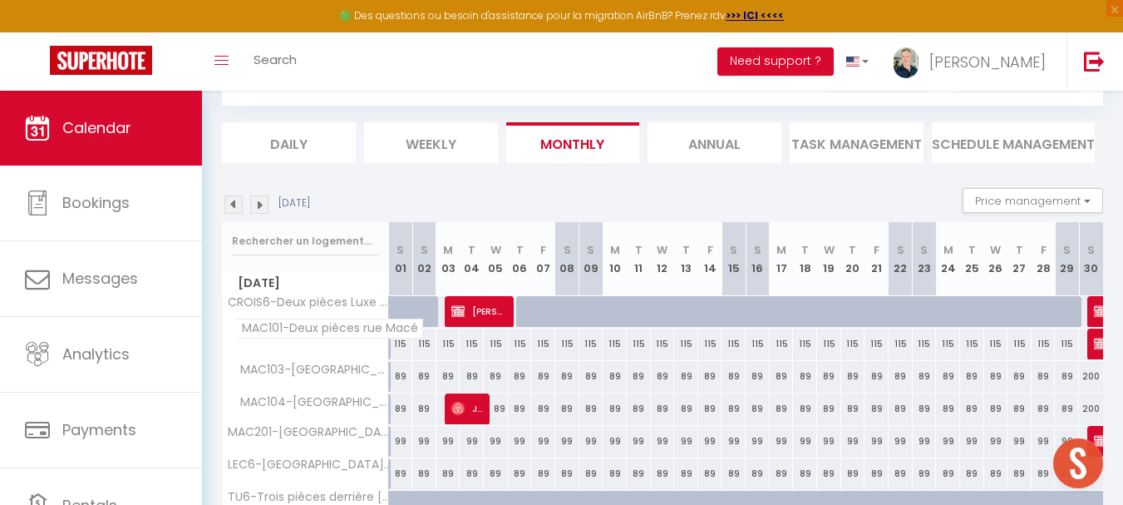
click at [355, 327] on span "MAC101-Deux pièces rue Macé" at bounding box center [329, 328] width 188 height 20
click at [234, 205] on img at bounding box center [234, 204] width 18 height 18
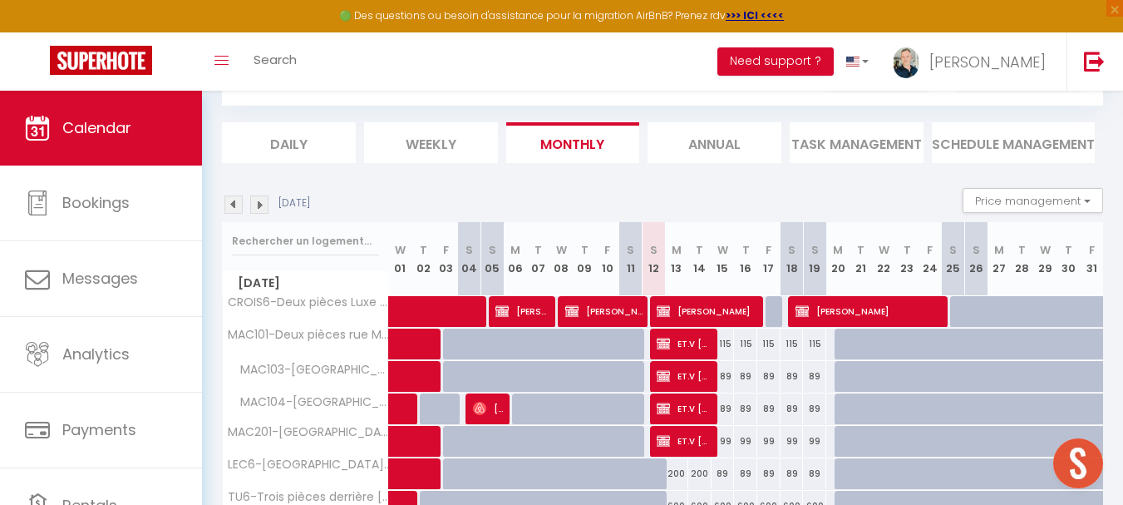
click at [259, 199] on img at bounding box center [259, 204] width 18 height 18
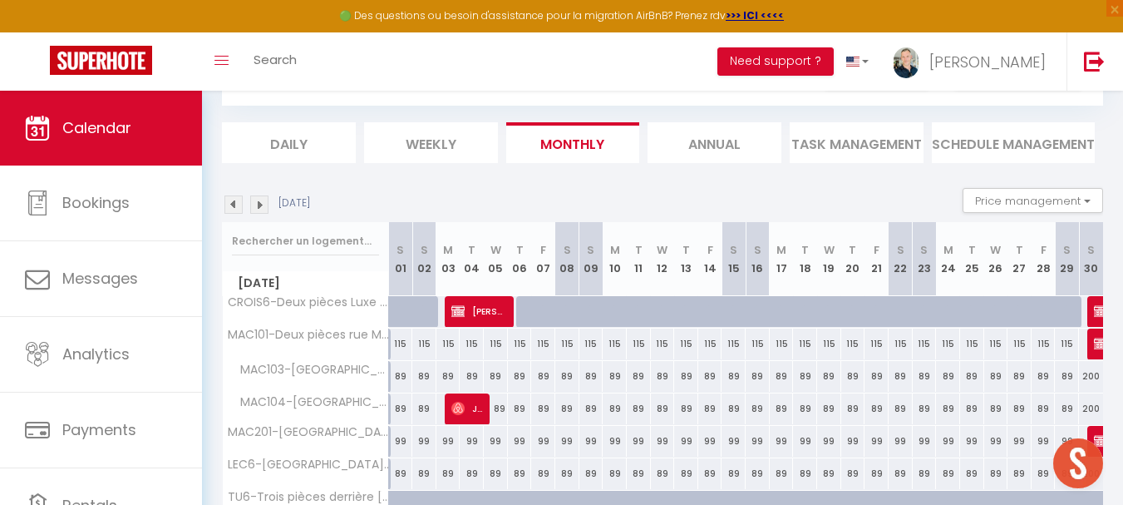
click at [233, 204] on img at bounding box center [234, 204] width 18 height 18
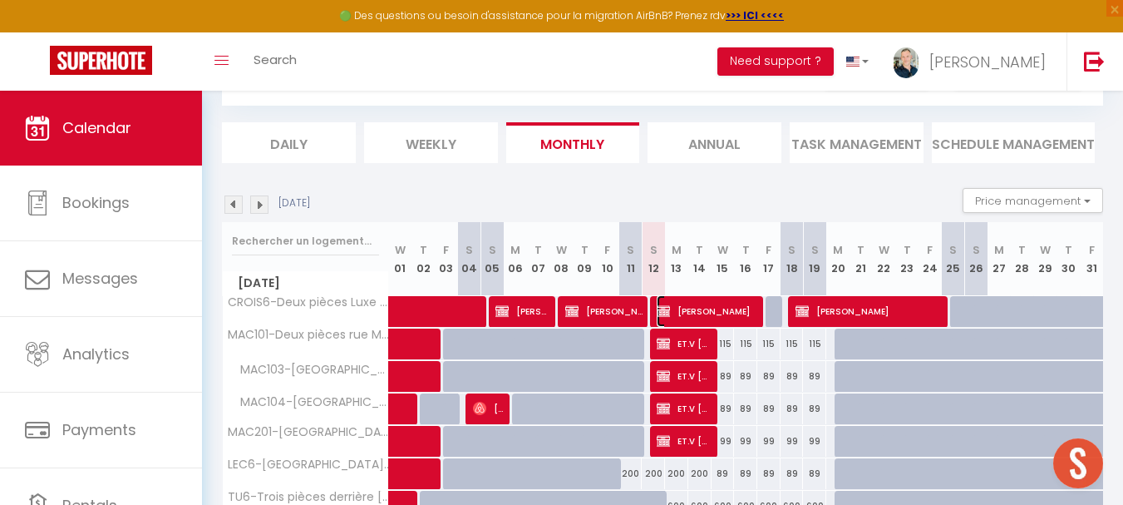
click at [699, 309] on span "[PERSON_NAME]" at bounding box center [707, 311] width 101 height 32
select select "OK"
select select
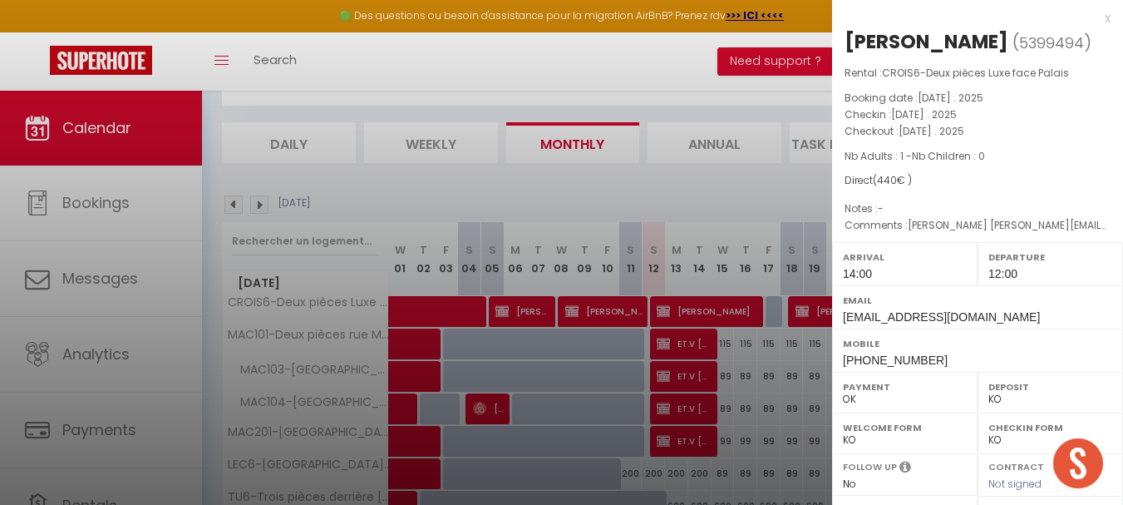
click at [807, 303] on div at bounding box center [561, 252] width 1123 height 505
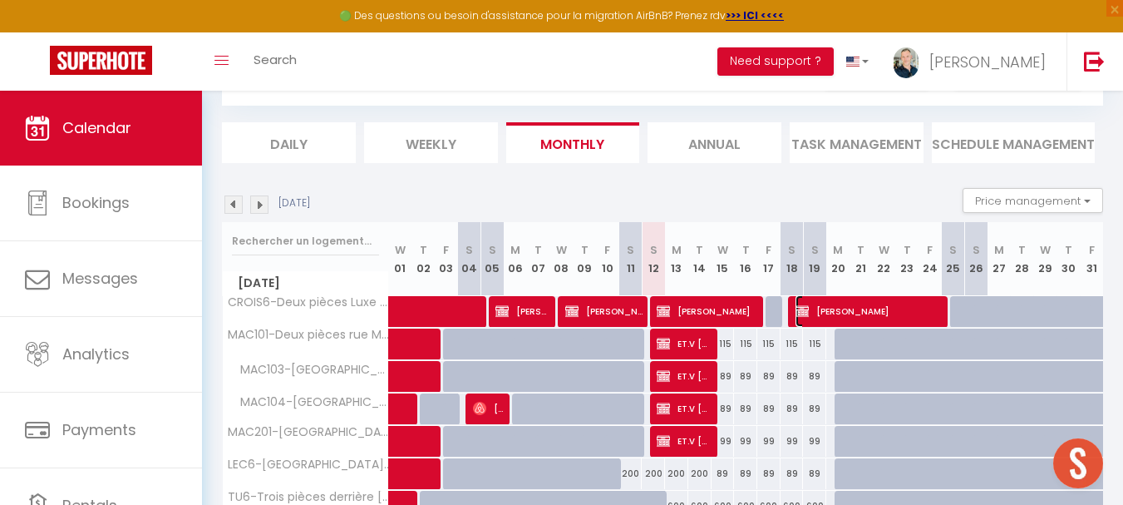
click at [807, 303] on span "[PERSON_NAME]" at bounding box center [869, 311] width 147 height 32
select select "KO"
select select "8761"
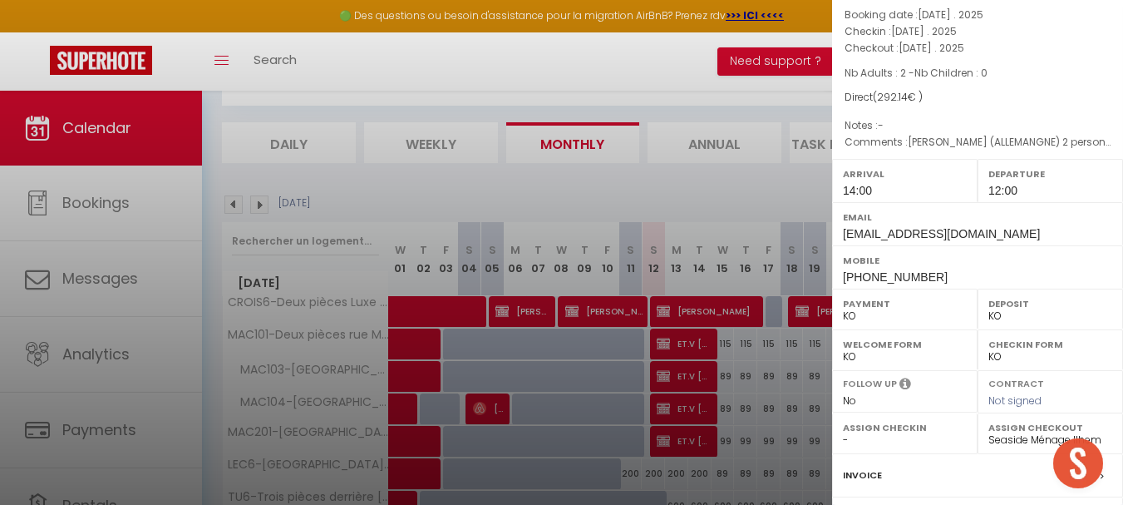
click at [852, 318] on select "OK KO" at bounding box center [905, 316] width 124 height 15
select select "OK"
click at [843, 309] on select "OK KO" at bounding box center [905, 316] width 124 height 15
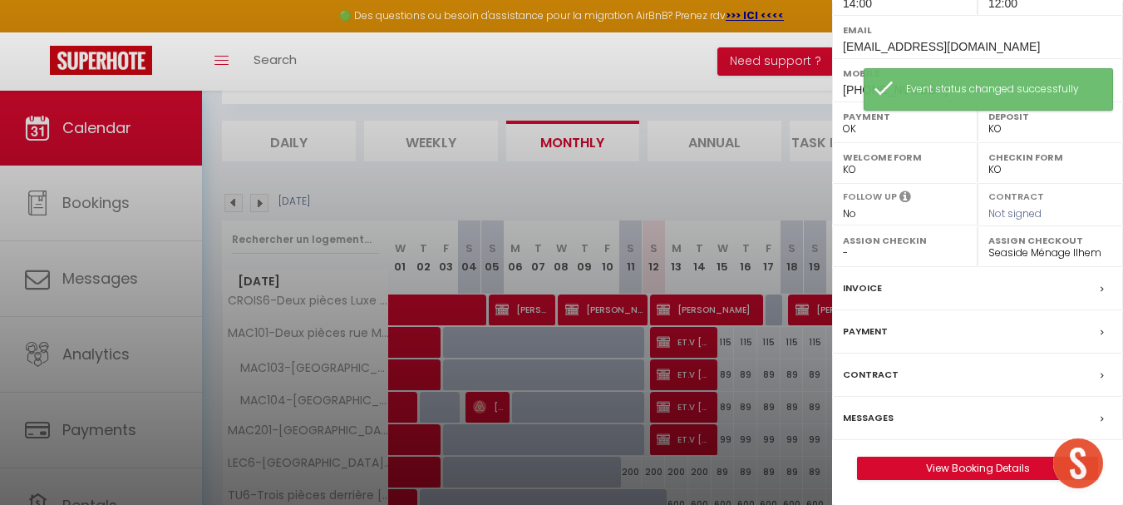
scroll to position [166, 0]
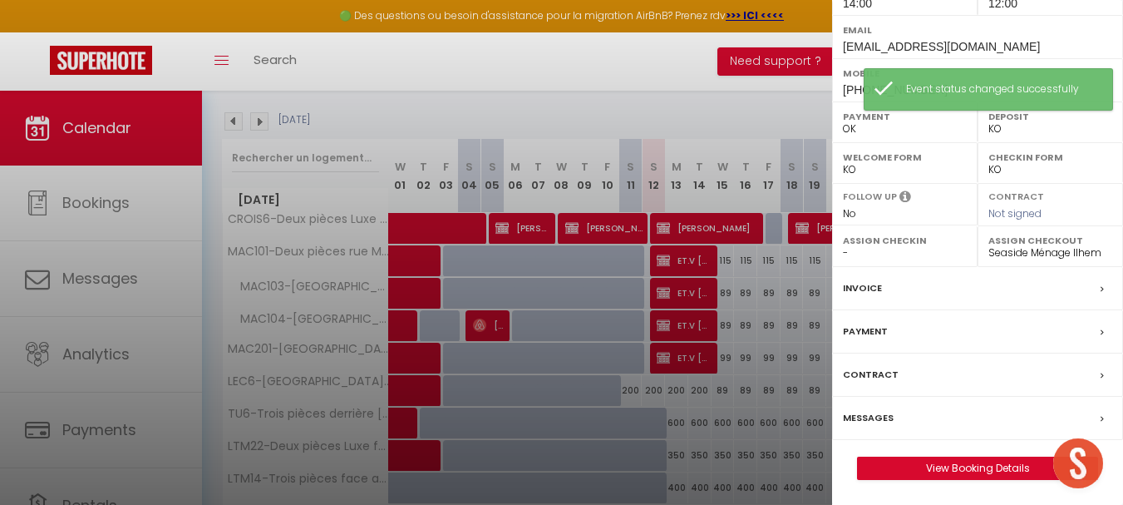
click at [891, 377] on label "Contract" at bounding box center [871, 374] width 56 height 17
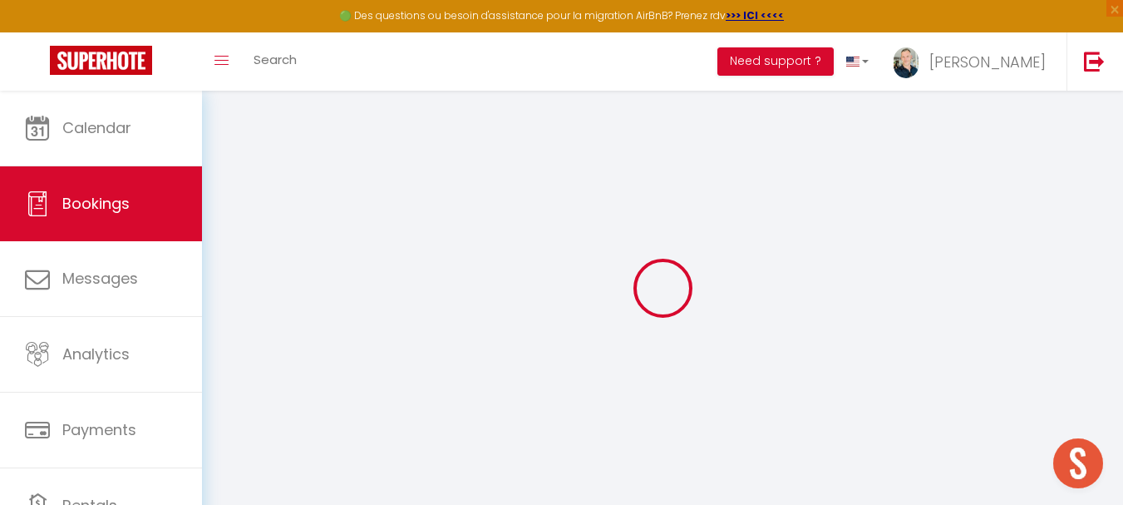
select select
checkbox input "false"
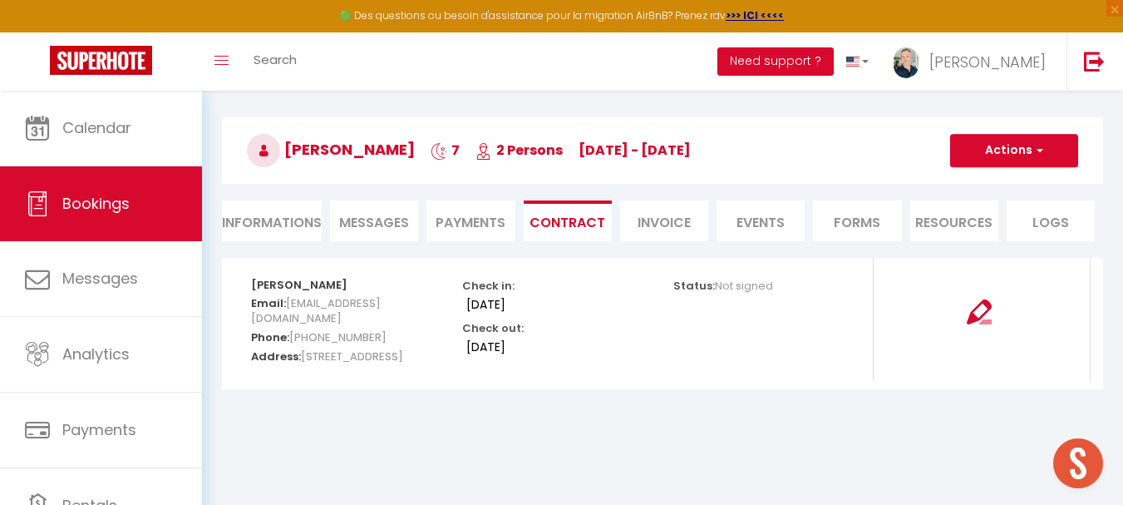
scroll to position [91, 0]
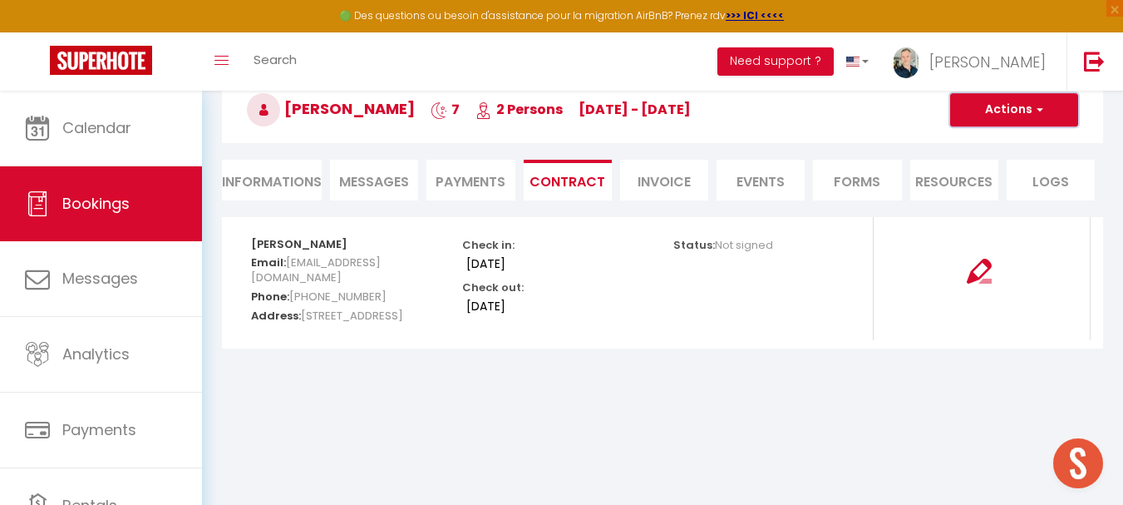
click at [914, 107] on button "Actions" at bounding box center [1014, 109] width 128 height 33
click at [684, 180] on li "Invoice" at bounding box center [664, 180] width 88 height 41
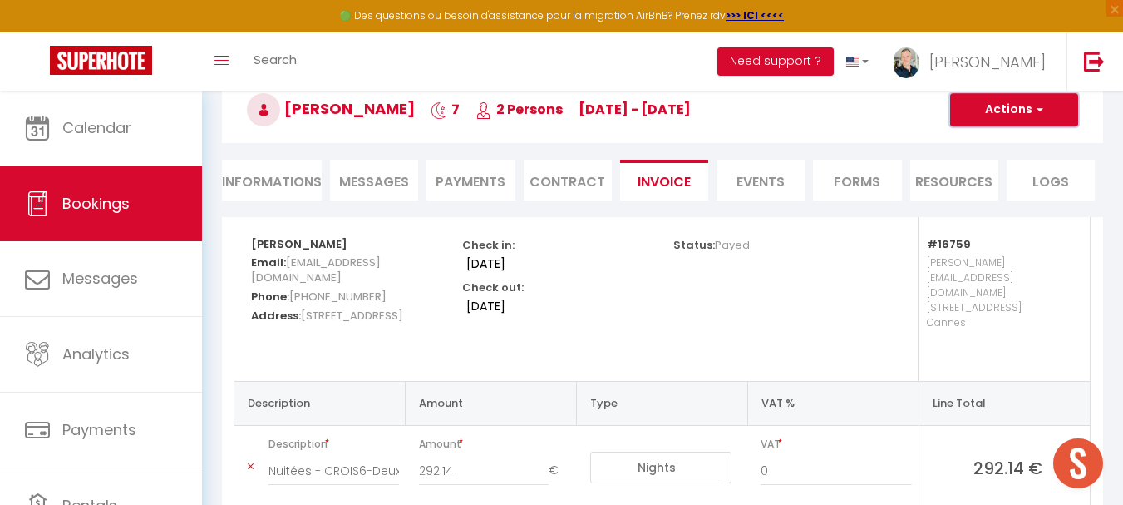
click at [914, 109] on button "Actions" at bounding box center [1014, 109] width 128 height 33
click at [914, 168] on link "Preview and edit" at bounding box center [997, 168] width 131 height 22
click at [269, 171] on li "Informations" at bounding box center [272, 180] width 100 height 41
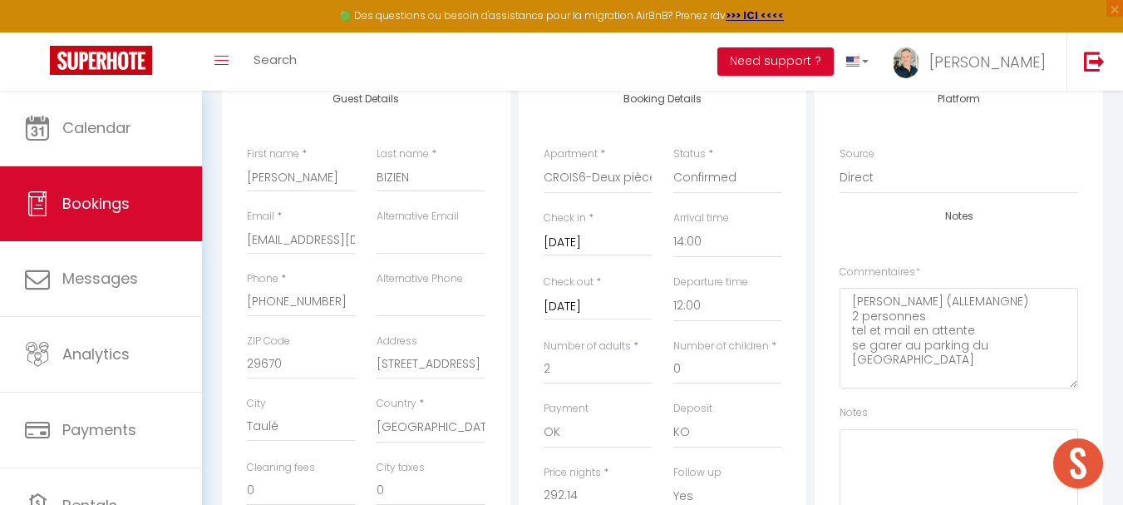
scroll to position [257, 0]
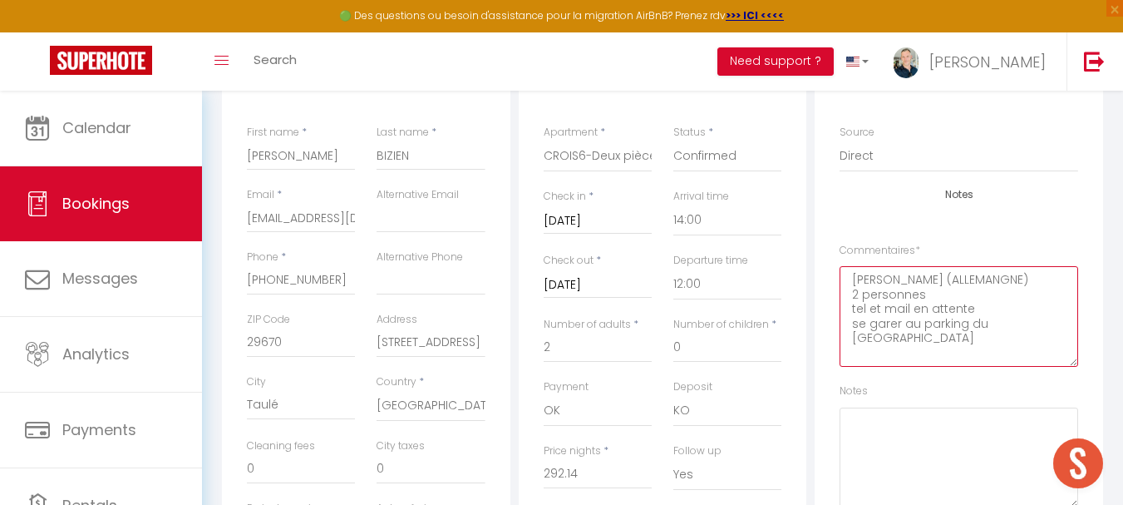
click at [914, 329] on textarea "[PERSON_NAME] (ALLEMANGNE) 2 personnes tel et mail en attente se garer au parki…" at bounding box center [959, 316] width 239 height 101
paste textarea
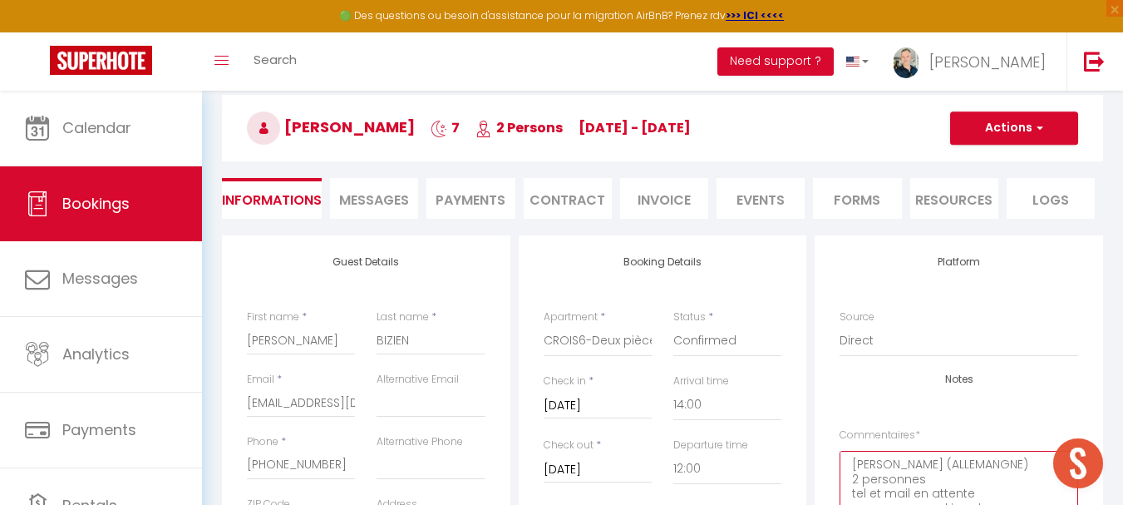
scroll to position [7, 0]
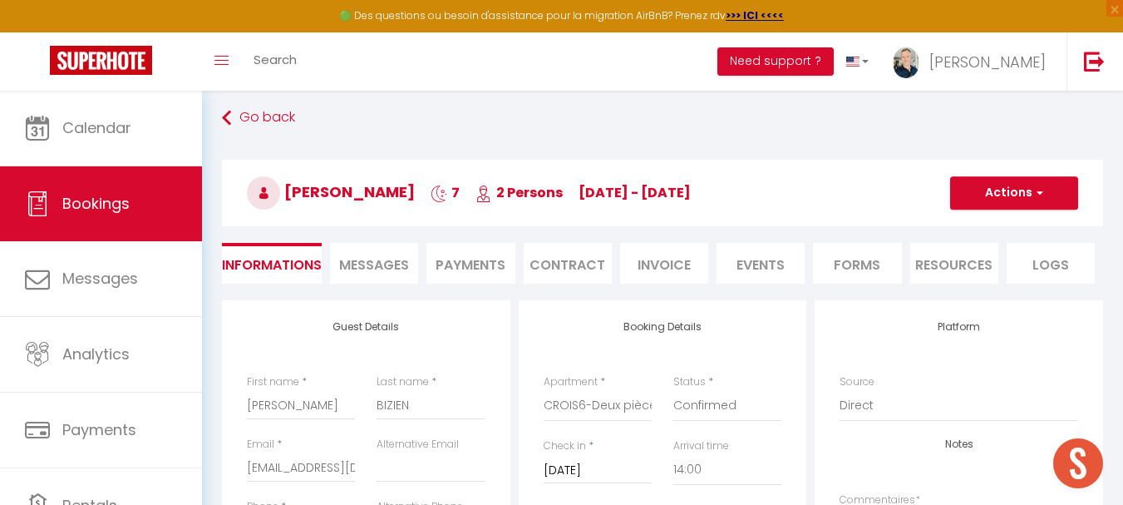
type textarea "[PERSON_NAME] (ALLEMANGNE) 2 personnes tel et mail en attente se garer au parki…"
click at [914, 185] on button "Actions" at bounding box center [1014, 192] width 128 height 33
click at [914, 229] on link "Save" at bounding box center [997, 230] width 131 height 22
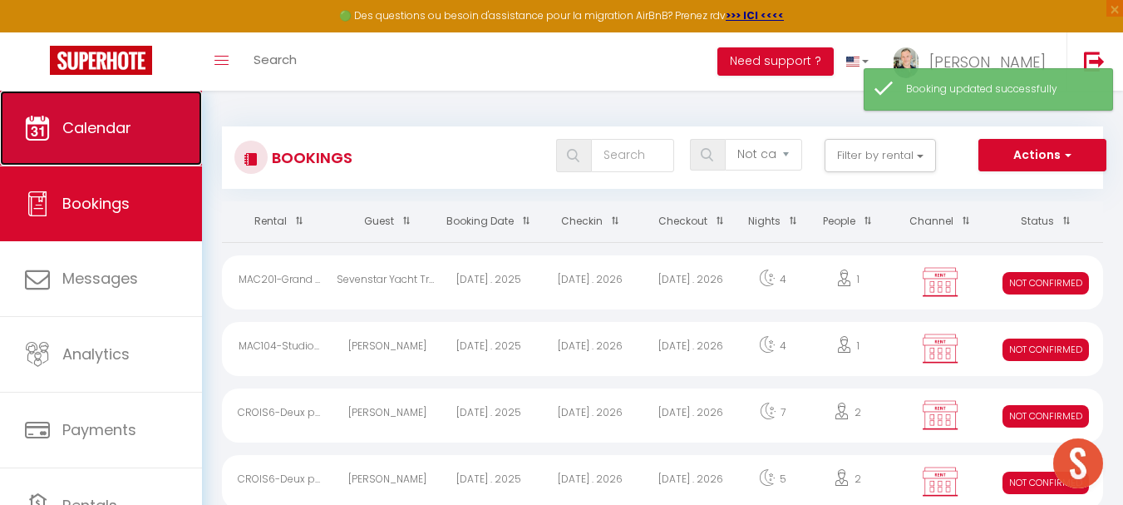
click at [98, 147] on link "Calendar" at bounding box center [101, 128] width 202 height 75
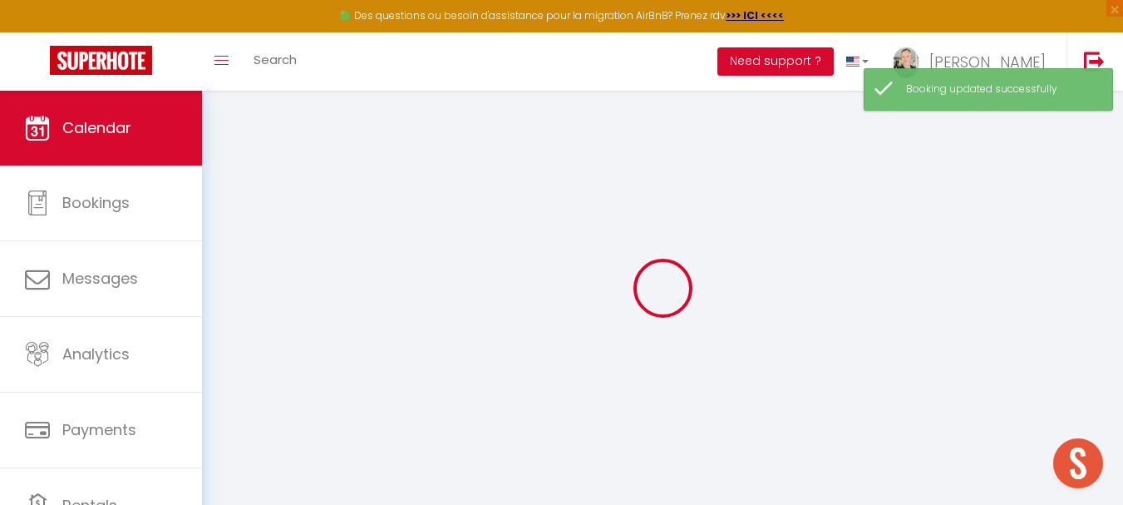
select select
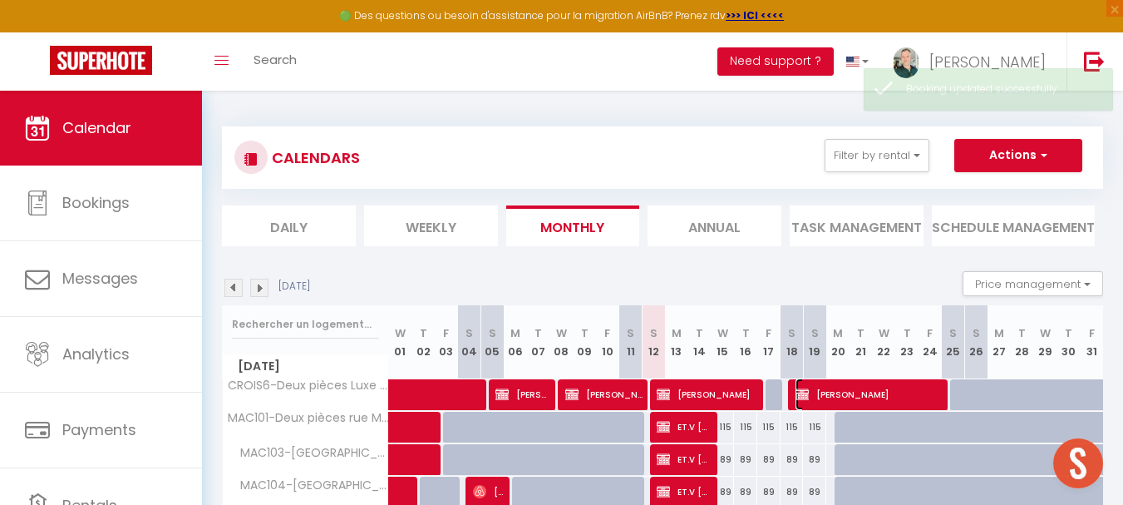
click at [868, 386] on span "[PERSON_NAME]" at bounding box center [869, 394] width 147 height 32
select select "OK"
select select "KO"
select select "0"
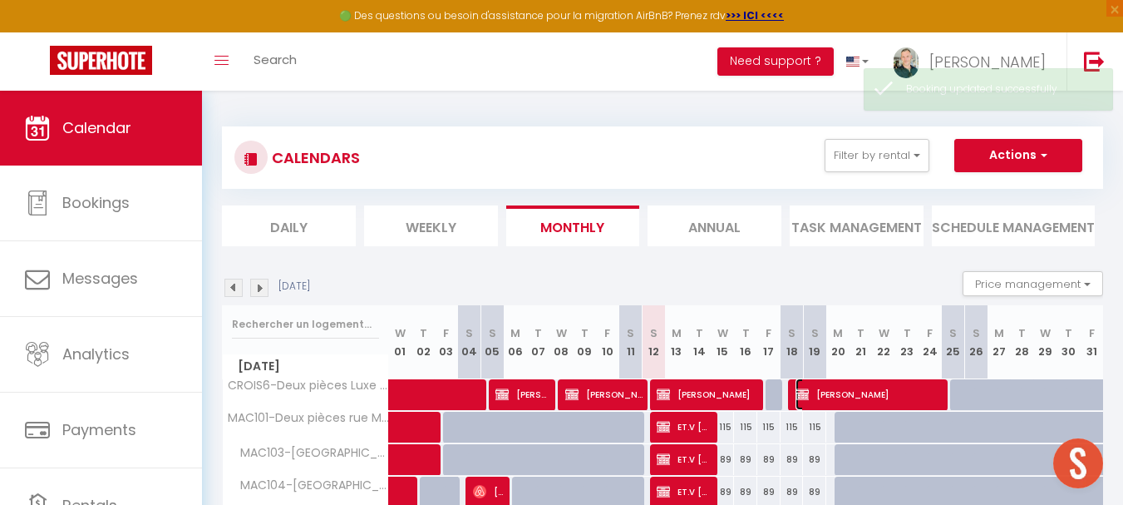
select select "1"
select select
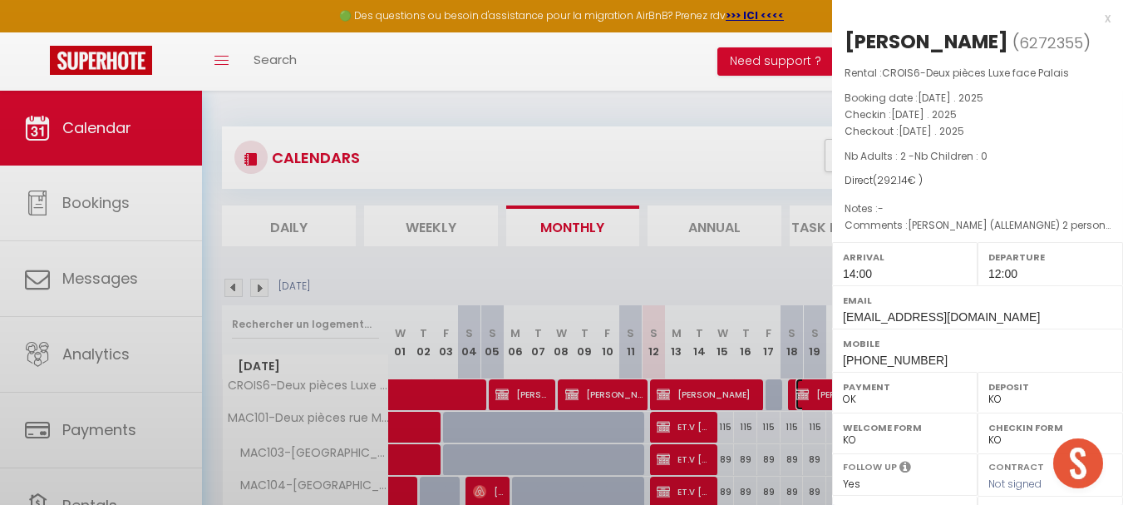
select select "8761"
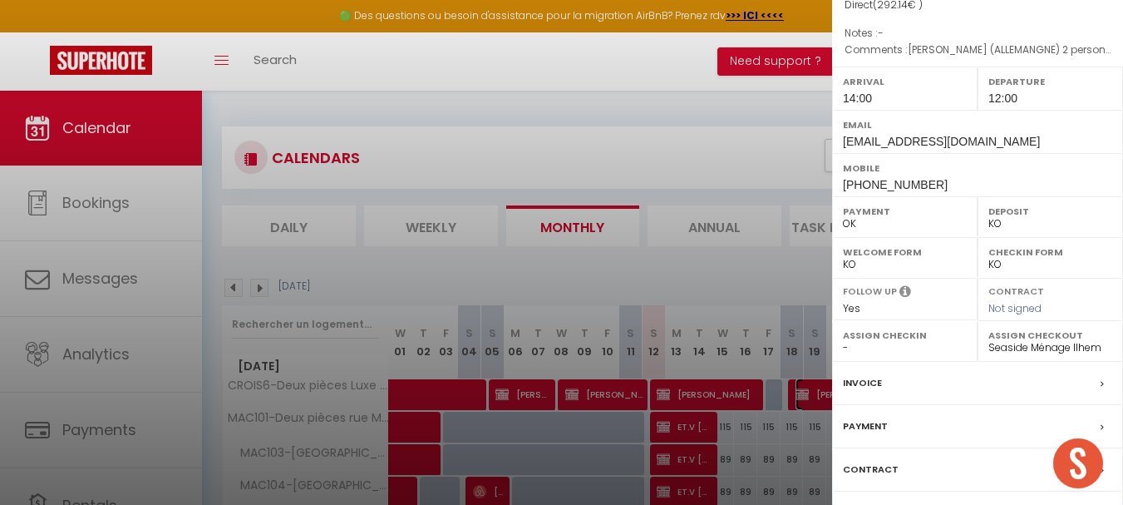
scroll to position [83, 0]
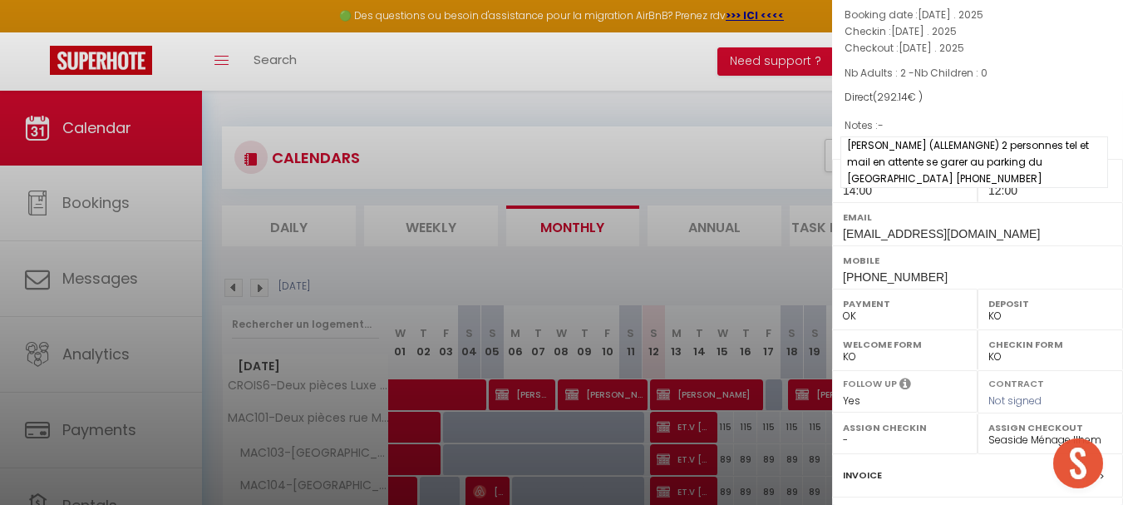
click at [914, 140] on span "[PERSON_NAME] (ALLEMANGNE) 2 personnes tel et mail en attente se garer au parki…" at bounding box center [975, 162] width 268 height 52
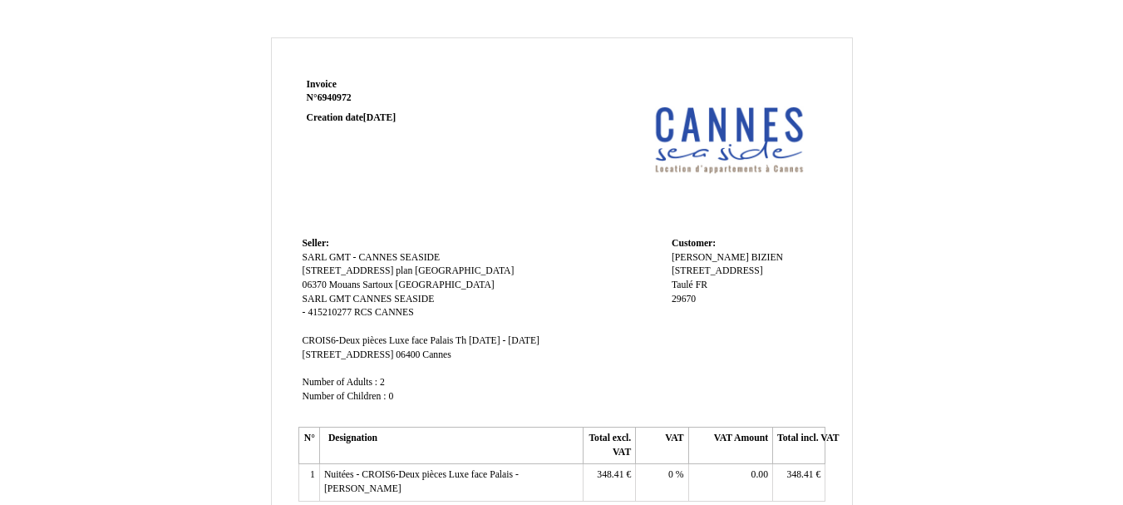
click at [609, 481] on td "348.41 348.41 €" at bounding box center [609, 482] width 52 height 37
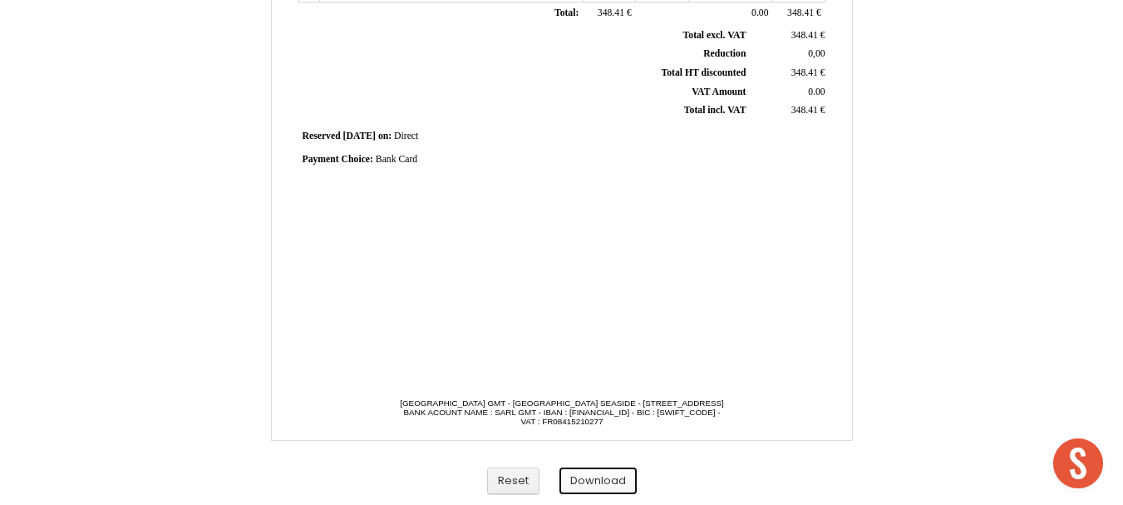
click at [606, 478] on button "Download" at bounding box center [598, 480] width 77 height 27
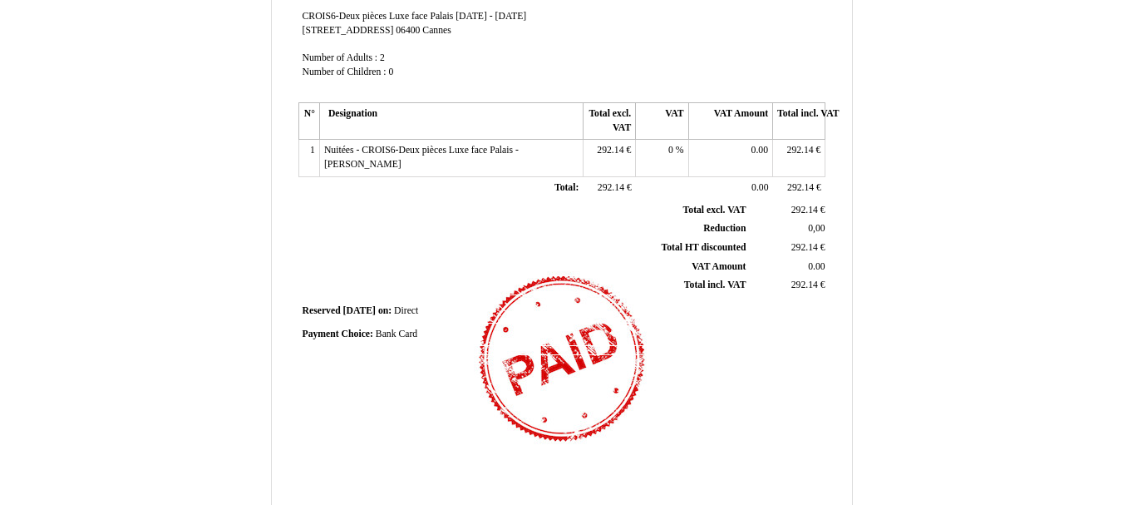
scroll to position [333, 0]
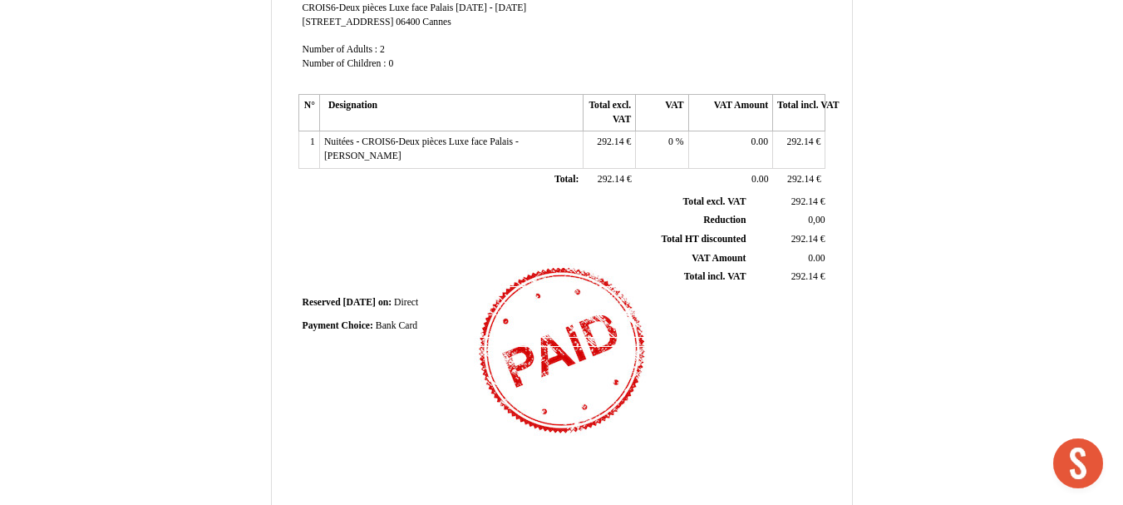
drag, startPoint x: 409, startPoint y: 327, endPoint x: 417, endPoint y: 326, distance: 8.4
click at [409, 326] on span "Bank Card" at bounding box center [397, 325] width 42 height 11
drag, startPoint x: 425, startPoint y: 329, endPoint x: 327, endPoint y: 323, distance: 98.3
click at [334, 327] on div "Payment Choice: Payment Choice: Bank Card Bank Card" at bounding box center [563, 327] width 520 height 17
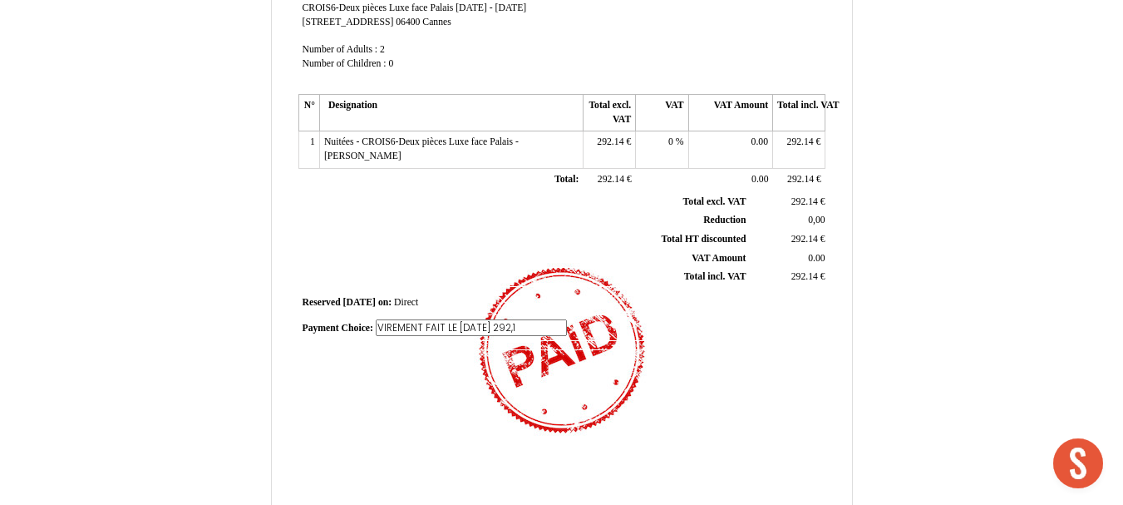
type input "VIREMENT FAIT LE 12/10/2025 292,14"
click at [592, 381] on div "Invoice Invoice N° 6272355 6272355 Creation date 23 July 2025 Seller: Seller: S…" at bounding box center [561, 134] width 533 height 786
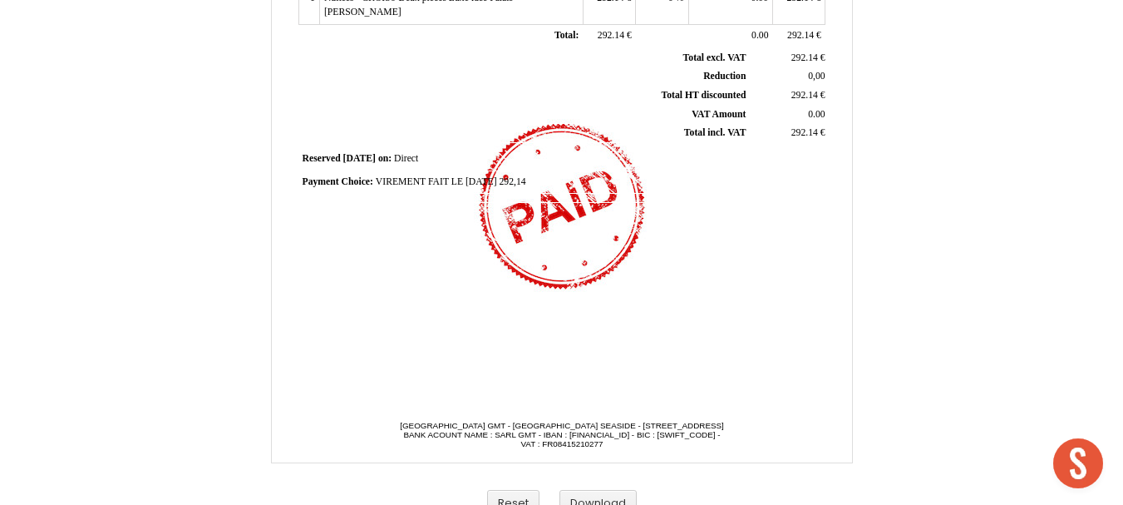
scroll to position [499, 0]
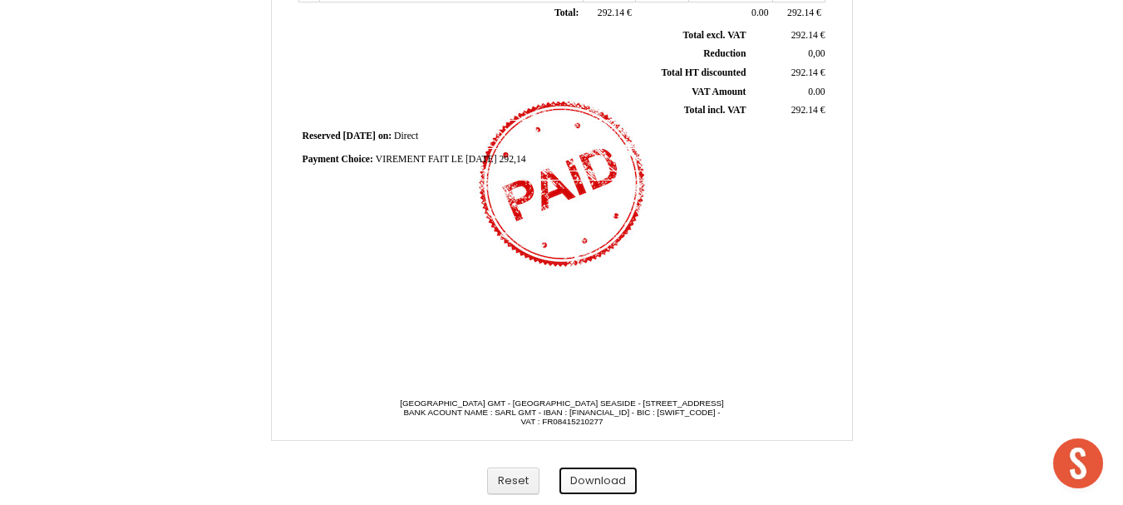
click at [610, 484] on button "Download" at bounding box center [598, 480] width 77 height 27
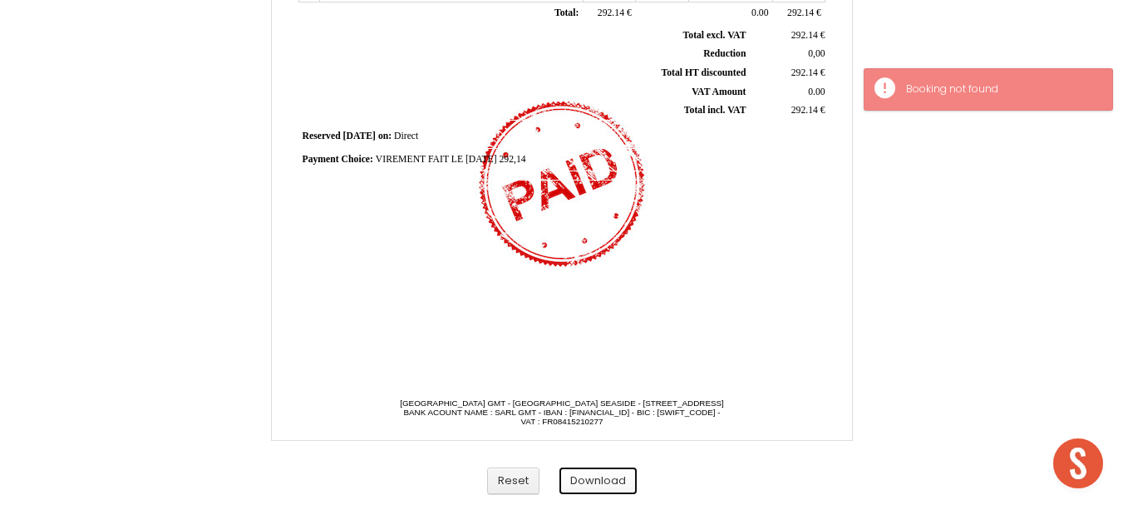
click at [590, 475] on button "Download" at bounding box center [598, 480] width 77 height 27
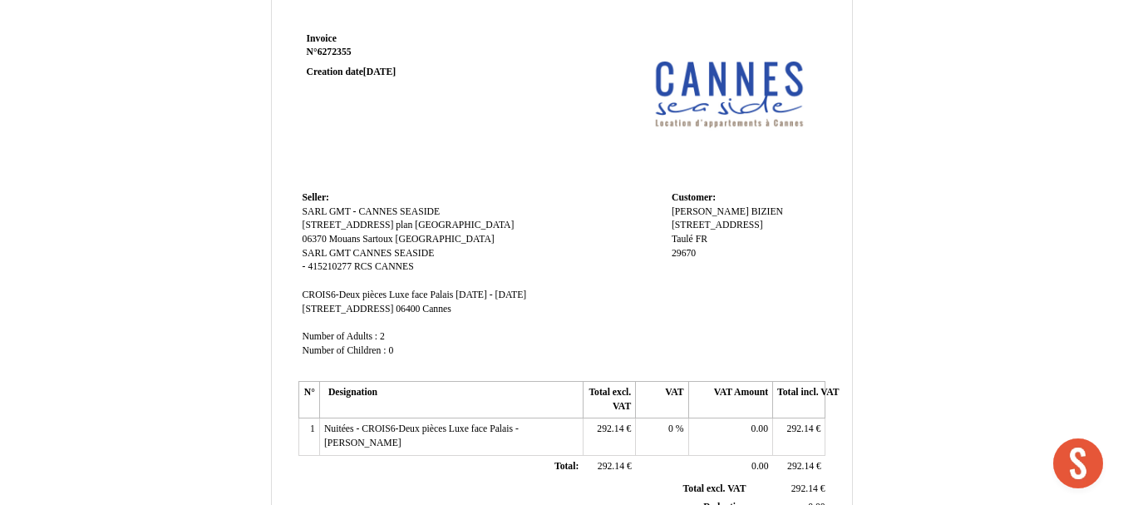
scroll to position [0, 0]
